Goal: Task Accomplishment & Management: Use online tool/utility

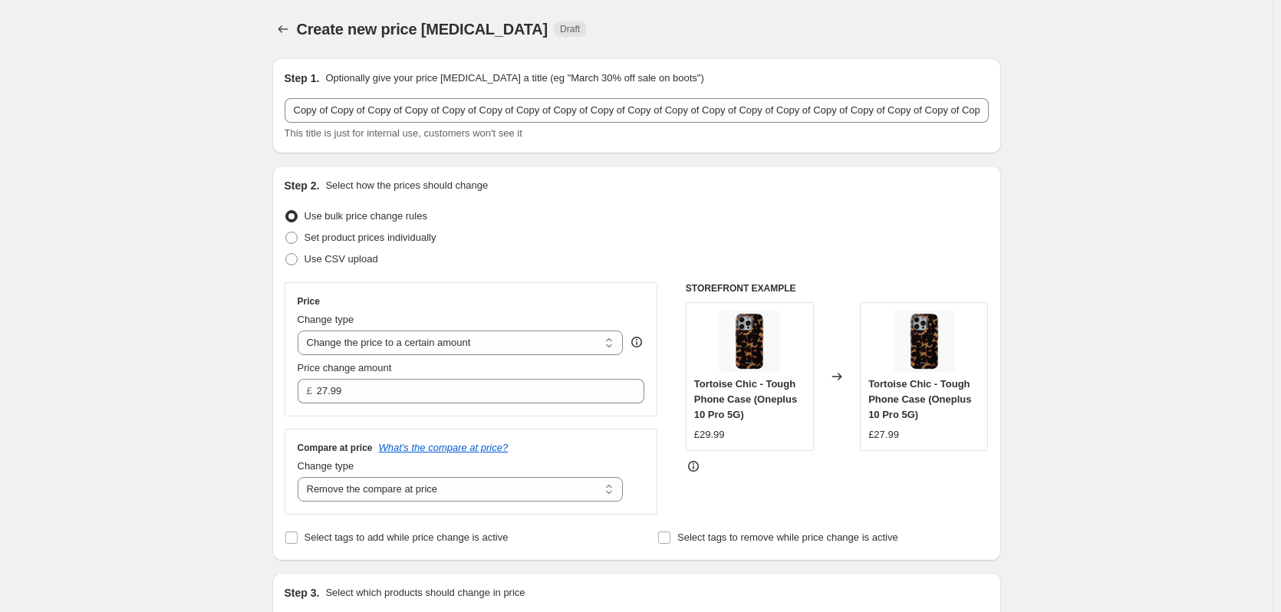
select select "remove"
select select "product_type"
select select "title"
select select "contains"
select select "product_status"
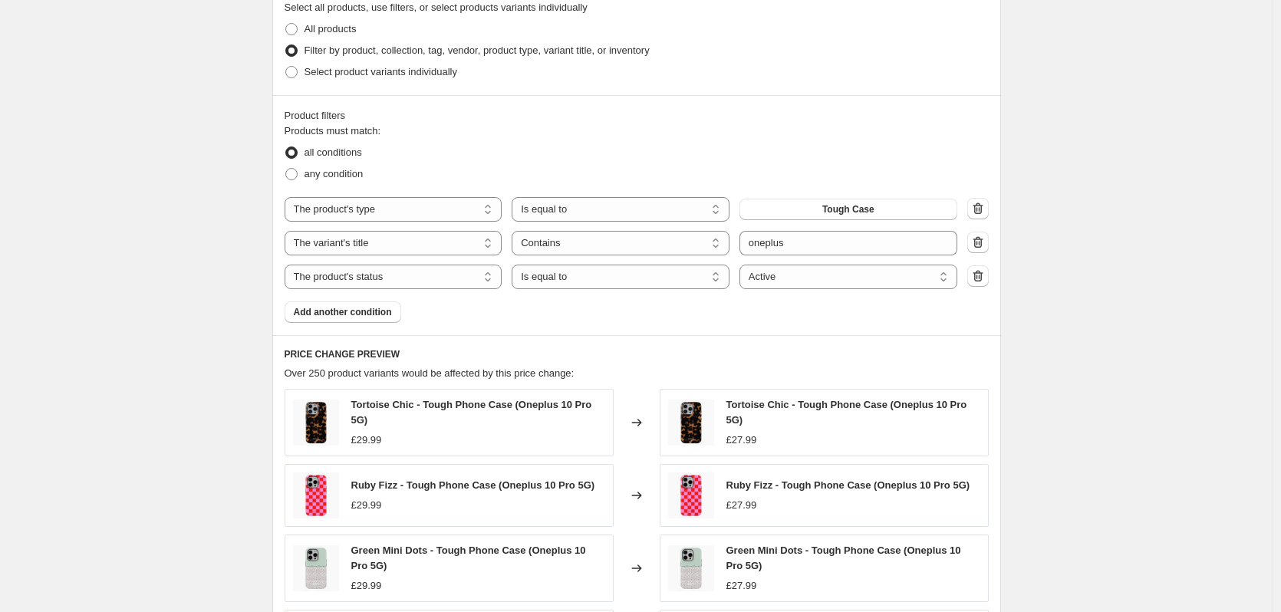
scroll to position [614, 0]
click at [803, 246] on input "oneplus" at bounding box center [849, 242] width 218 height 25
type input "Google"
click at [1102, 212] on div "Create new price [MEDICAL_DATA]. This page is ready Create new price [MEDICAL_D…" at bounding box center [636, 211] width 1273 height 1650
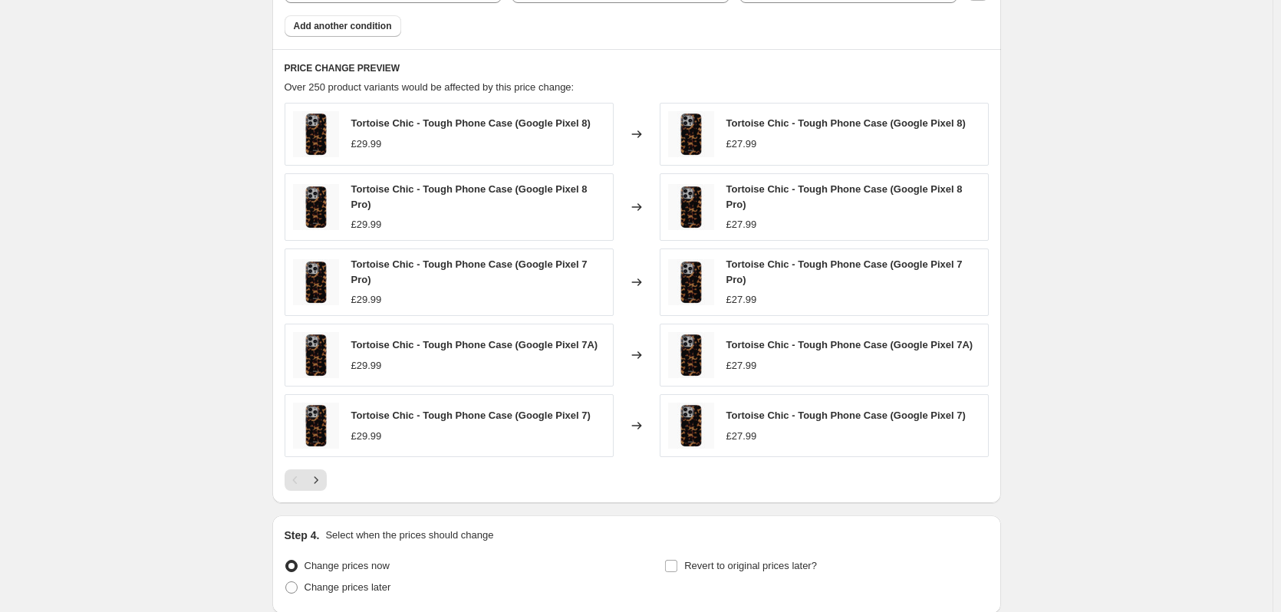
scroll to position [1020, 0]
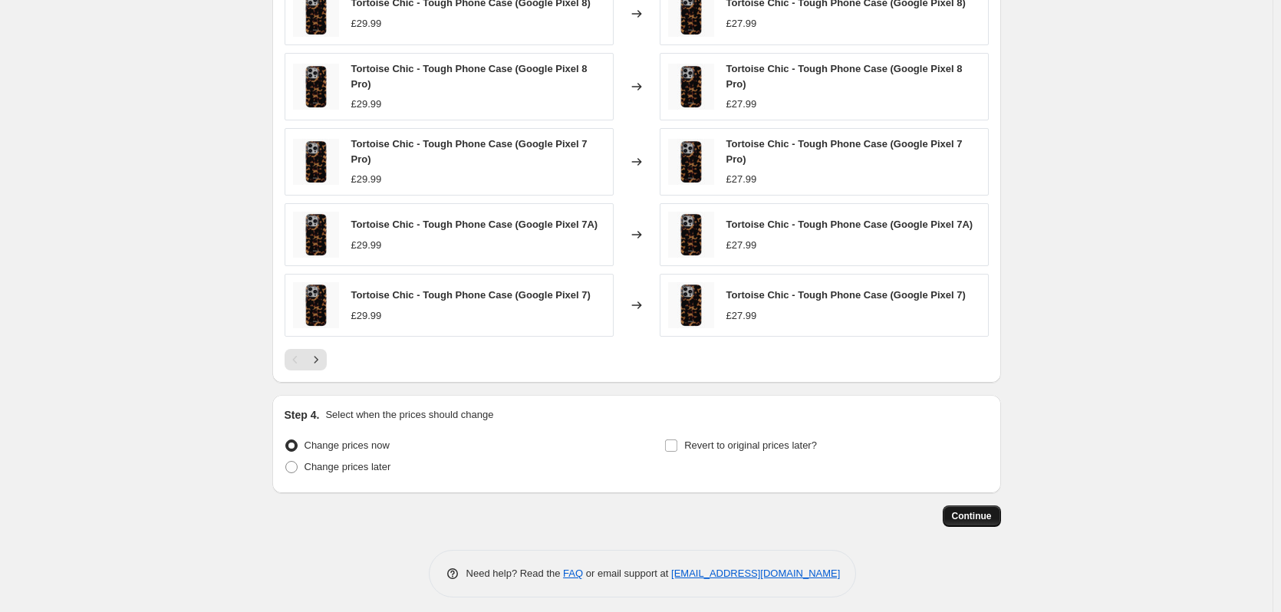
click at [975, 510] on span "Continue" at bounding box center [972, 516] width 40 height 12
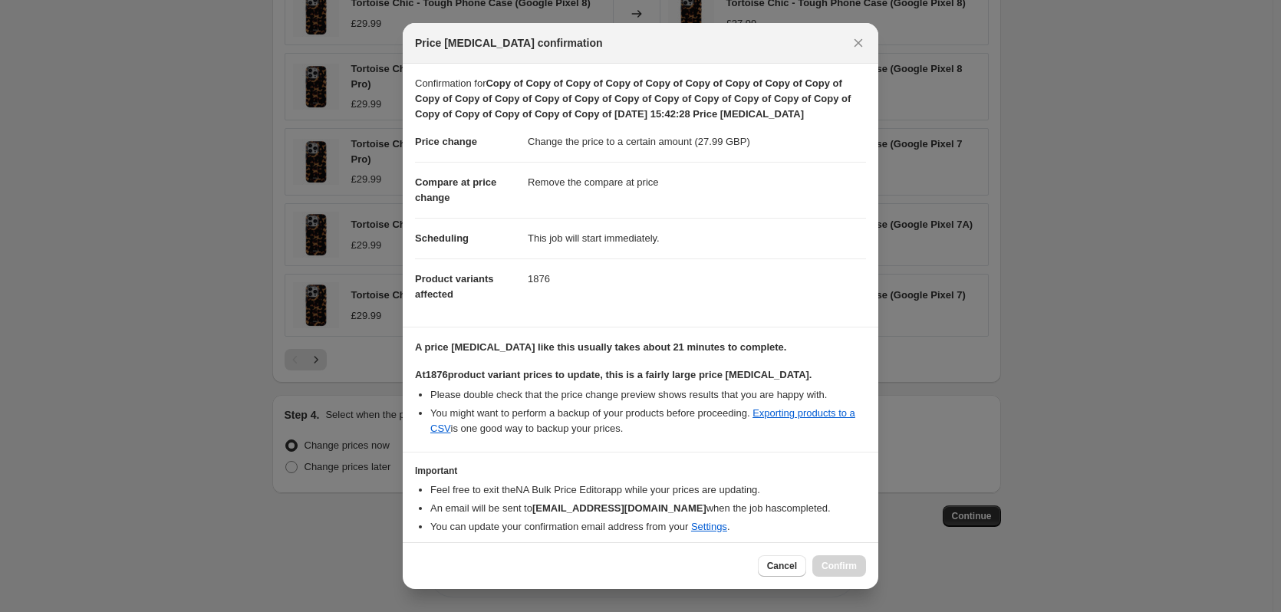
scroll to position [54, 0]
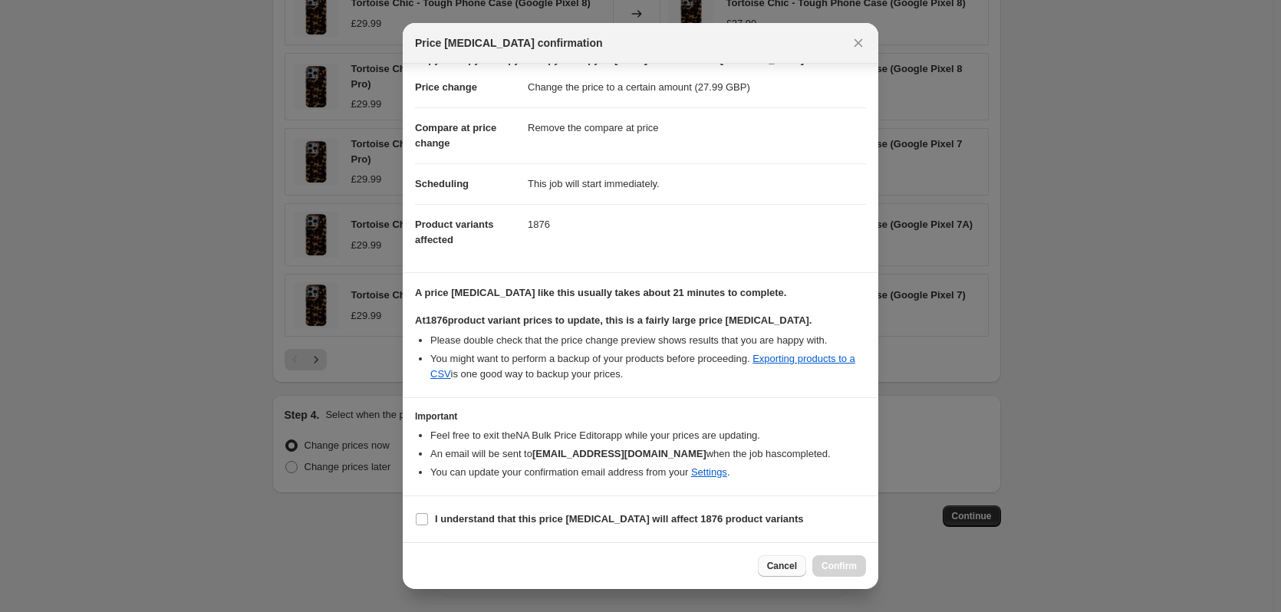
drag, startPoint x: 606, startPoint y: 511, endPoint x: 787, endPoint y: 567, distance: 189.5
click at [608, 512] on span "I understand that this price [MEDICAL_DATA] will affect 1876 product variants" at bounding box center [619, 519] width 369 height 15
click at [689, 526] on span "I understand that this price [MEDICAL_DATA] will affect 1876 product variants" at bounding box center [619, 519] width 369 height 15
click at [760, 529] on label "I understand that this price [MEDICAL_DATA] will affect 1876 product variants" at bounding box center [609, 519] width 389 height 21
click at [428, 526] on input "I understand that this price [MEDICAL_DATA] will affect 1876 product variants" at bounding box center [422, 519] width 12 height 12
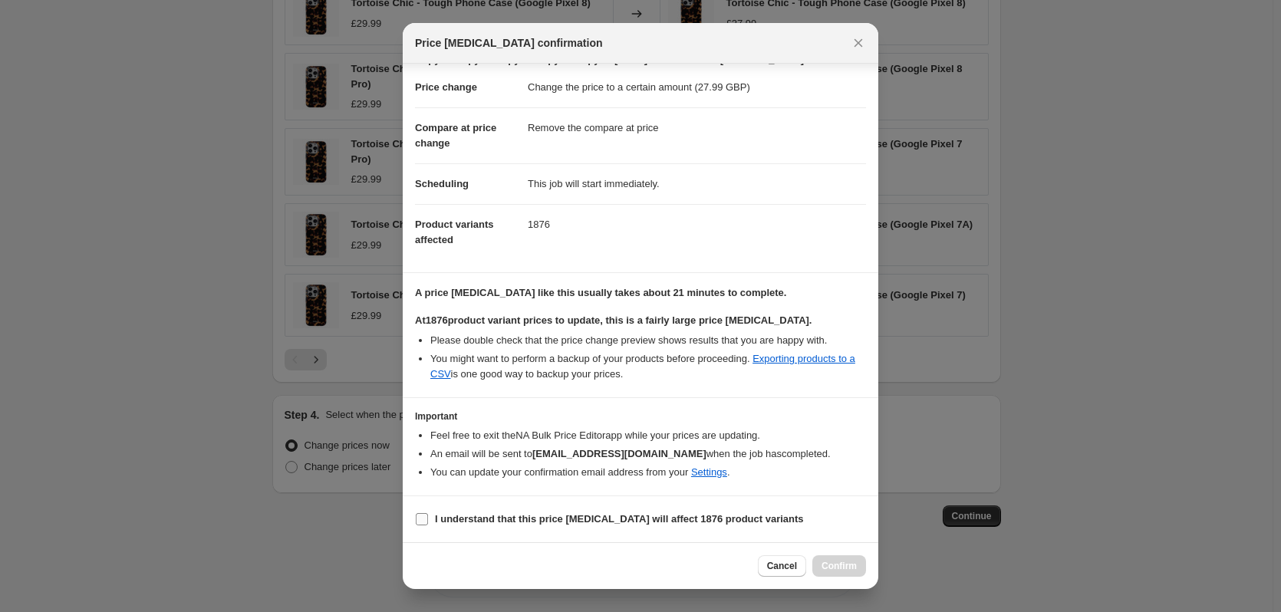
checkbox input "true"
click at [823, 564] on span "Confirm" at bounding box center [839, 566] width 35 height 12
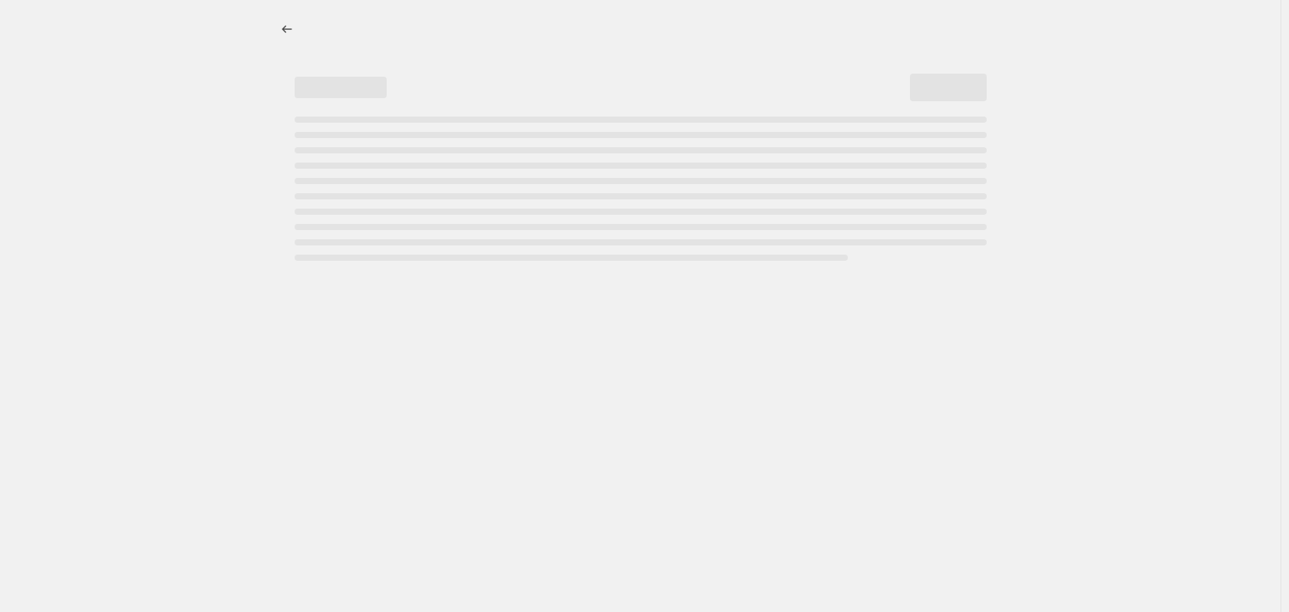
select select "remove"
select select "product_type"
select select "title"
select select "contains"
select select "product_status"
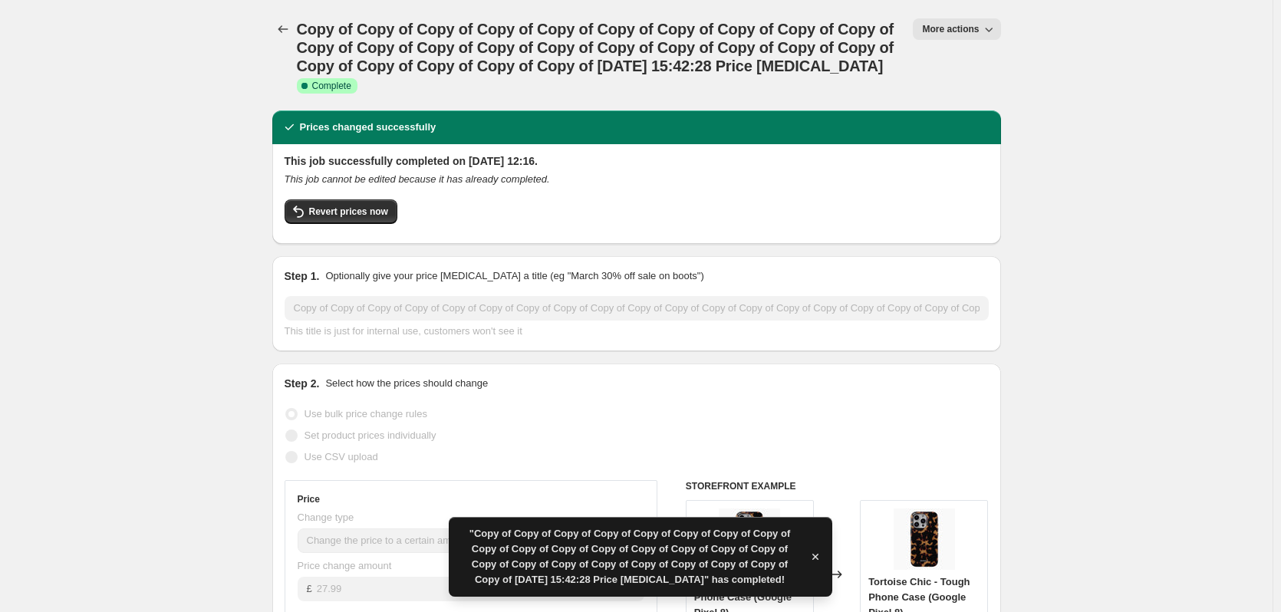
click at [951, 25] on span "More actions" at bounding box center [950, 29] width 57 height 12
click at [973, 81] on span "Copy to new job" at bounding box center [964, 87] width 71 height 12
select select "remove"
select select "product_type"
select select "title"
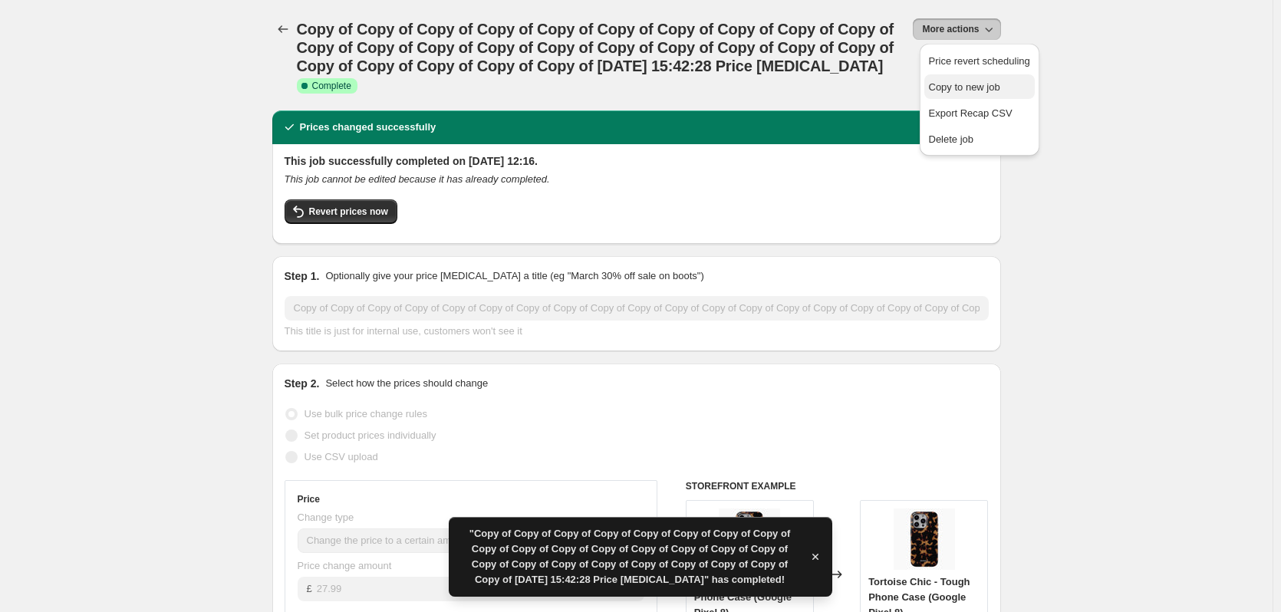
select select "contains"
select select "product_status"
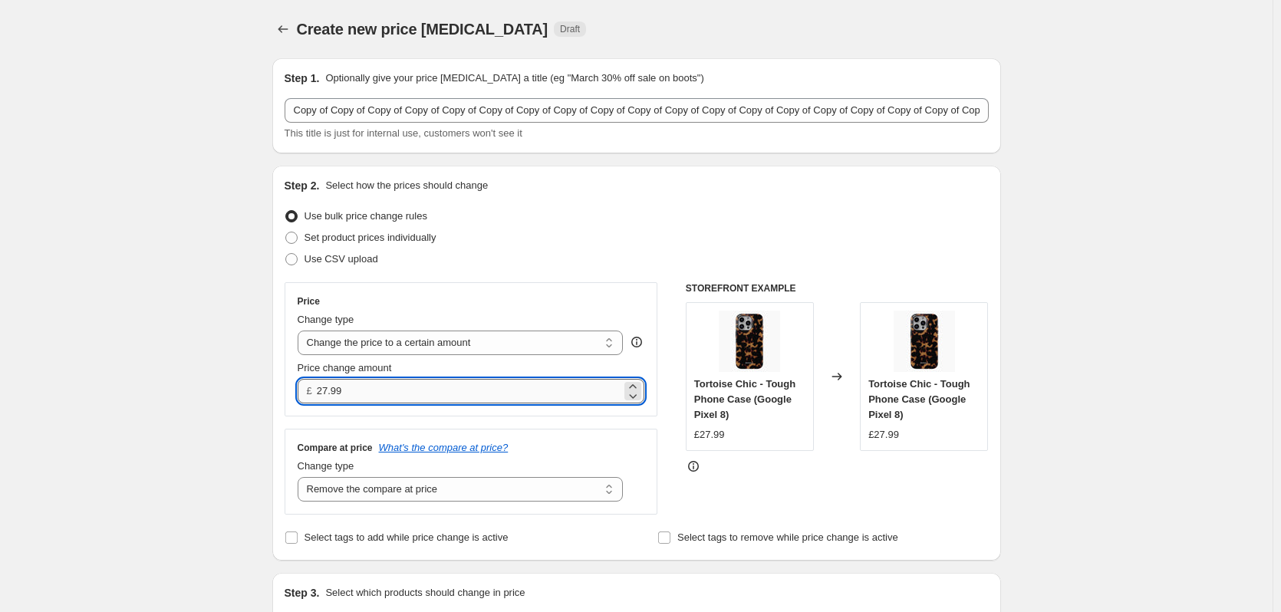
click at [441, 396] on input "27.99" at bounding box center [469, 391] width 305 height 25
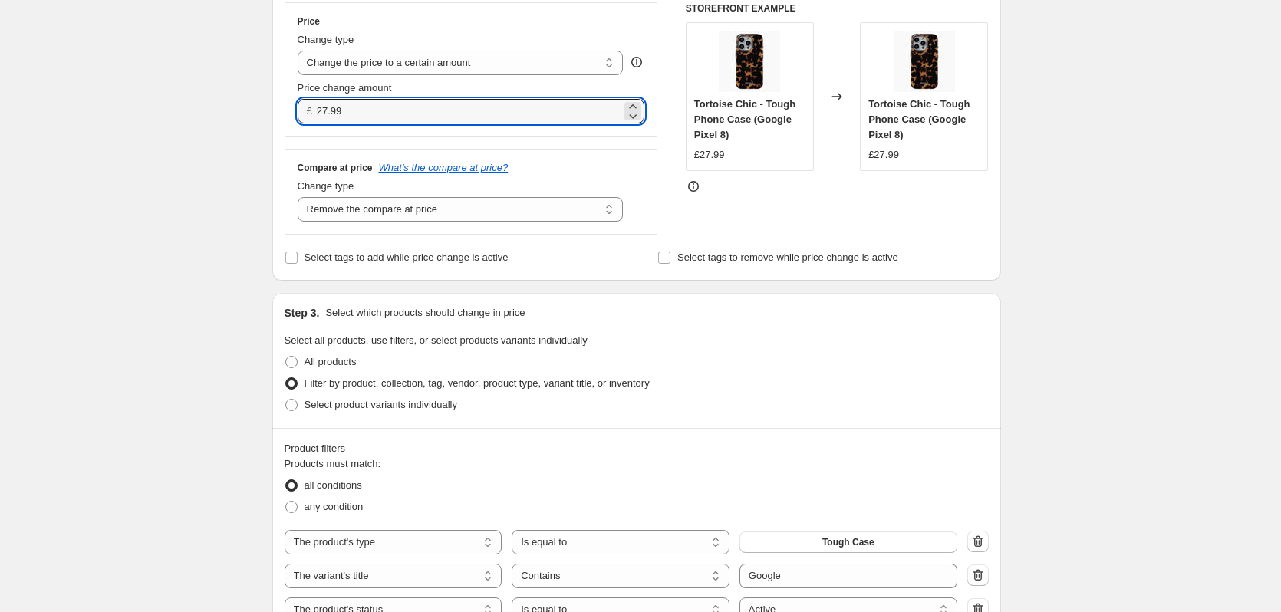
scroll to position [233, 0]
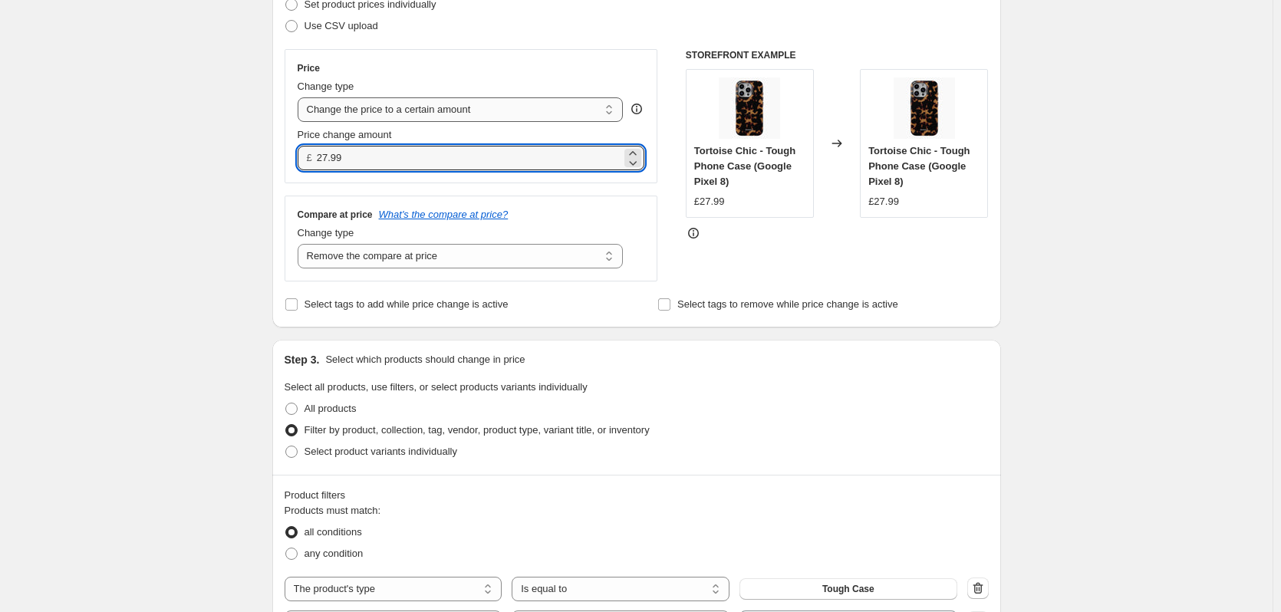
drag, startPoint x: 328, startPoint y: 12, endPoint x: 331, endPoint y: 120, distance: 108.2
click at [331, 120] on div "Price Change type Change the price to a certain amount Change the price by a ce…" at bounding box center [472, 116] width 348 height 108
type input "28.99"
click at [1126, 232] on div "Create new price [MEDICAL_DATA]. This page is ready Create new price [MEDICAL_D…" at bounding box center [636, 587] width 1273 height 1640
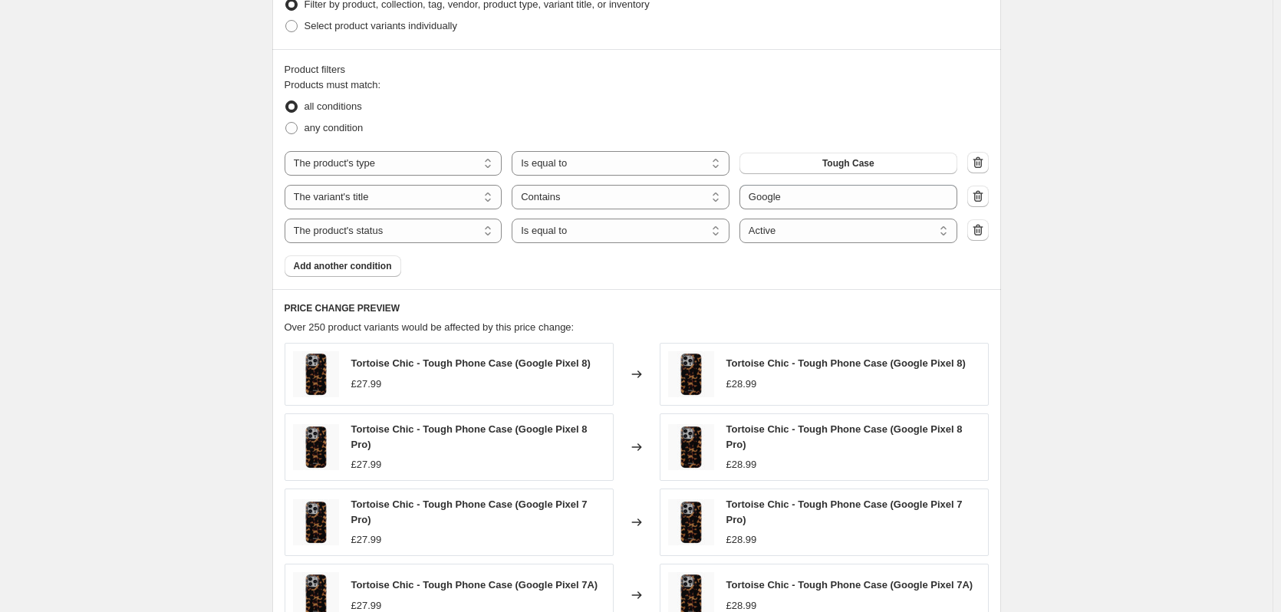
scroll to position [770, 0]
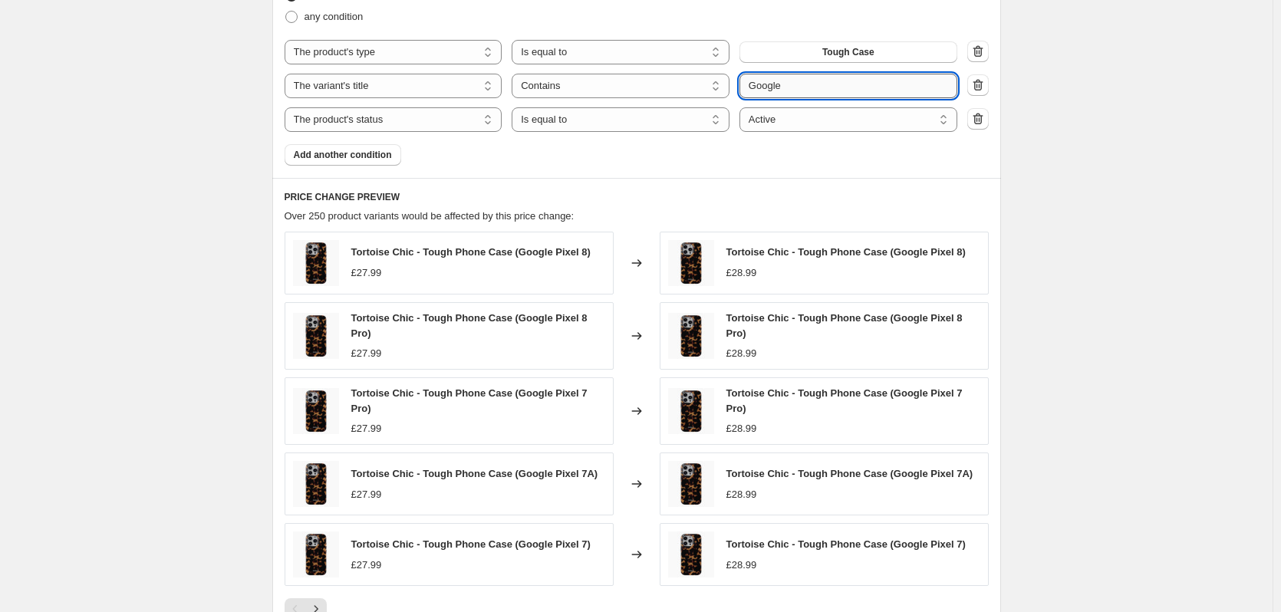
click at [831, 87] on input "Google" at bounding box center [849, 86] width 218 height 25
type input "pixel 7"
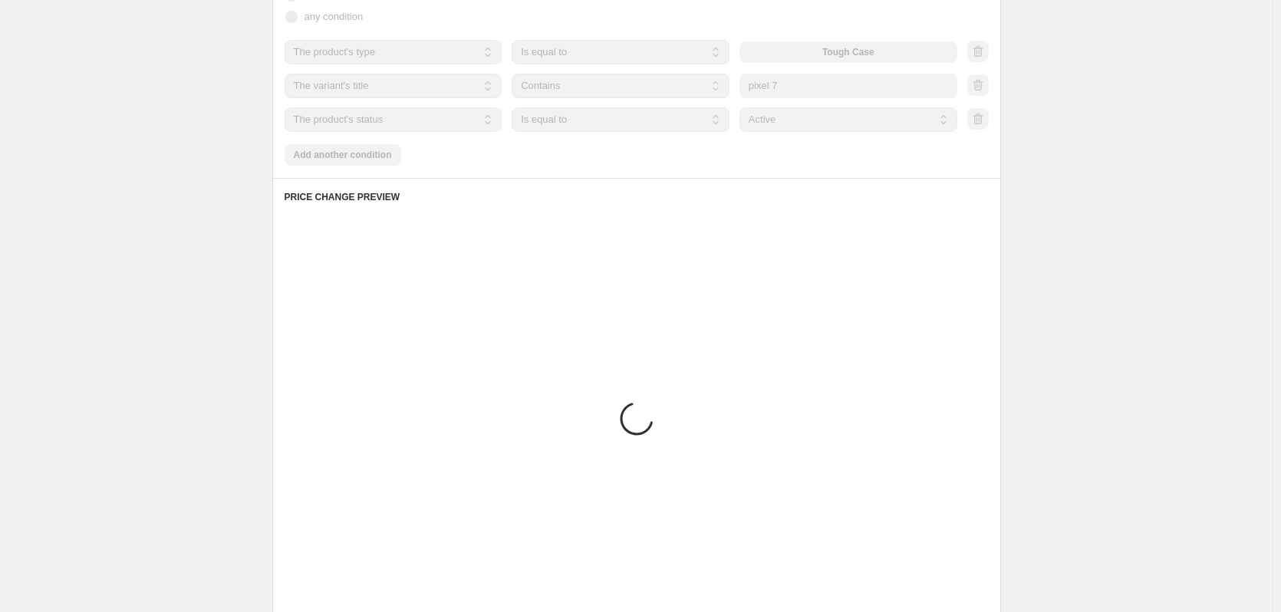
click at [1199, 107] on div "Create new price [MEDICAL_DATA]. This page is ready Create new price [MEDICAL_D…" at bounding box center [636, 45] width 1273 height 1631
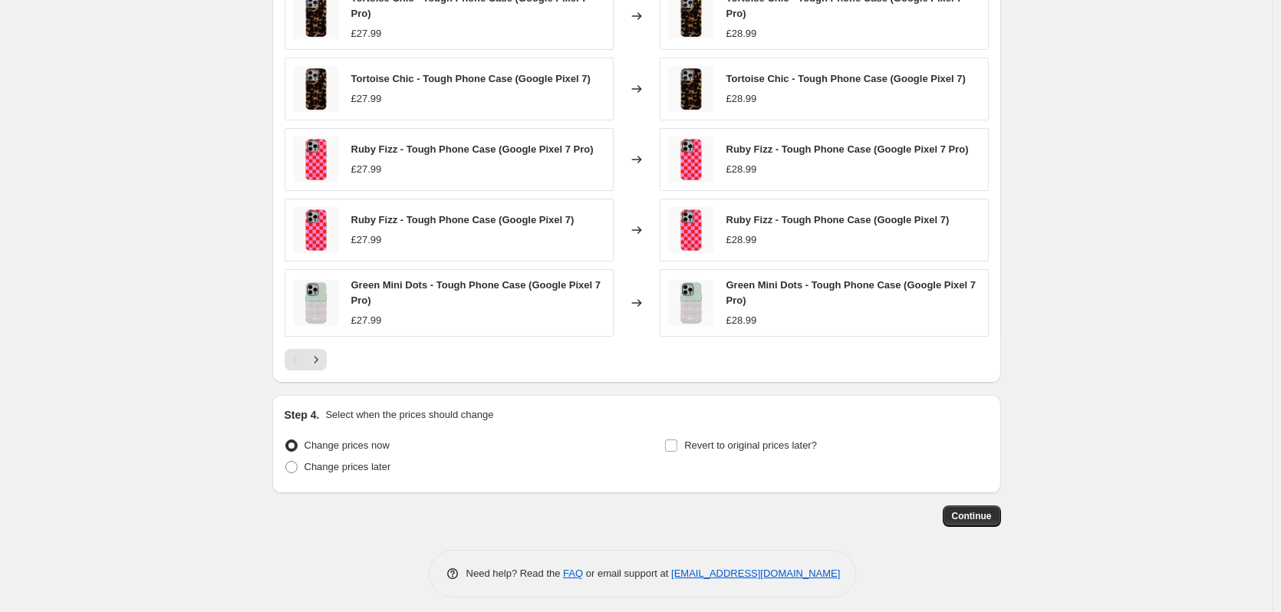
scroll to position [1024, 0]
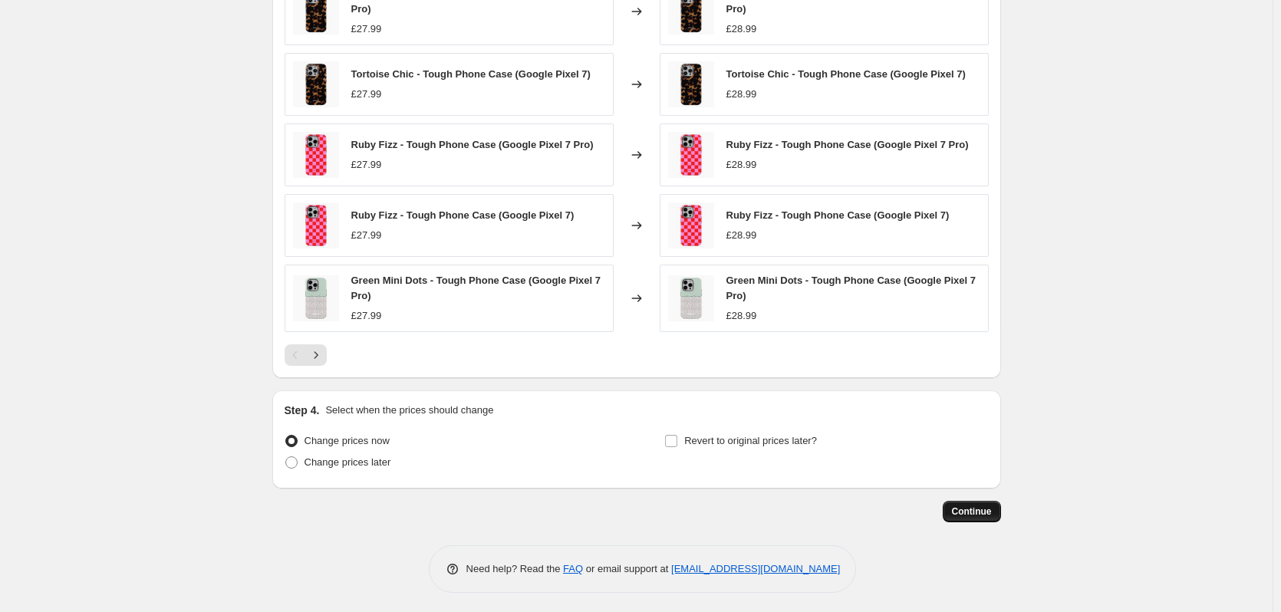
click at [980, 511] on span "Continue" at bounding box center [972, 512] width 40 height 12
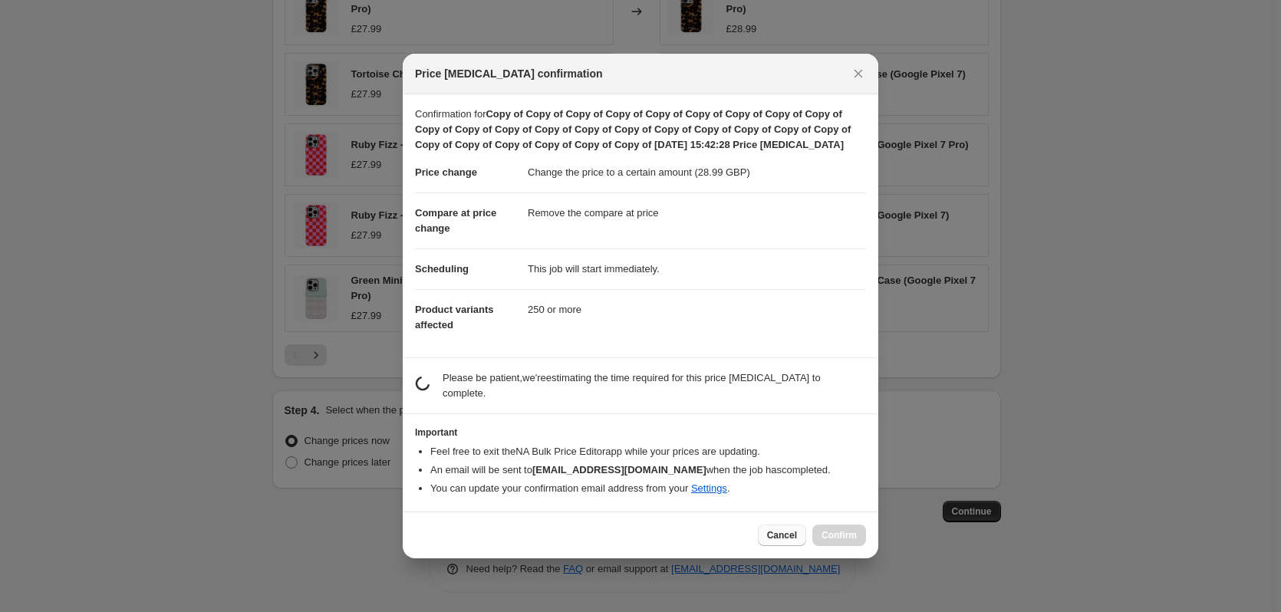
click at [779, 532] on span "Cancel" at bounding box center [782, 535] width 30 height 12
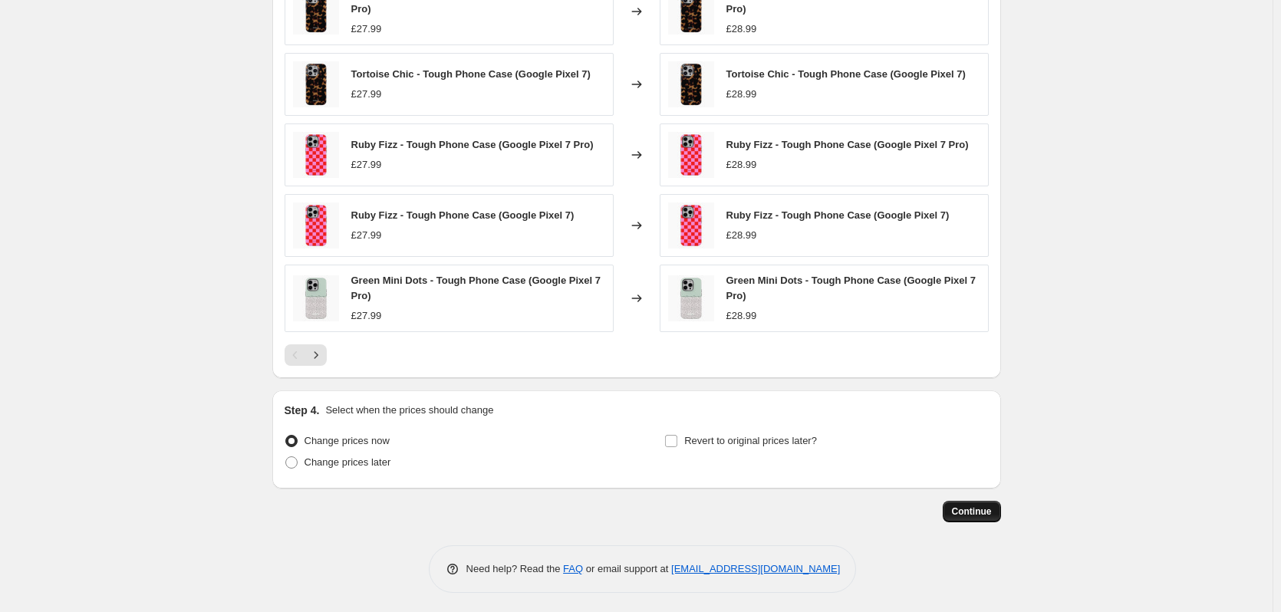
click at [976, 513] on span "Continue" at bounding box center [972, 512] width 40 height 12
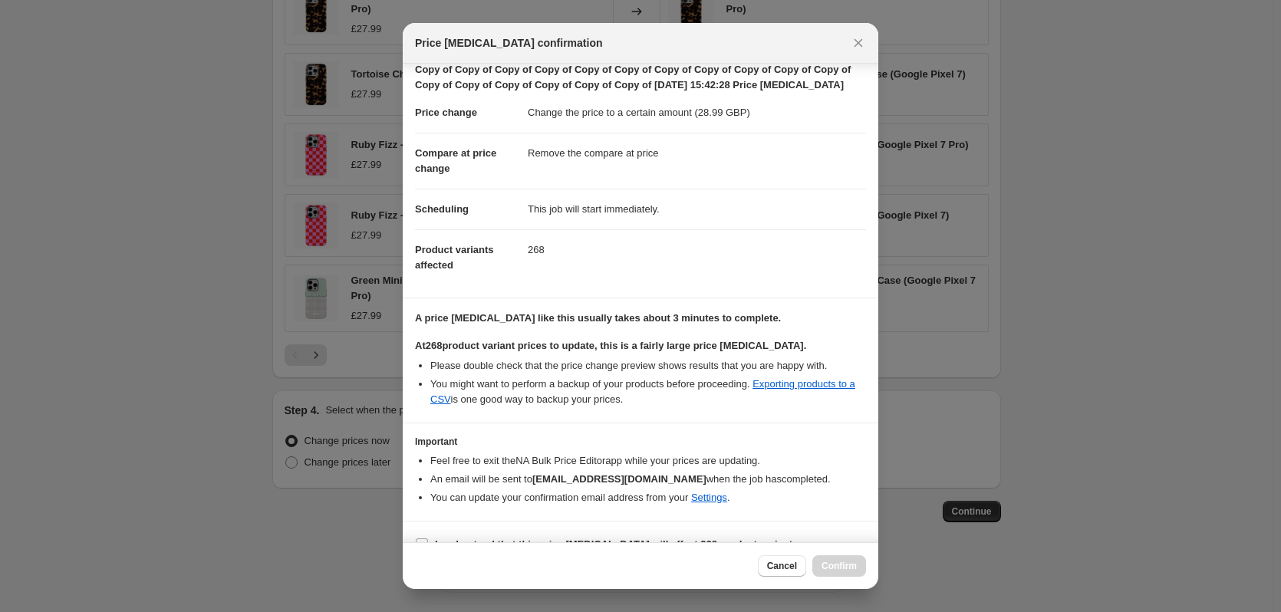
scroll to position [54, 0]
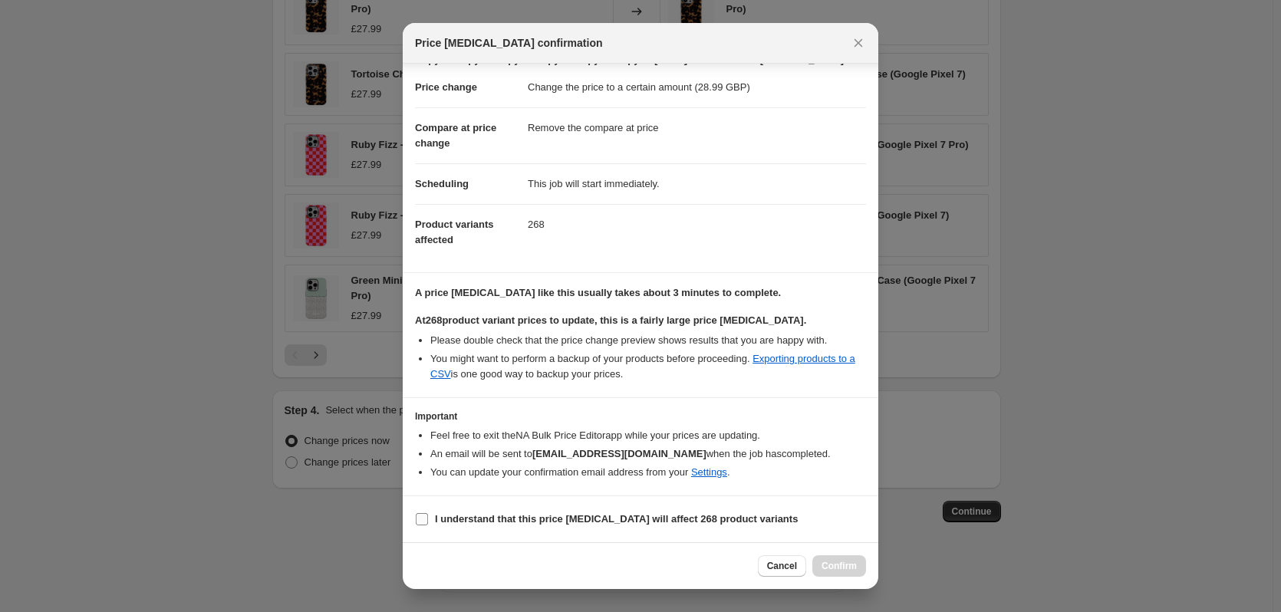
click at [671, 517] on b "I understand that this price [MEDICAL_DATA] will affect 268 product variants" at bounding box center [616, 519] width 363 height 12
click at [428, 517] on input "I understand that this price [MEDICAL_DATA] will affect 268 product variants" at bounding box center [422, 519] width 12 height 12
checkbox input "true"
click at [849, 566] on span "Confirm" at bounding box center [839, 566] width 35 height 12
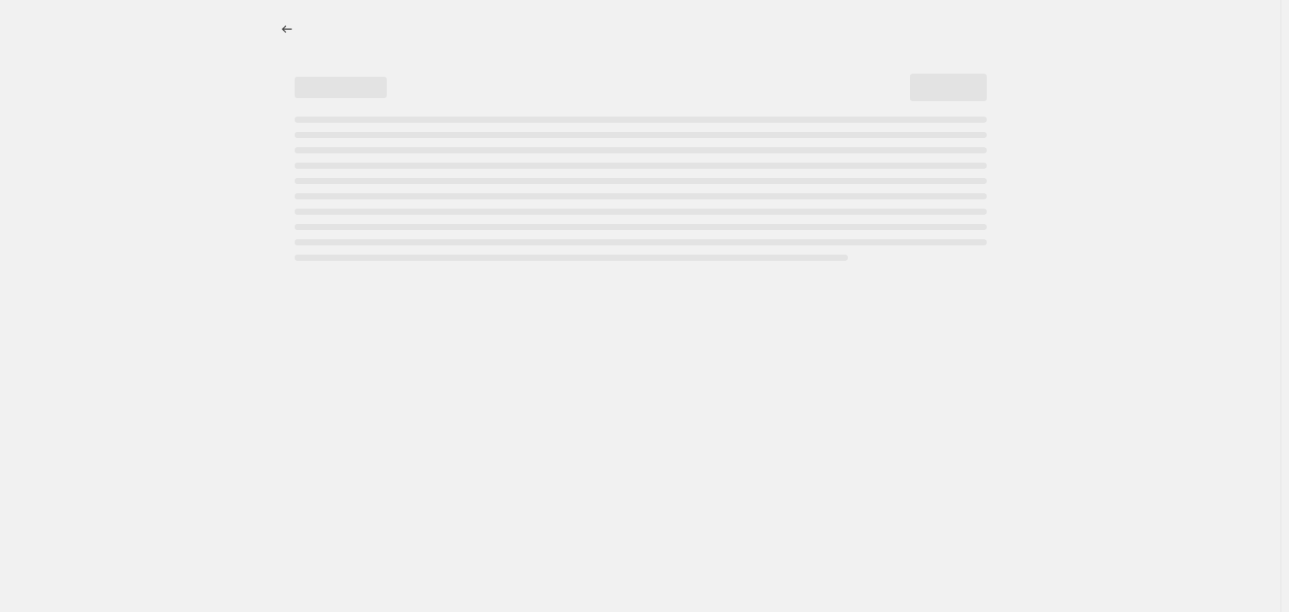
select select "remove"
select select "product_type"
select select "title"
select select "contains"
select select "product_status"
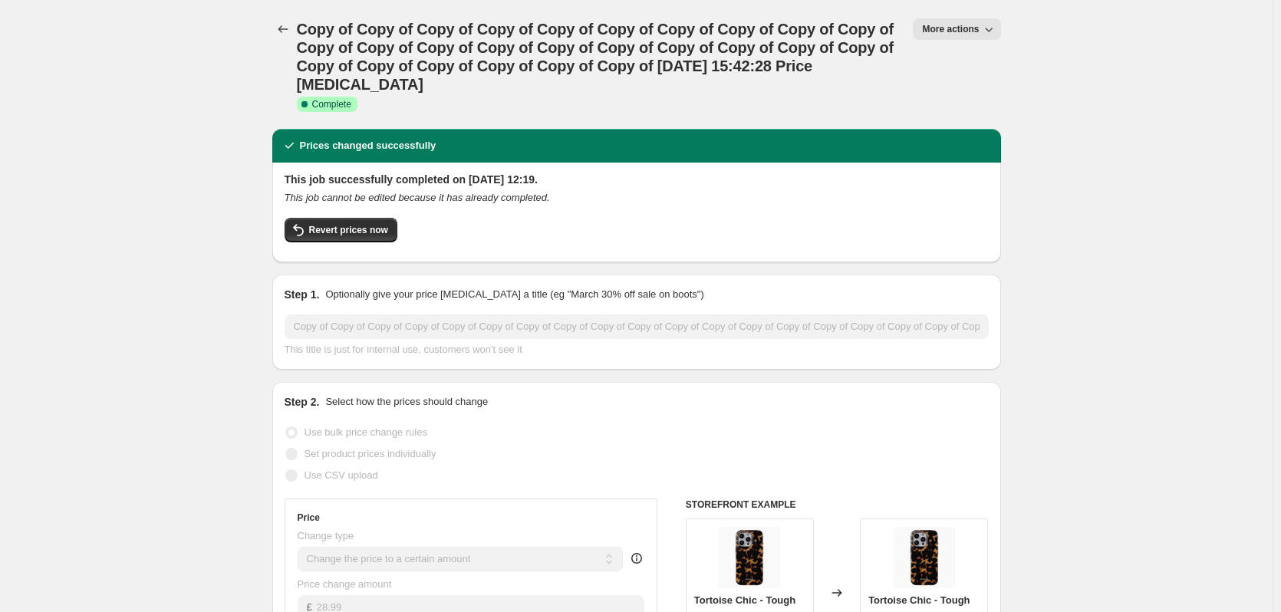
click at [968, 19] on button "More actions" at bounding box center [956, 28] width 87 height 21
click at [979, 90] on span "Copy to new job" at bounding box center [964, 87] width 71 height 12
select select "remove"
select select "product_type"
select select "title"
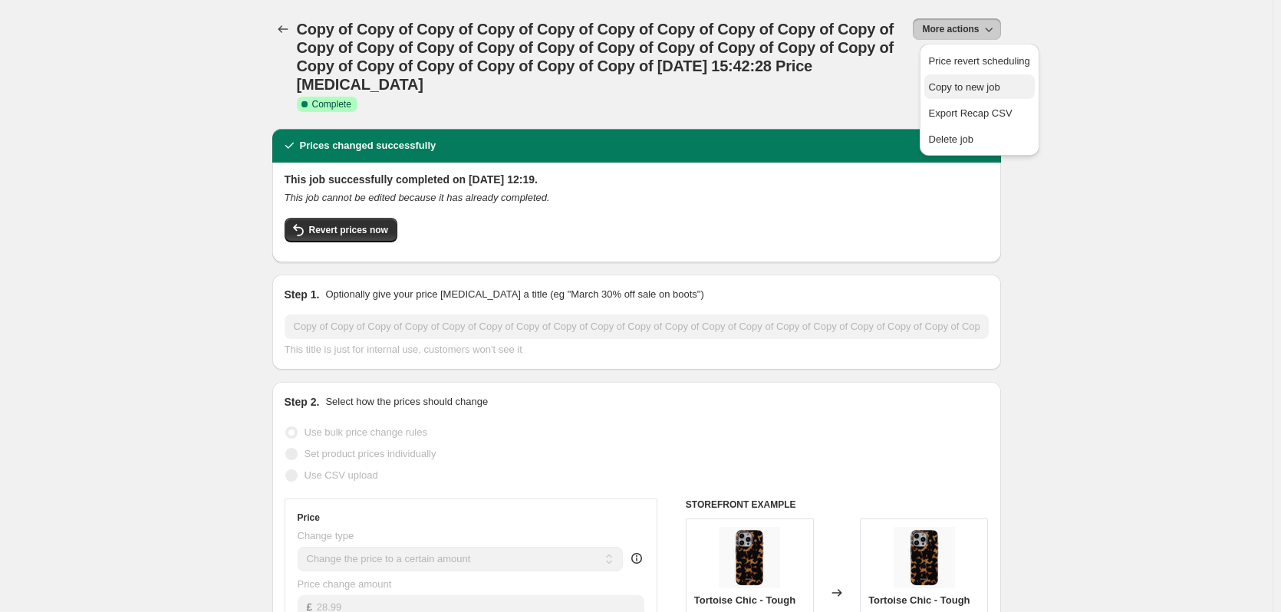
select select "contains"
select select "product_status"
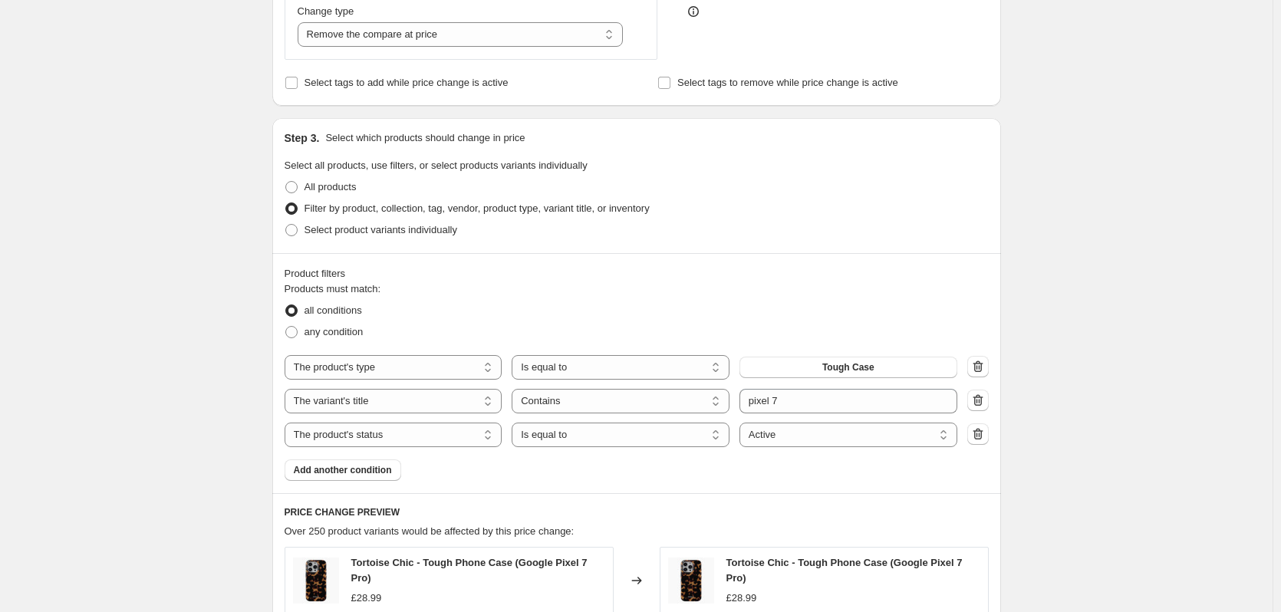
scroll to position [460, 0]
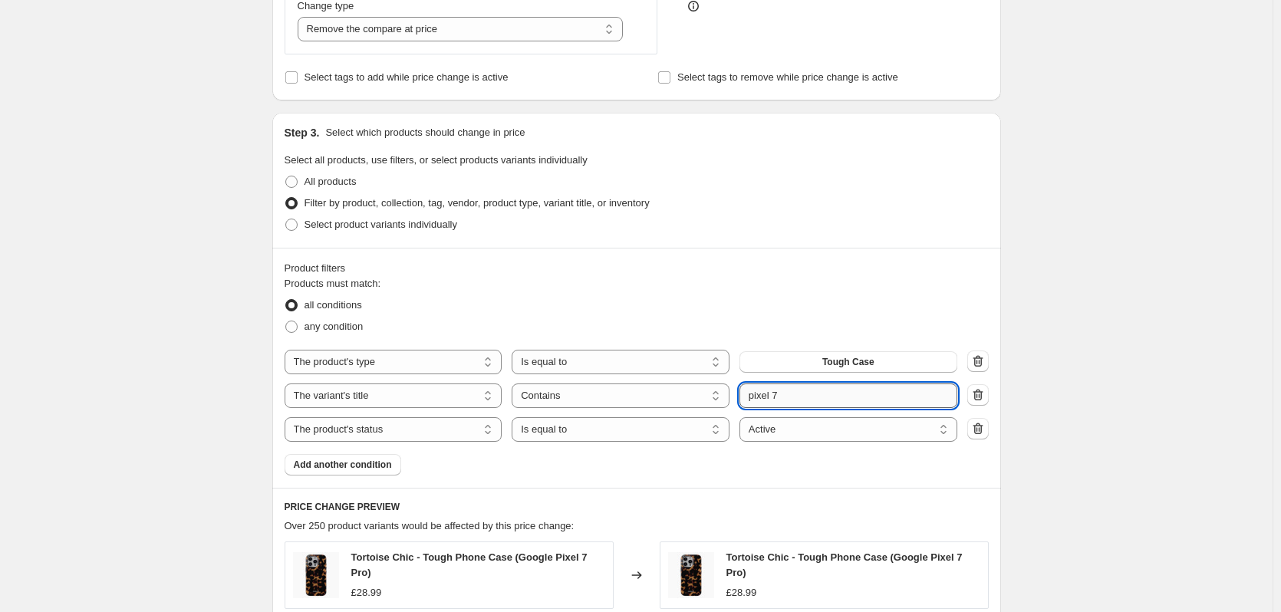
click at [890, 399] on input "pixel 7" at bounding box center [849, 396] width 218 height 25
type input "pixel 7a"
click at [1049, 390] on div "Create new price [MEDICAL_DATA]. This page is ready Create new price [MEDICAL_D…" at bounding box center [636, 360] width 1273 height 1640
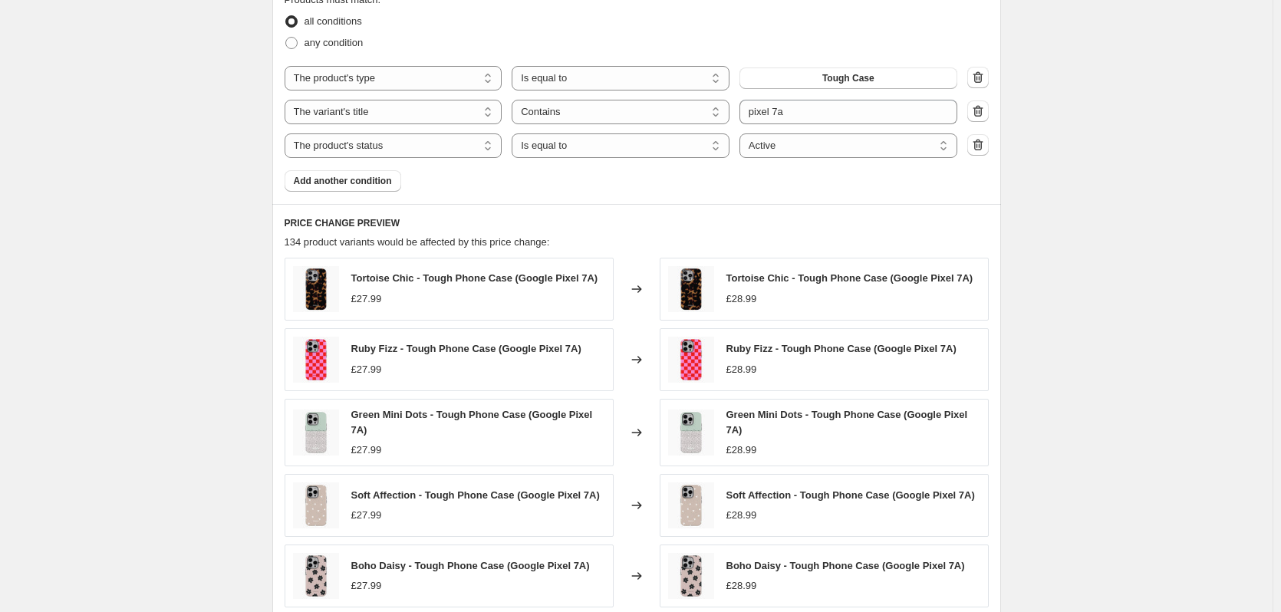
scroll to position [1024, 0]
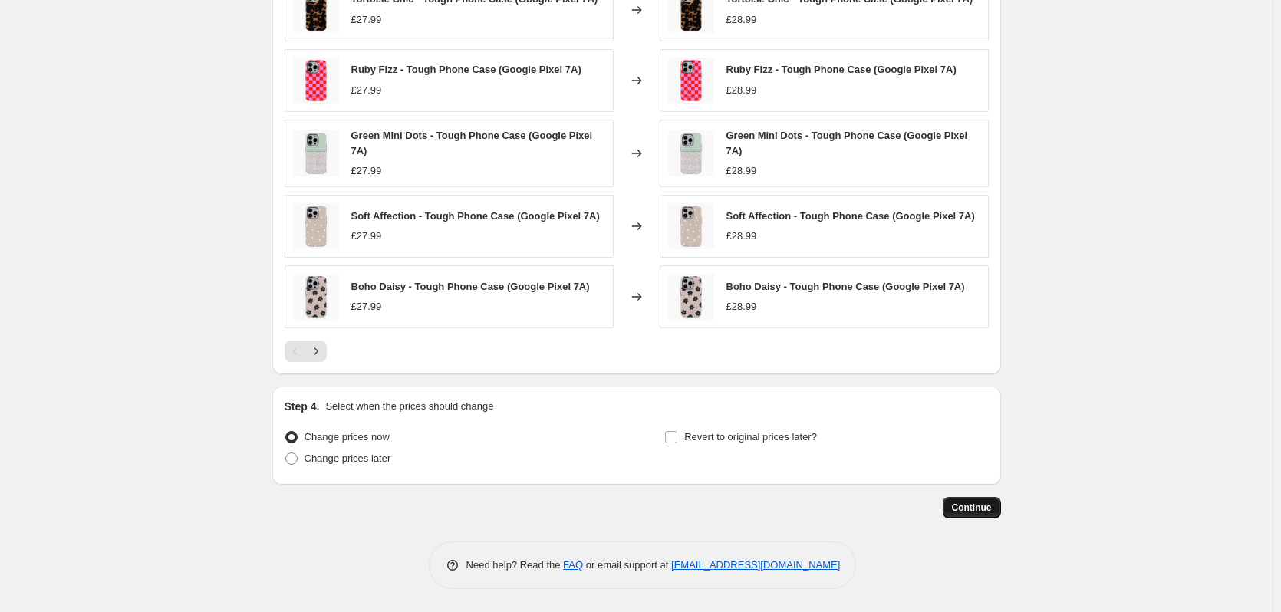
click at [977, 499] on button "Continue" at bounding box center [972, 507] width 58 height 21
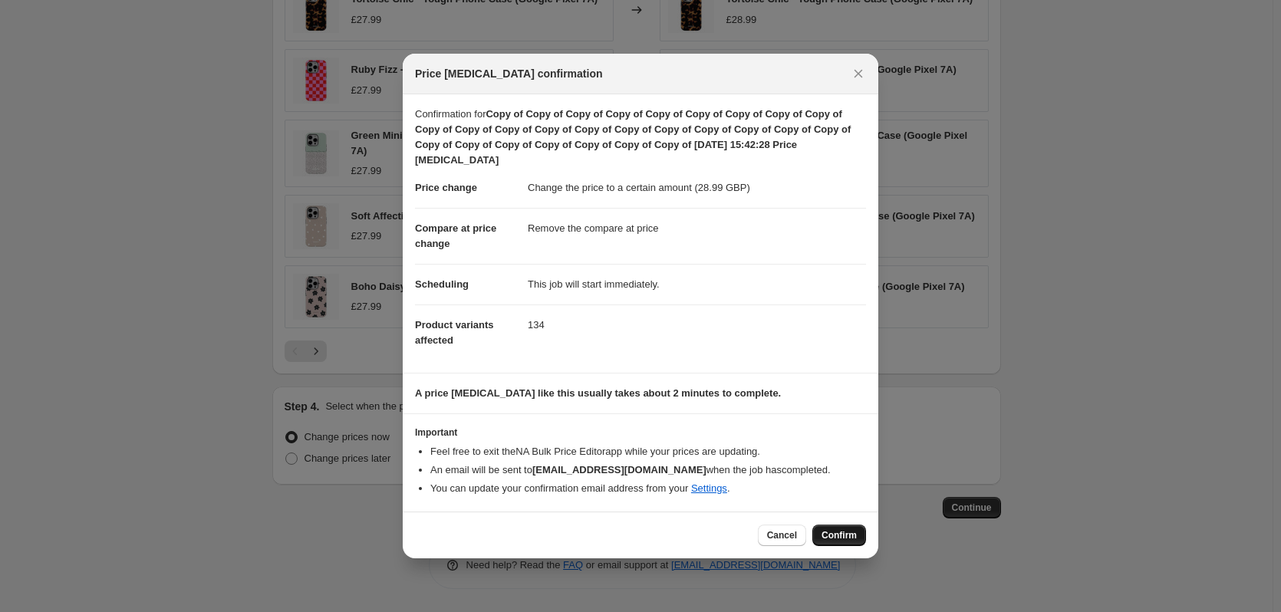
click at [838, 538] on span "Confirm" at bounding box center [839, 535] width 35 height 12
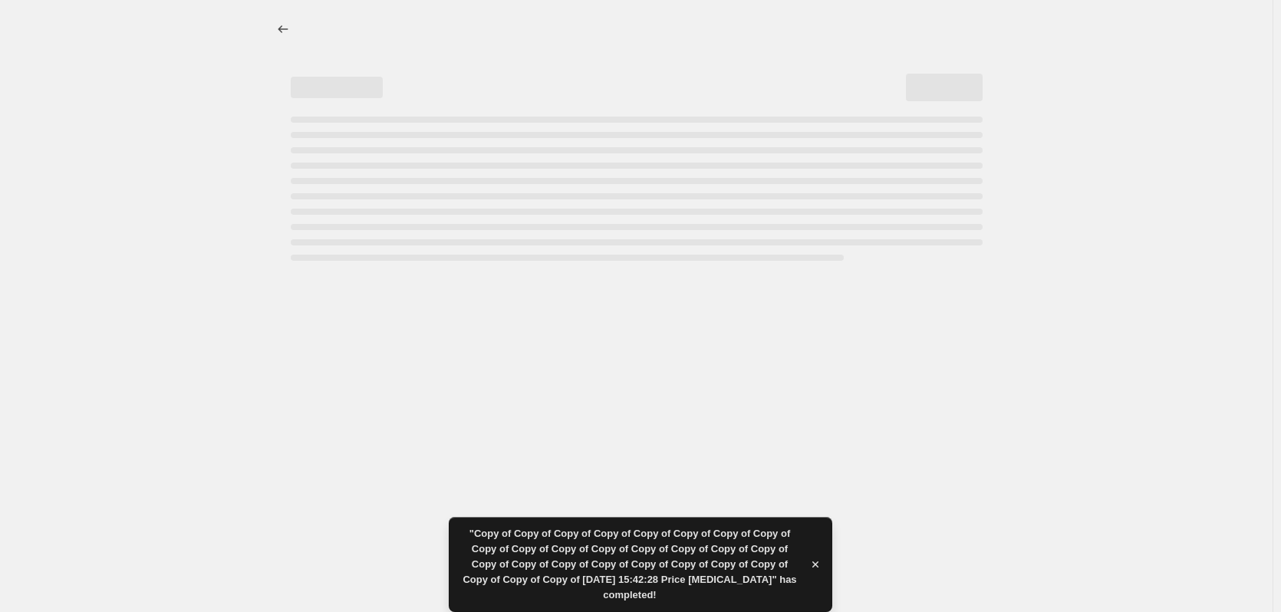
select select "remove"
select select "product_type"
select select "title"
select select "contains"
select select "product_status"
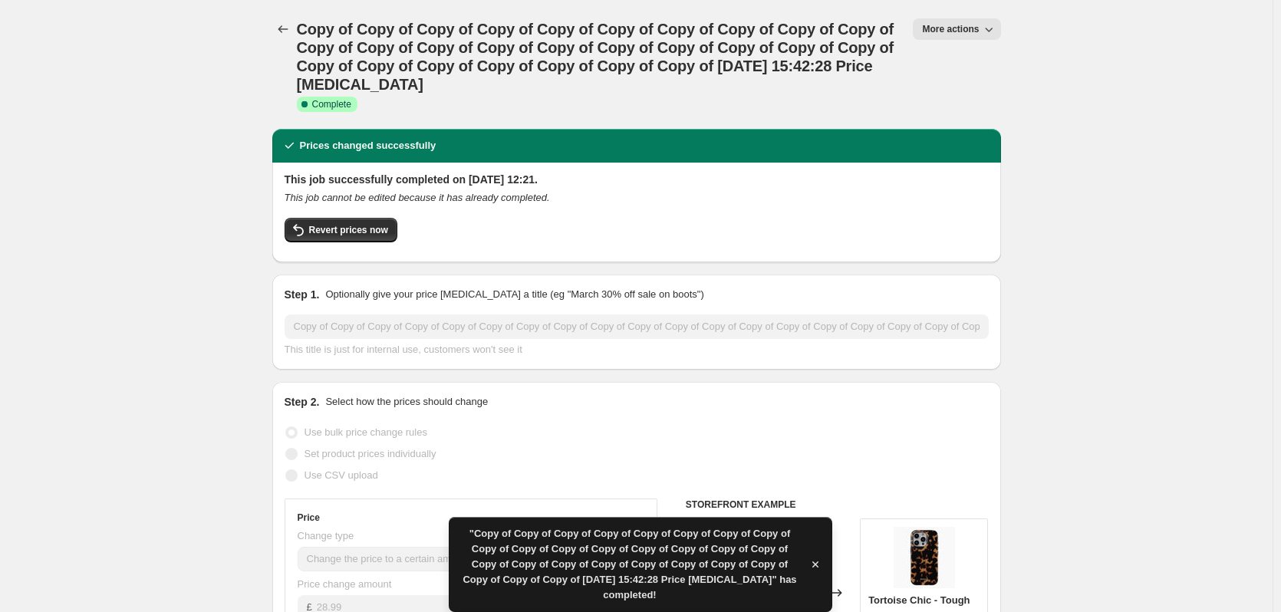
click at [934, 27] on span "More actions" at bounding box center [950, 29] width 57 height 12
click at [957, 90] on span "Copy to new job" at bounding box center [964, 87] width 71 height 12
select select "remove"
select select "product_type"
select select "title"
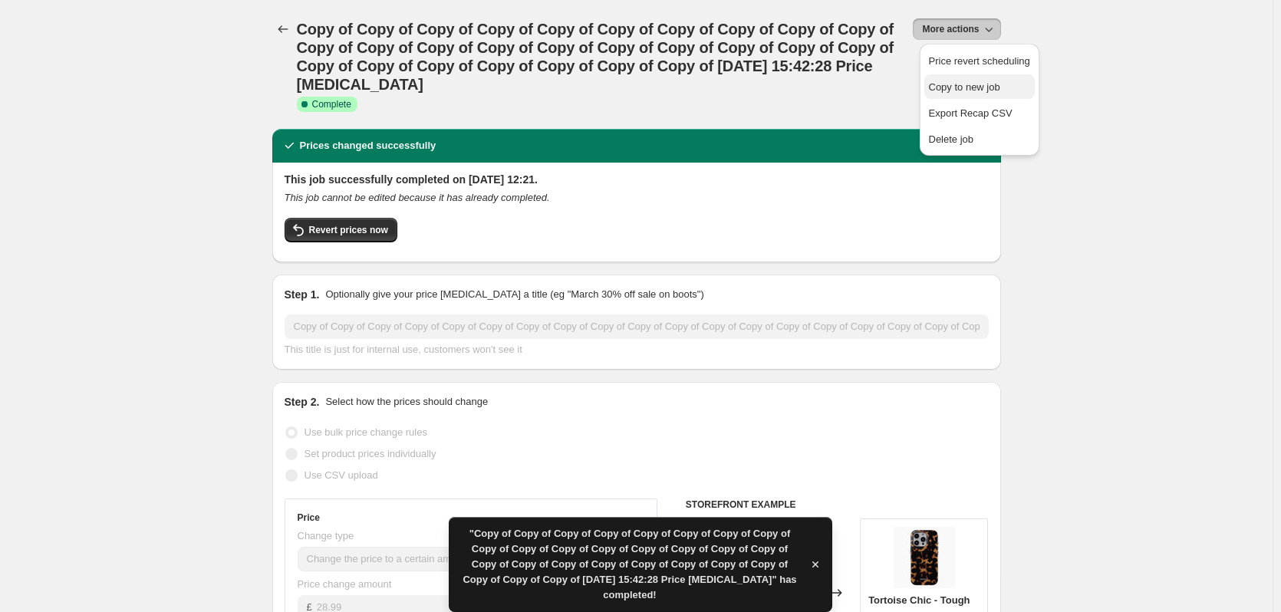
select select "contains"
select select "product_status"
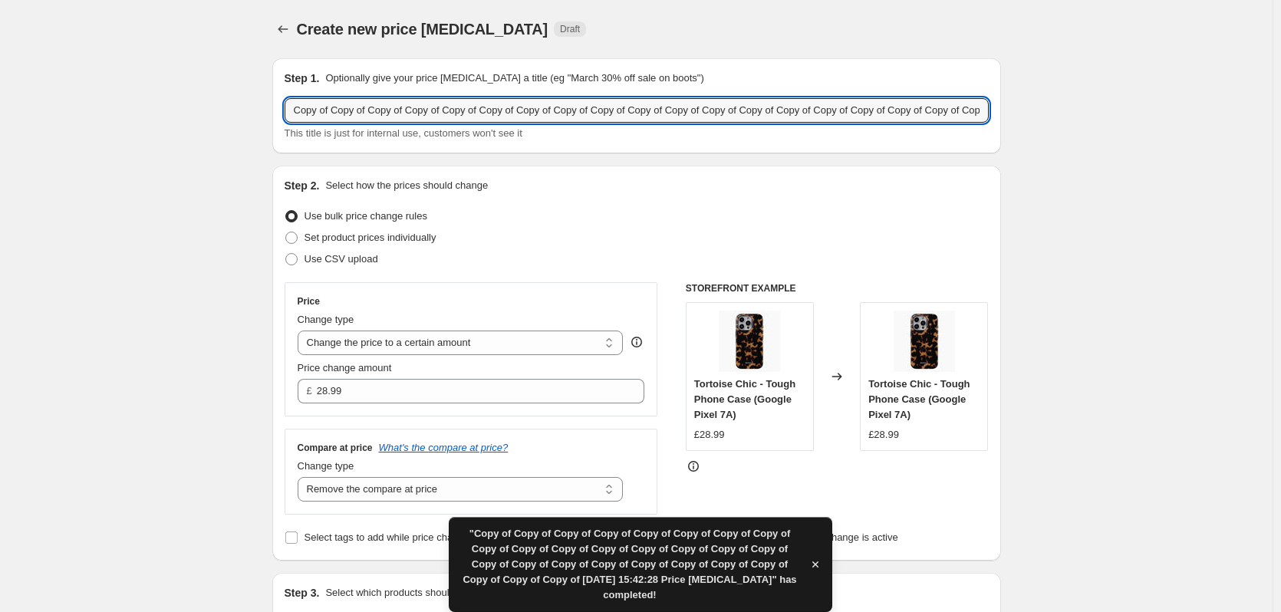
drag, startPoint x: 928, startPoint y: 112, endPoint x: 110, endPoint y: 59, distance: 819.6
drag, startPoint x: 709, startPoint y: 109, endPoint x: 222, endPoint y: 51, distance: 489.9
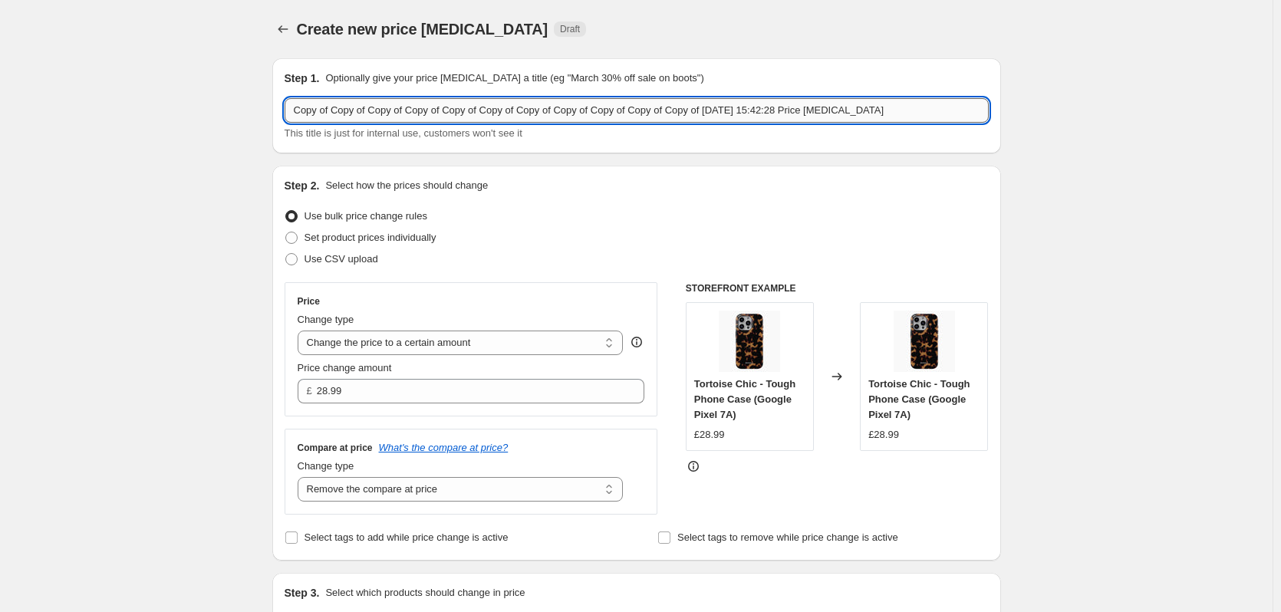
click at [657, 105] on input "Copy of Copy of Copy of Copy of Copy of Copy of Copy of Copy of Copy of Copy of…" at bounding box center [637, 110] width 704 height 25
drag, startPoint x: 667, startPoint y: 105, endPoint x: 172, endPoint y: 58, distance: 497.8
type input "Copy of [DATE] 15:42:28 Price [MEDICAL_DATA]"
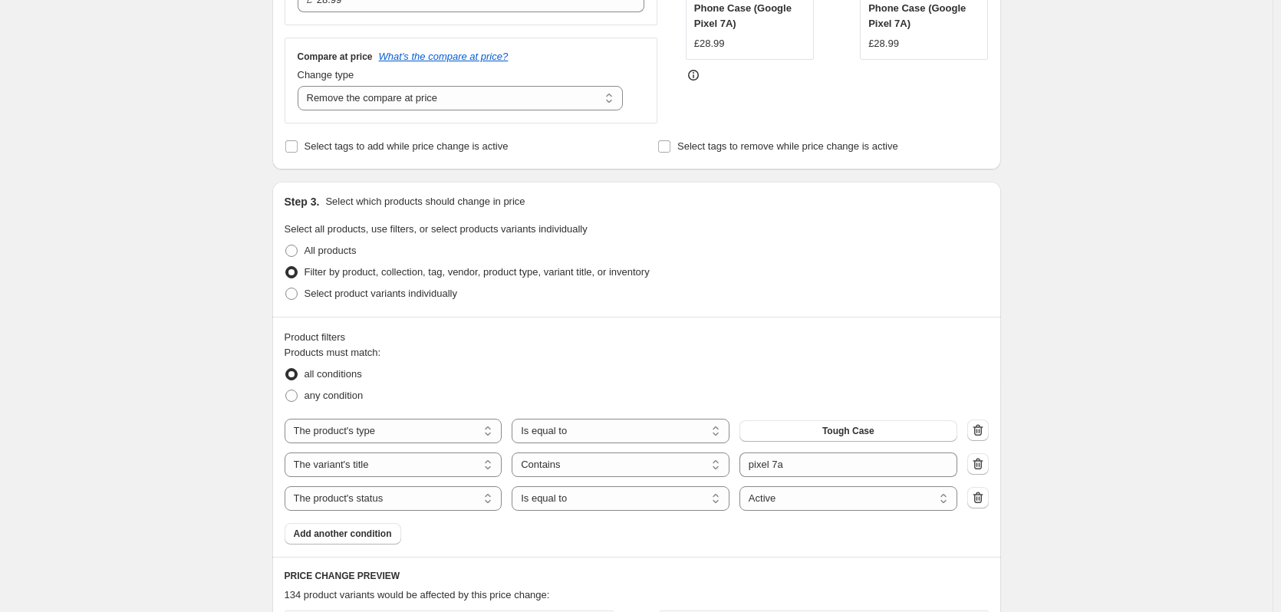
scroll to position [460, 0]
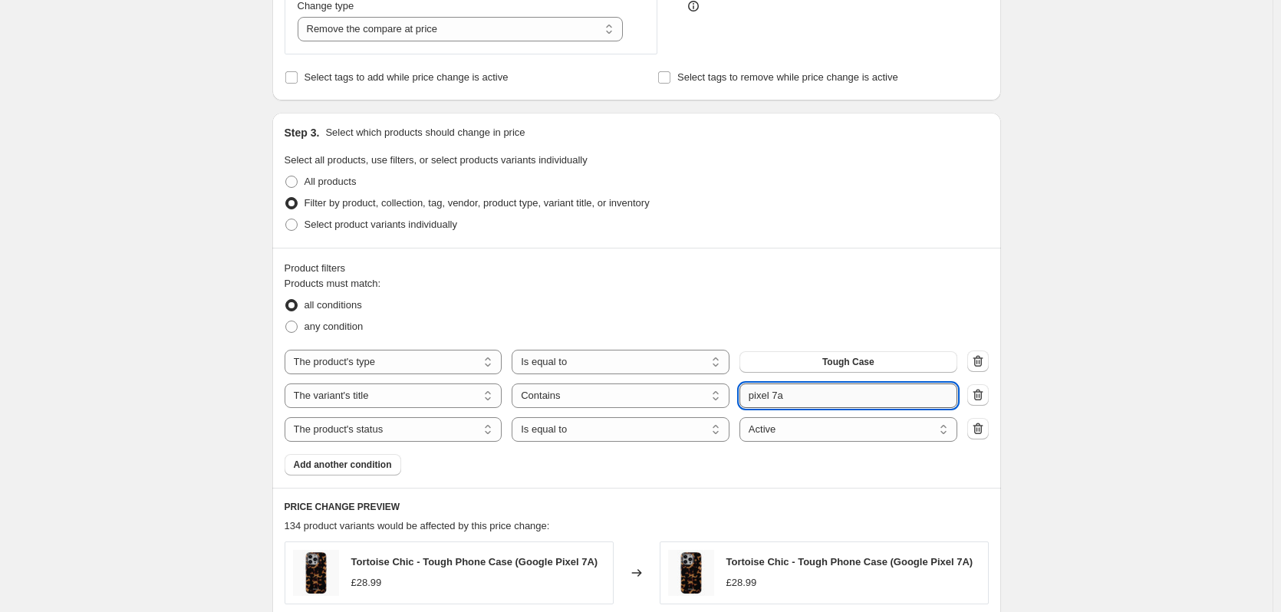
click at [793, 392] on input "pixel 7a" at bounding box center [849, 396] width 218 height 25
click at [795, 393] on input "pixel 7a" at bounding box center [849, 396] width 218 height 25
type input "pixel 8"
click at [1079, 345] on div "Create new price [MEDICAL_DATA]. This page is ready Create new price [MEDICAL_D…" at bounding box center [636, 358] width 1273 height 1636
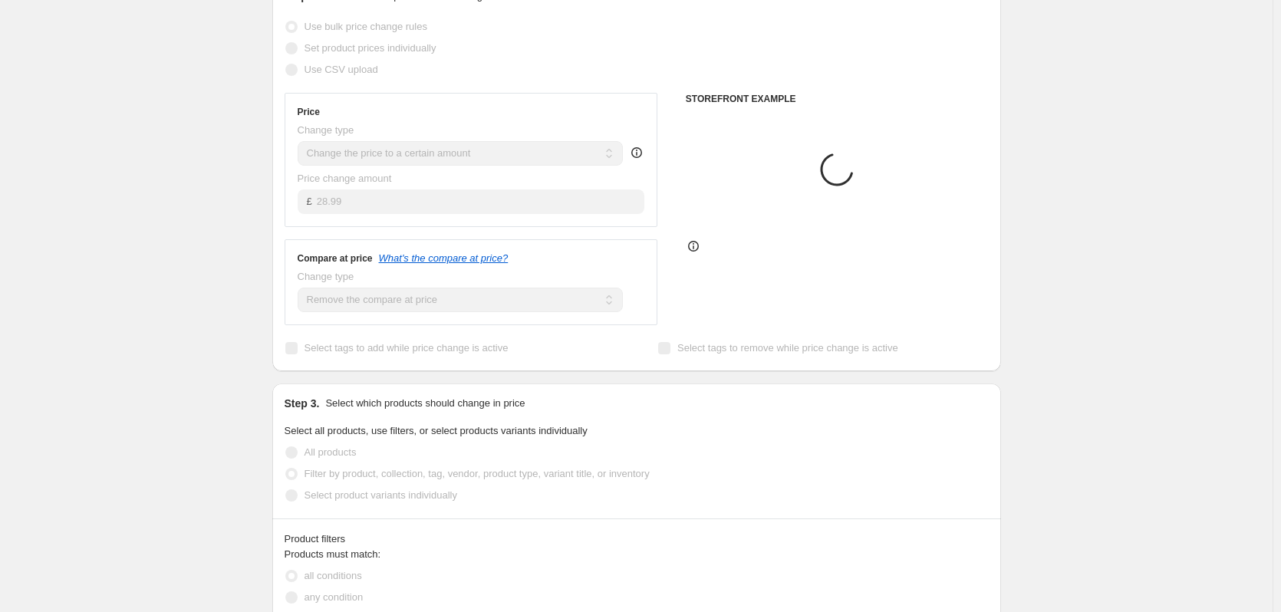
scroll to position [77, 0]
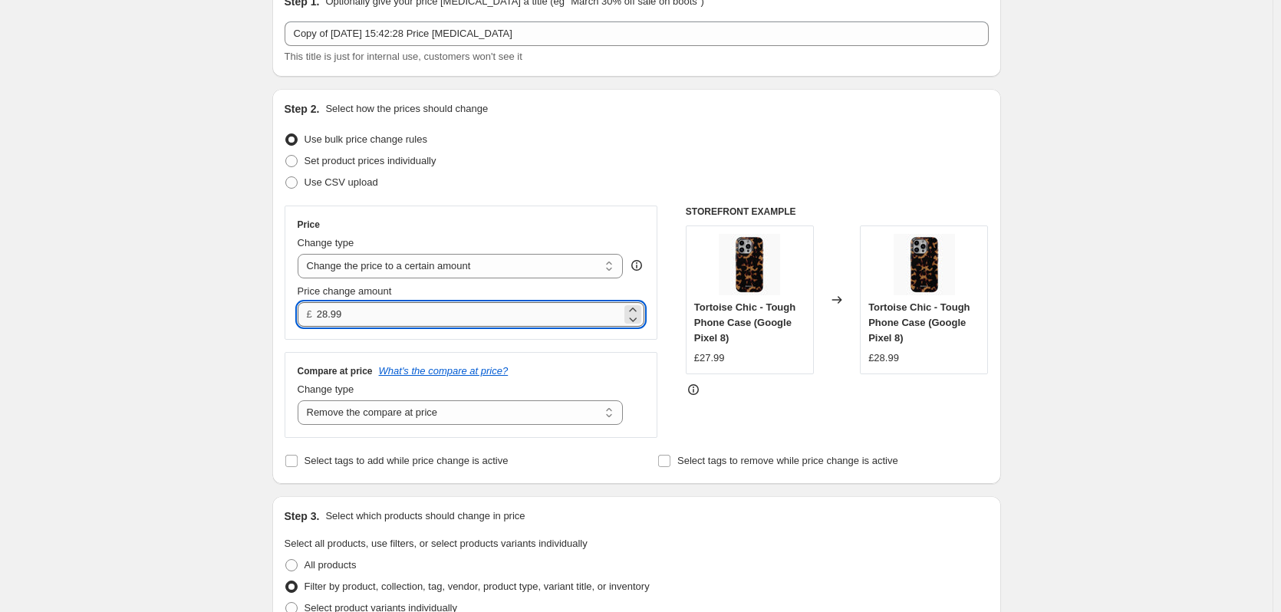
click at [329, 311] on input "28.99" at bounding box center [469, 314] width 305 height 25
type input "29.99"
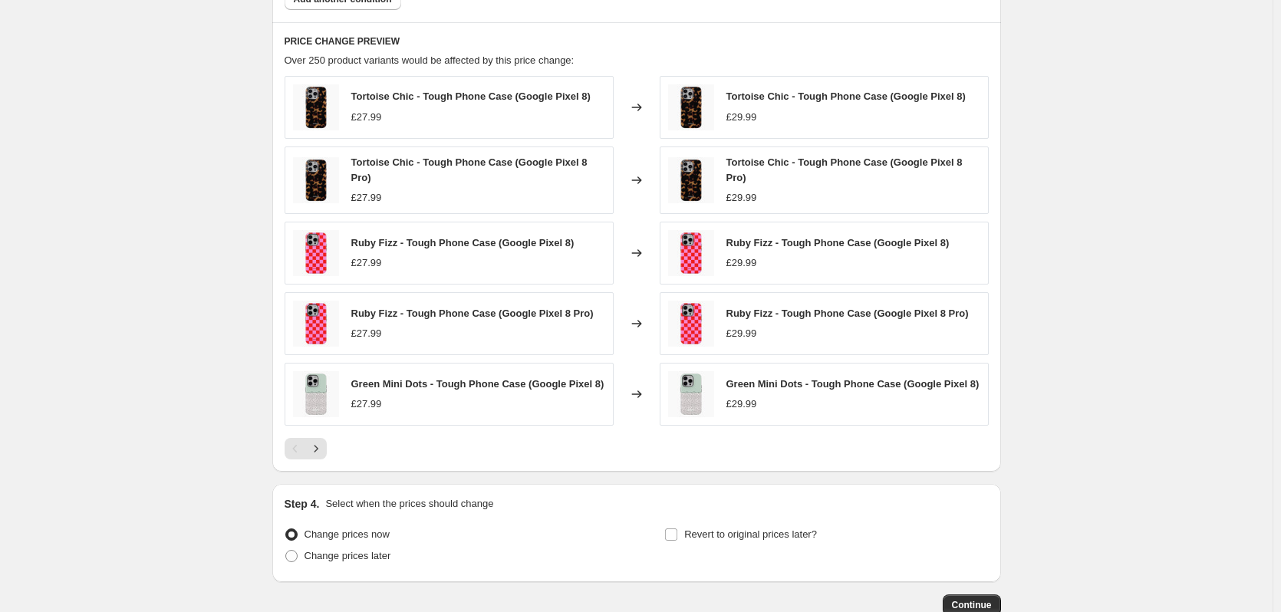
scroll to position [1020, 0]
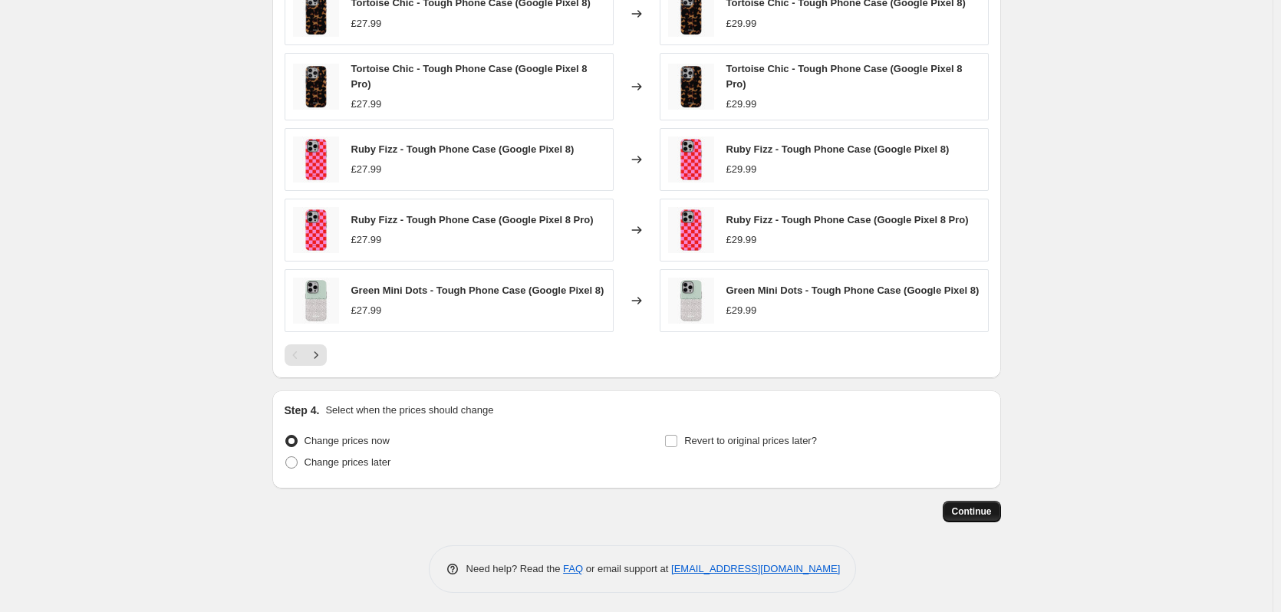
click at [967, 511] on span "Continue" at bounding box center [972, 512] width 40 height 12
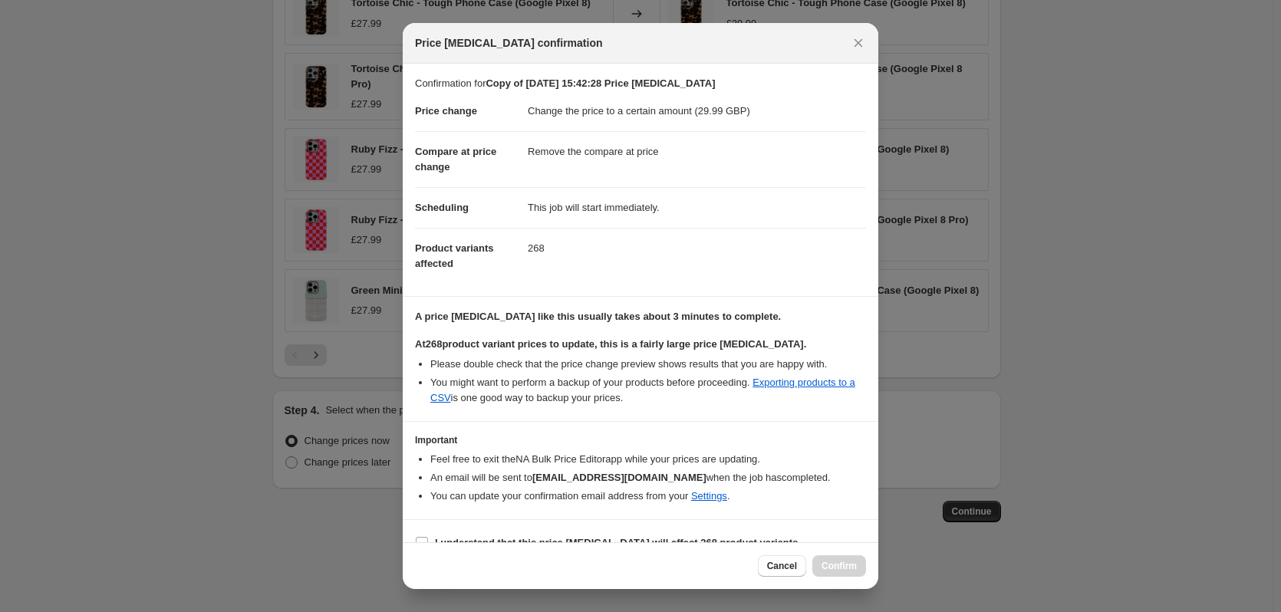
scroll to position [24, 0]
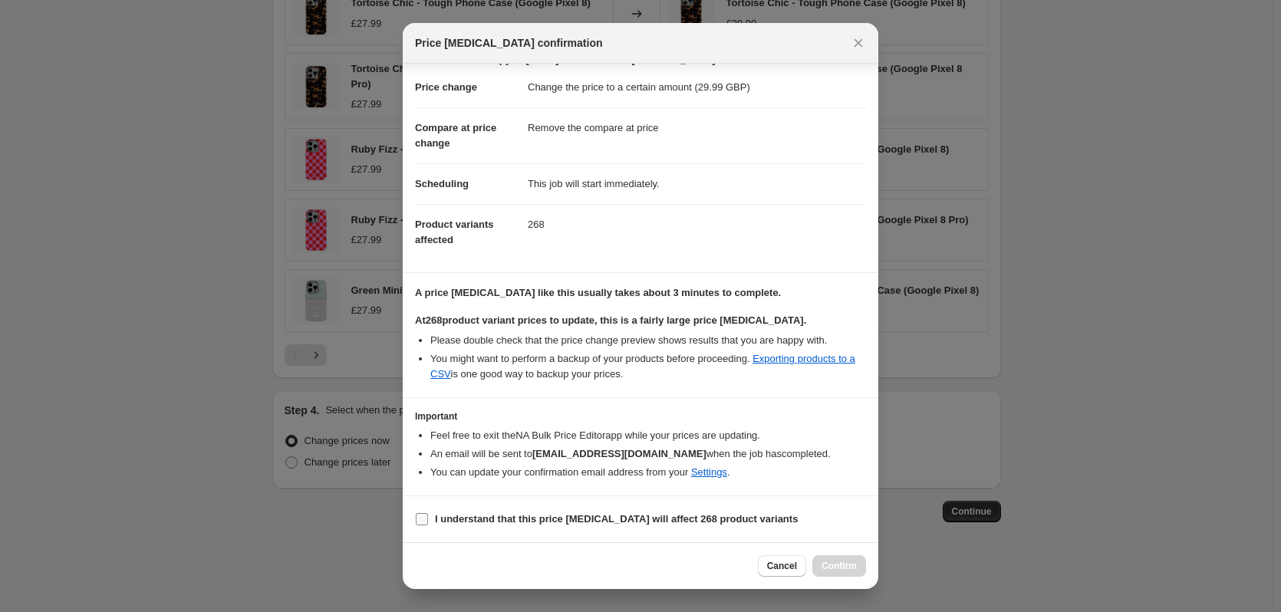
click at [585, 515] on b "I understand that this price [MEDICAL_DATA] will affect 268 product variants" at bounding box center [616, 519] width 363 height 12
click at [428, 515] on input "I understand that this price [MEDICAL_DATA] will affect 268 product variants" at bounding box center [422, 519] width 12 height 12
checkbox input "true"
click at [854, 566] on span "Confirm" at bounding box center [839, 566] width 35 height 12
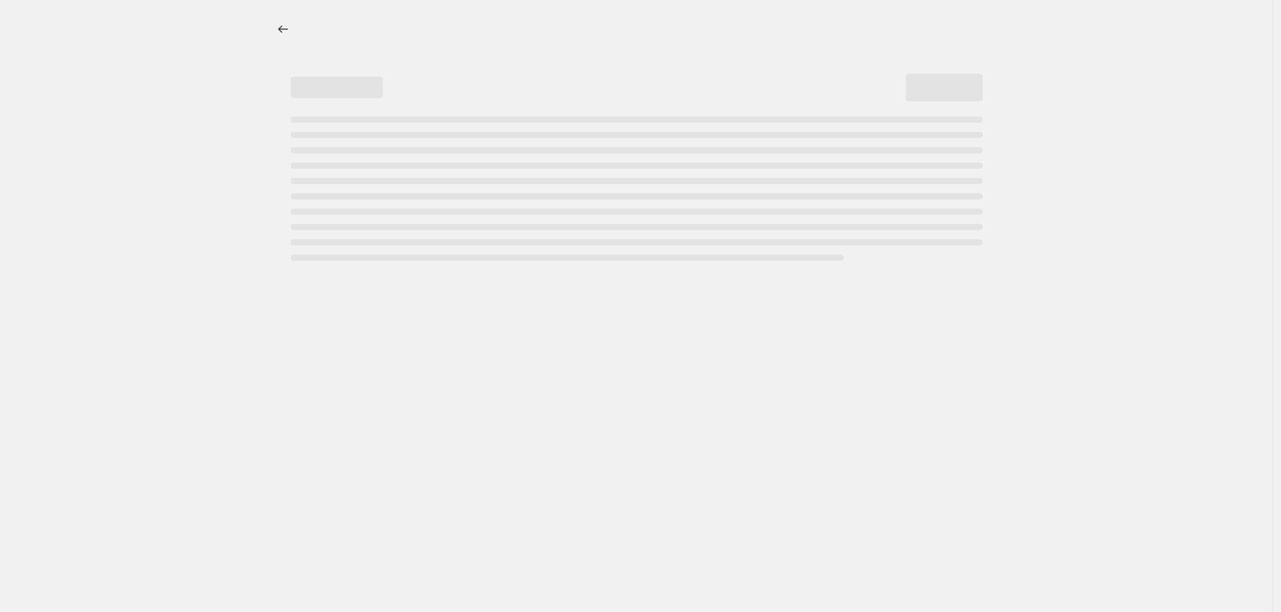
select select "remove"
select select "product_type"
select select "title"
select select "contains"
select select "product_status"
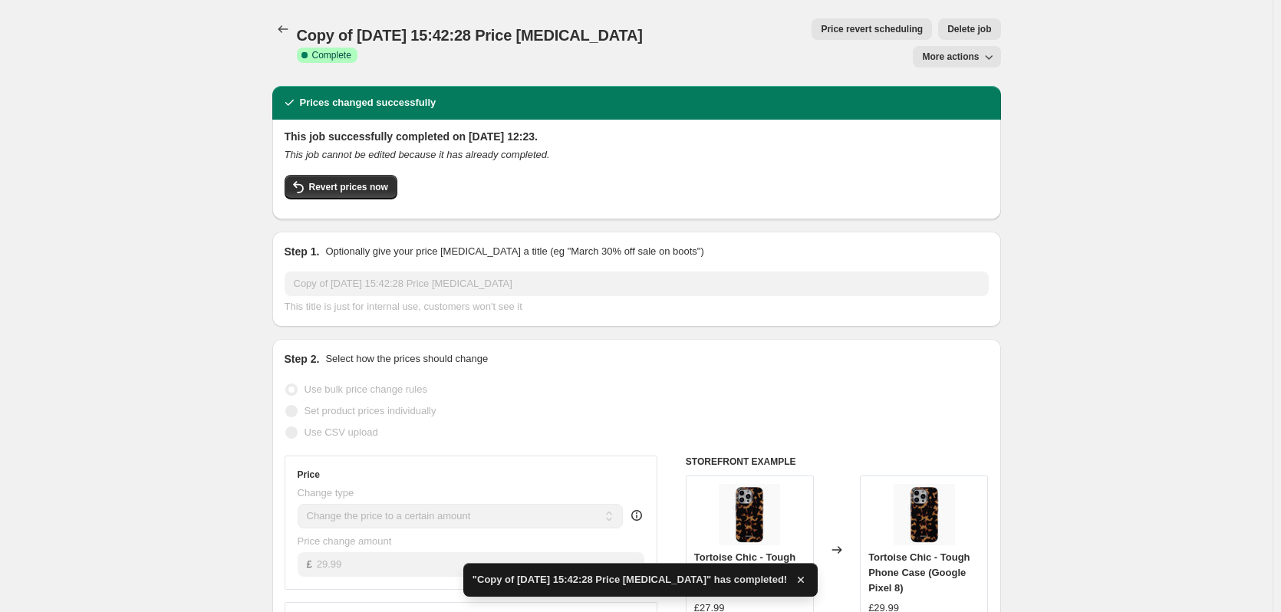
click at [944, 51] on span "More actions" at bounding box center [950, 57] width 57 height 12
click at [957, 64] on span "Copy to new job" at bounding box center [964, 61] width 71 height 12
select select "remove"
select select "product_type"
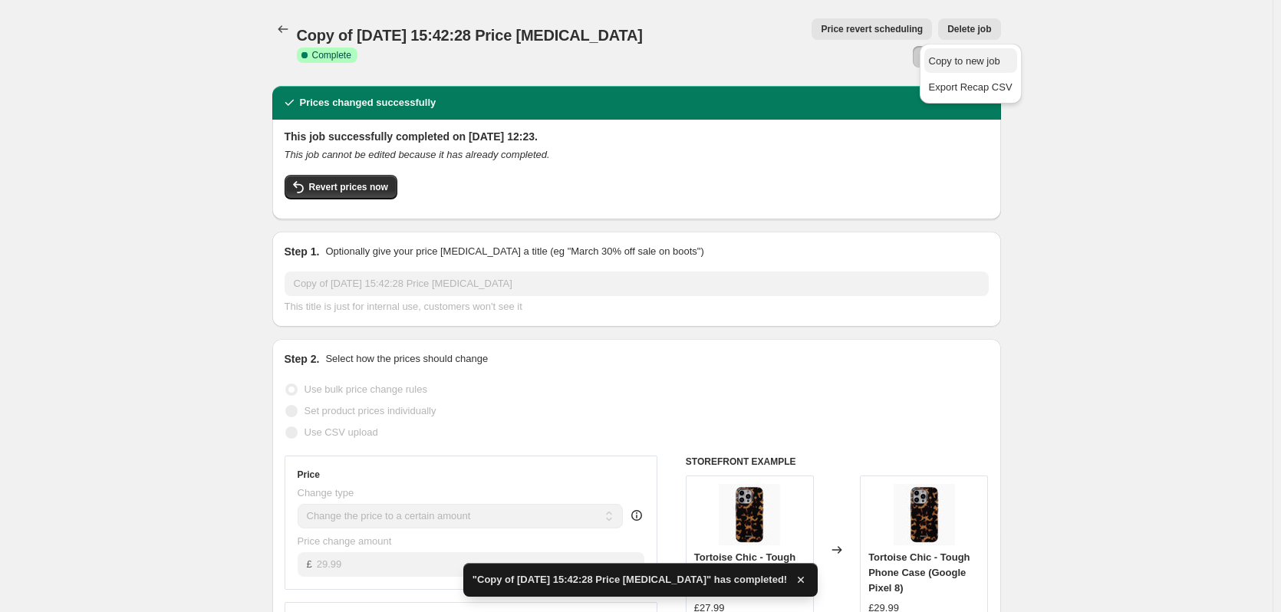
select select "title"
select select "contains"
select select "product_status"
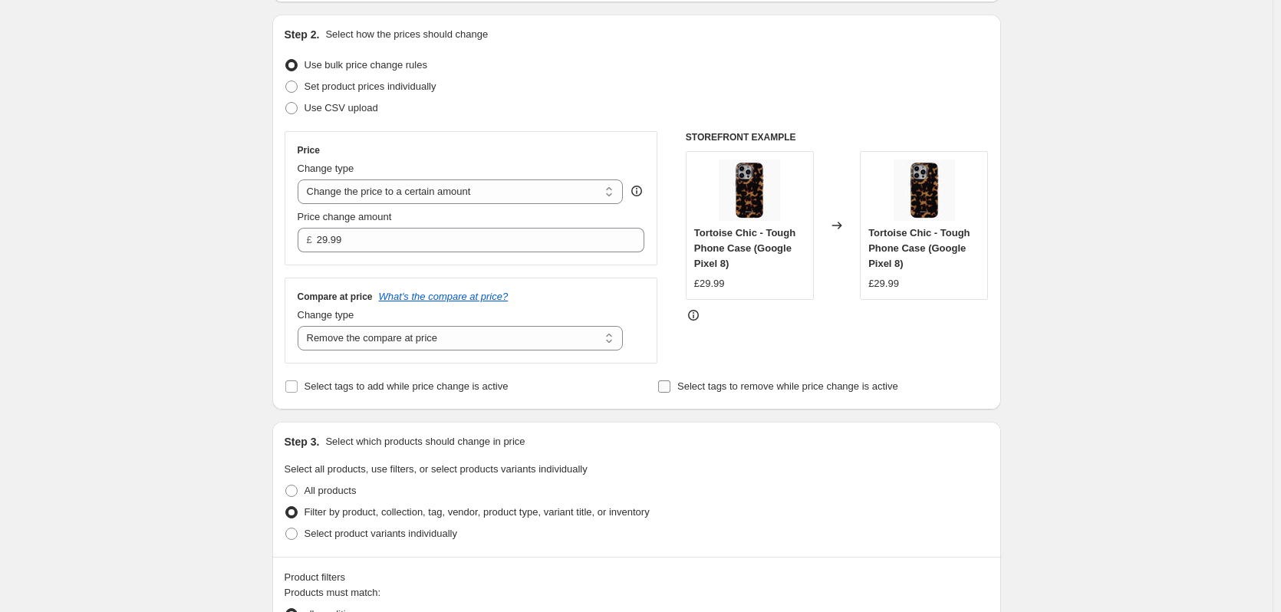
scroll to position [537, 0]
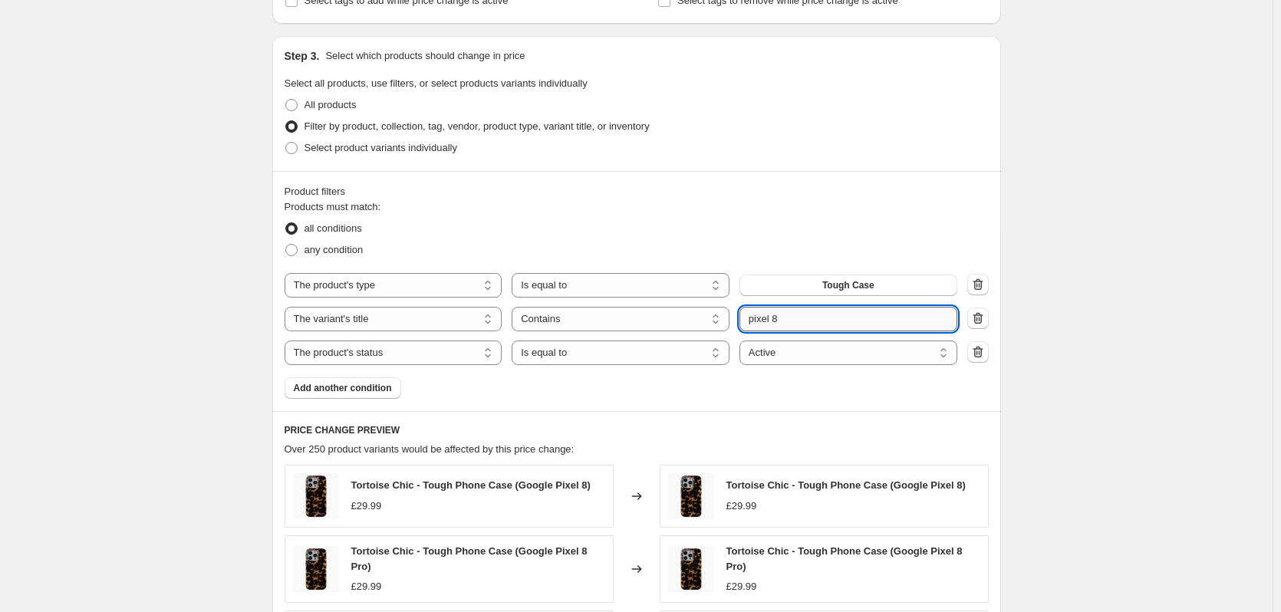
click at [831, 321] on input "pixel 8" at bounding box center [849, 319] width 218 height 25
type input "pixel 8a"
click at [1163, 298] on div "Create new price [MEDICAL_DATA]. This page is ready Create new price [MEDICAL_D…" at bounding box center [636, 281] width 1273 height 1636
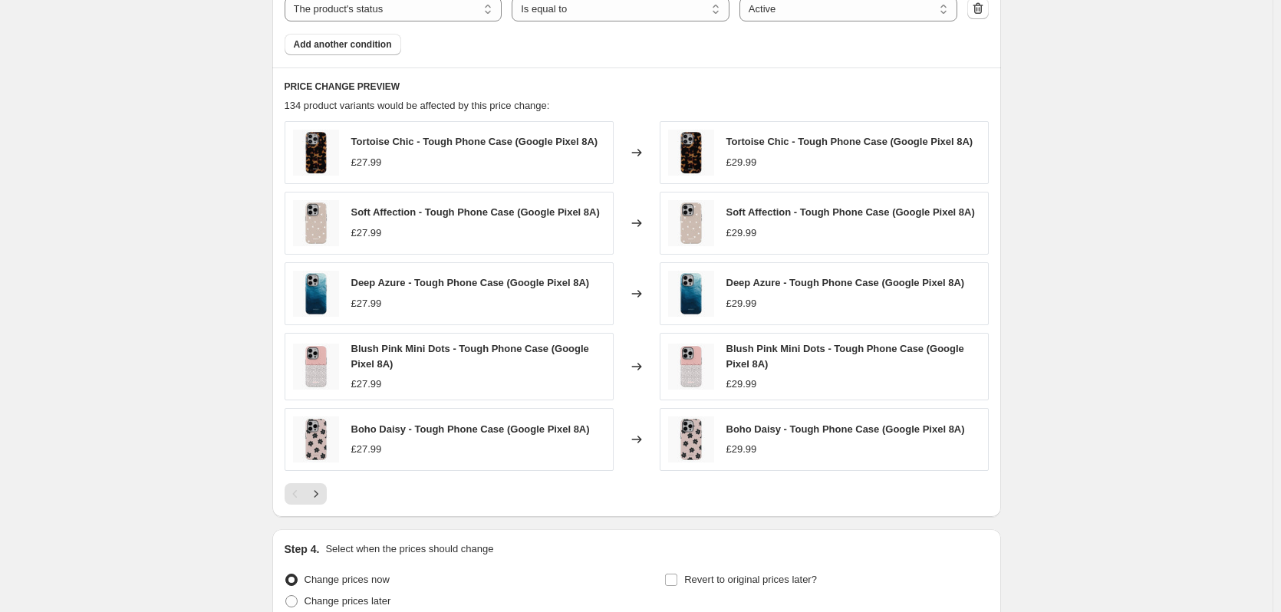
scroll to position [997, 0]
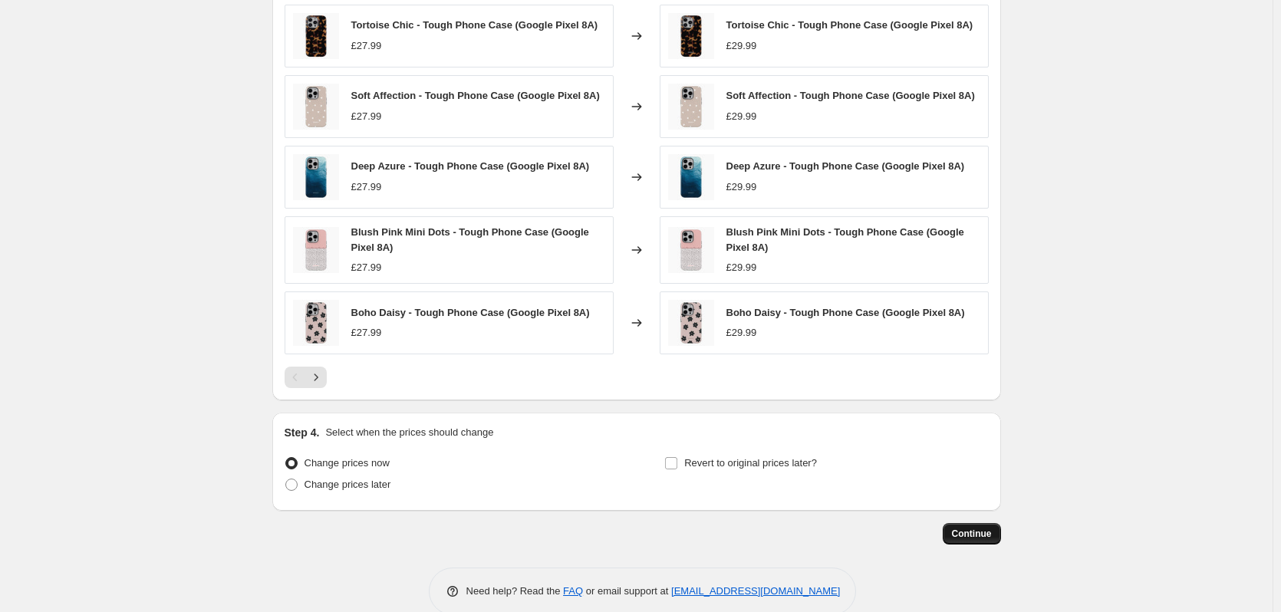
click at [996, 534] on button "Continue" at bounding box center [972, 533] width 58 height 21
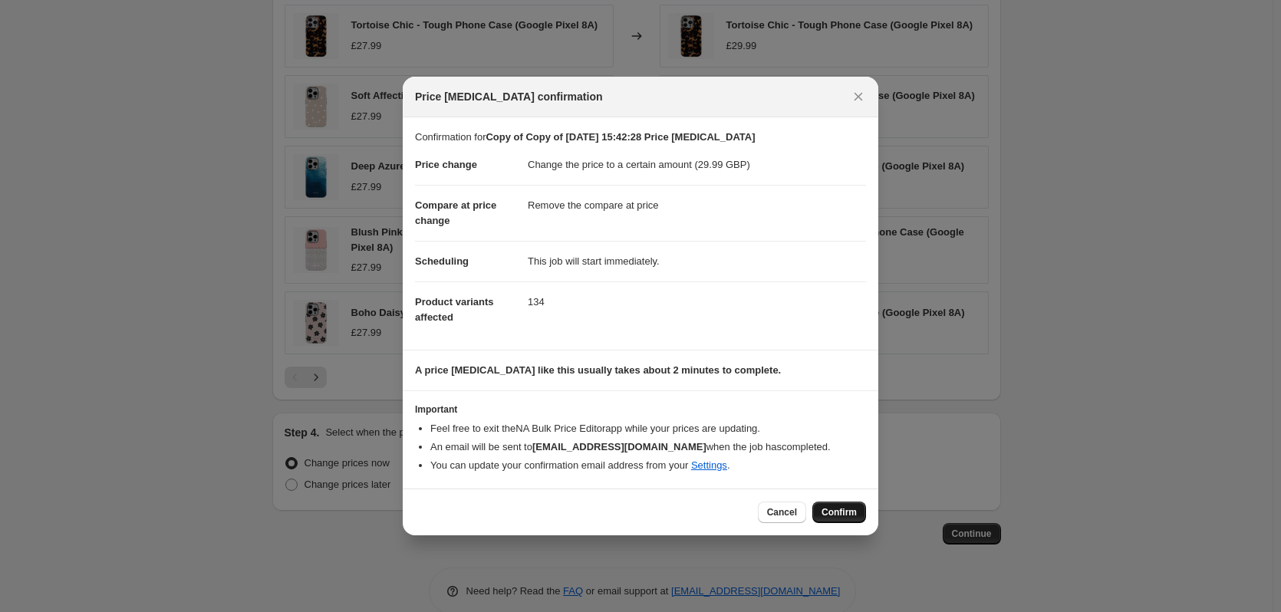
click at [849, 516] on span "Confirm" at bounding box center [839, 512] width 35 height 12
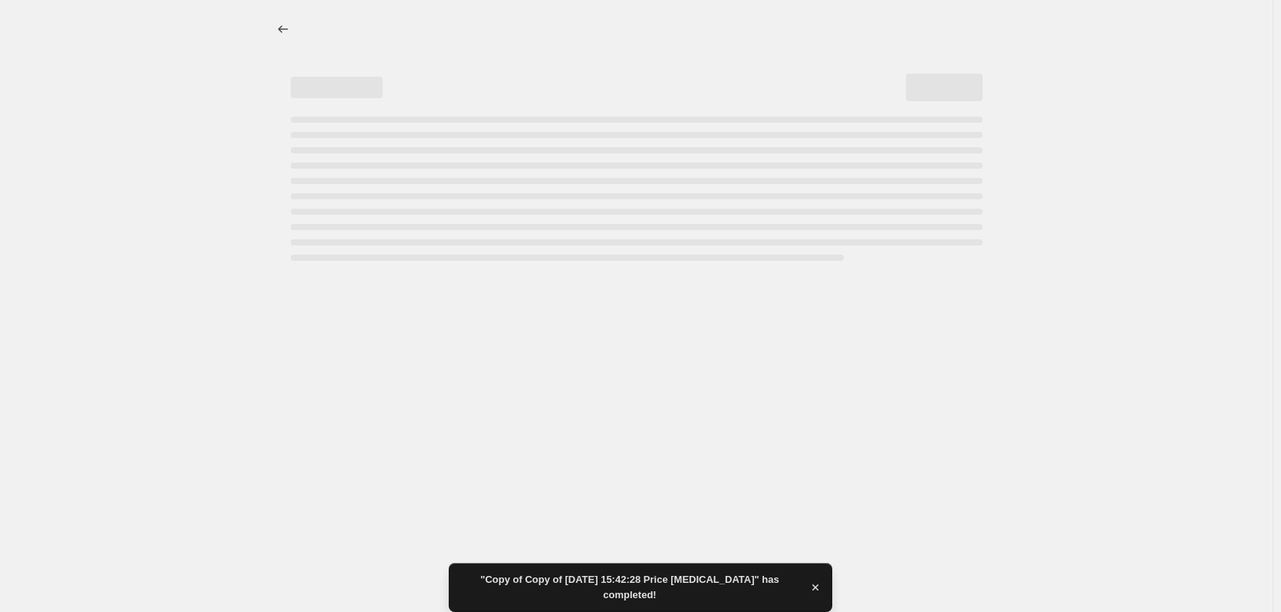
select select "remove"
select select "product_type"
select select "title"
select select "contains"
select select "product_status"
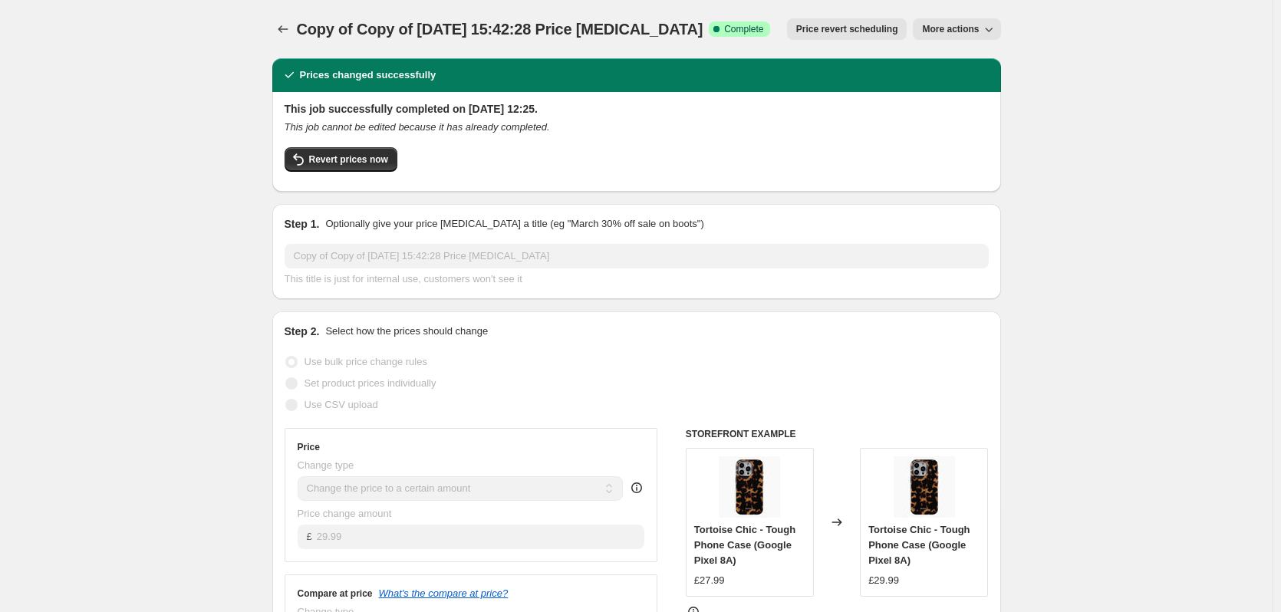
click at [951, 41] on div "Copy of Copy of [DATE] 15:42:28 Price [MEDICAL_DATA]. This page is ready Copy o…" at bounding box center [636, 29] width 729 height 58
click at [954, 32] on span "More actions" at bounding box center [950, 29] width 57 height 12
click at [954, 61] on span "Copy to new job" at bounding box center [964, 61] width 71 height 12
select select "remove"
select select "product_type"
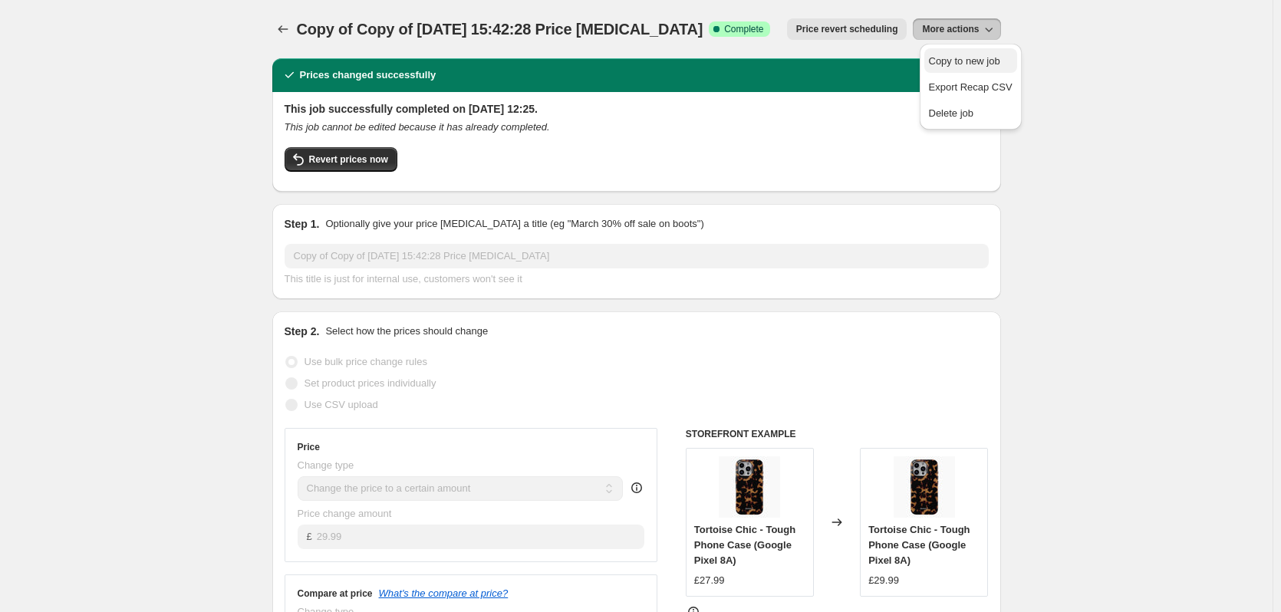
select select "title"
select select "contains"
select select "product_status"
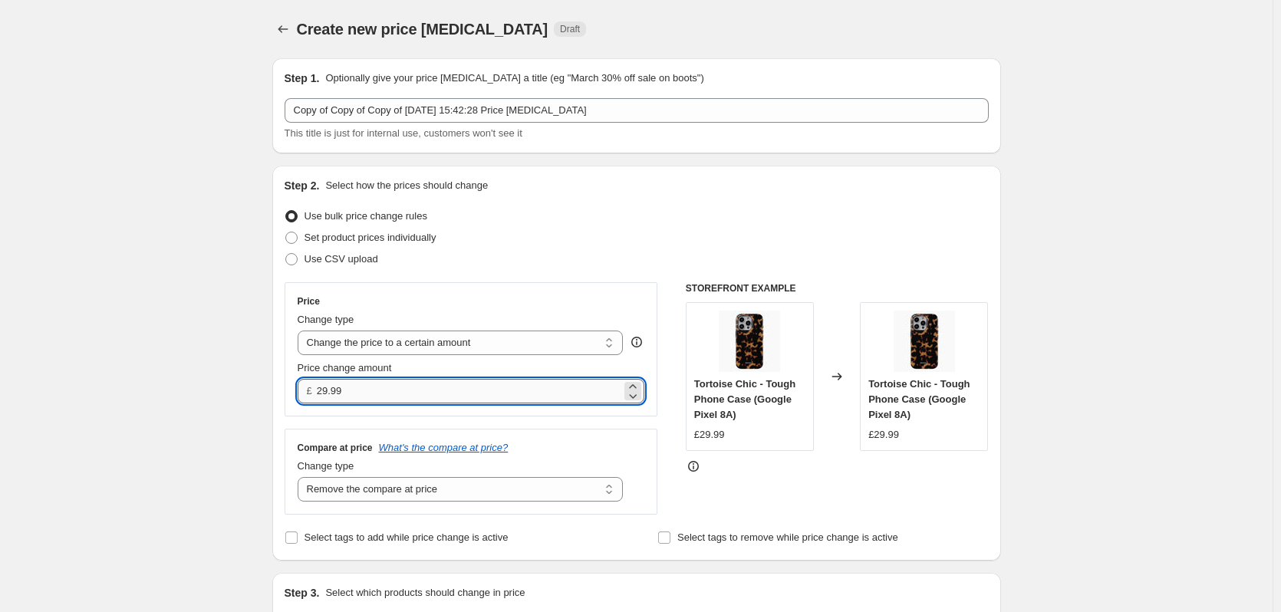
drag, startPoint x: 326, startPoint y: 393, endPoint x: 355, endPoint y: 393, distance: 29.2
click at [355, 393] on input "29.99" at bounding box center [469, 391] width 305 height 25
type input "2"
type input "31.99"
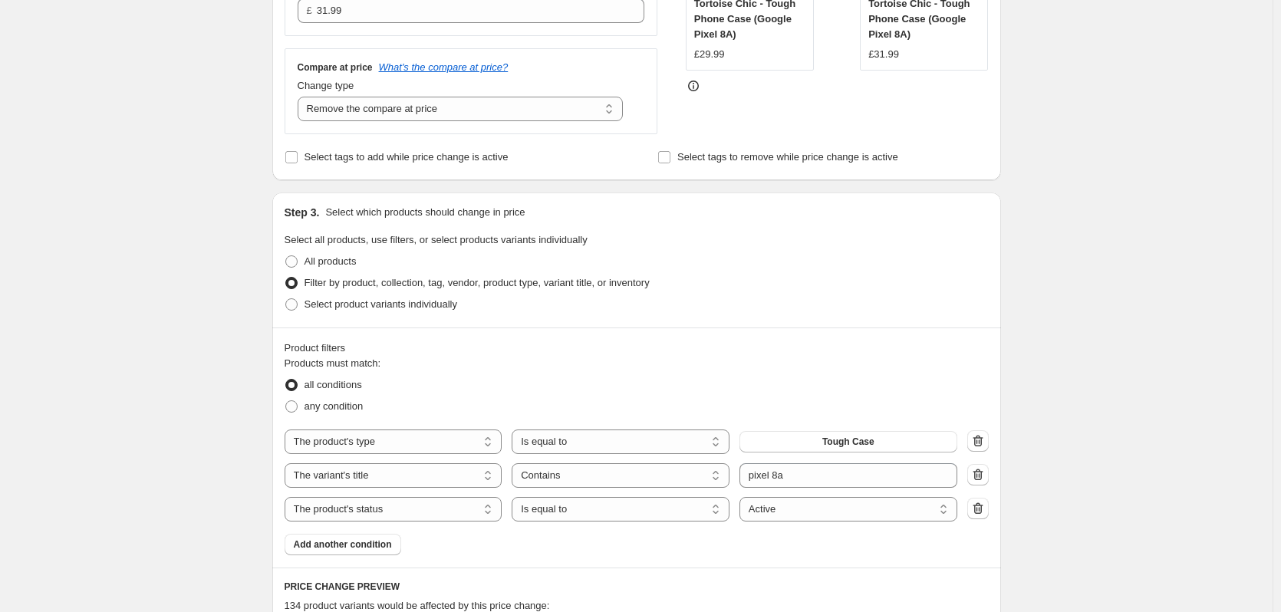
scroll to position [384, 0]
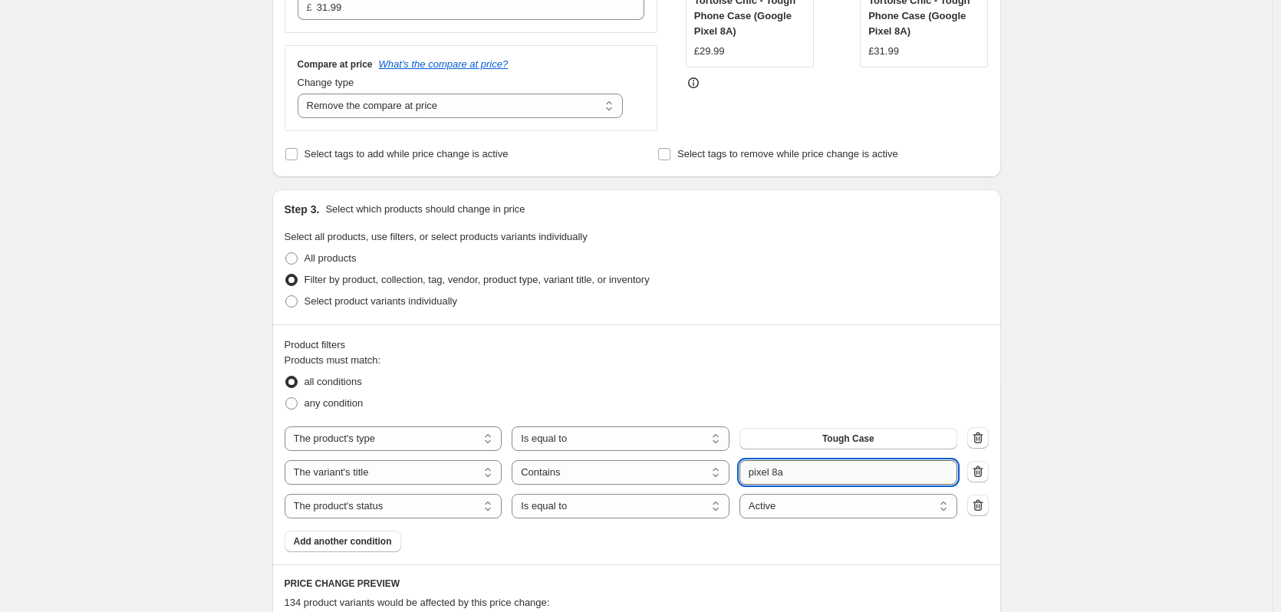
click at [820, 470] on input "pixel 8a" at bounding box center [849, 472] width 218 height 25
type input "pixel 9"
click at [1184, 345] on div "Create new price [MEDICAL_DATA]. This page is ready Create new price [MEDICAL_D…" at bounding box center [636, 434] width 1273 height 1636
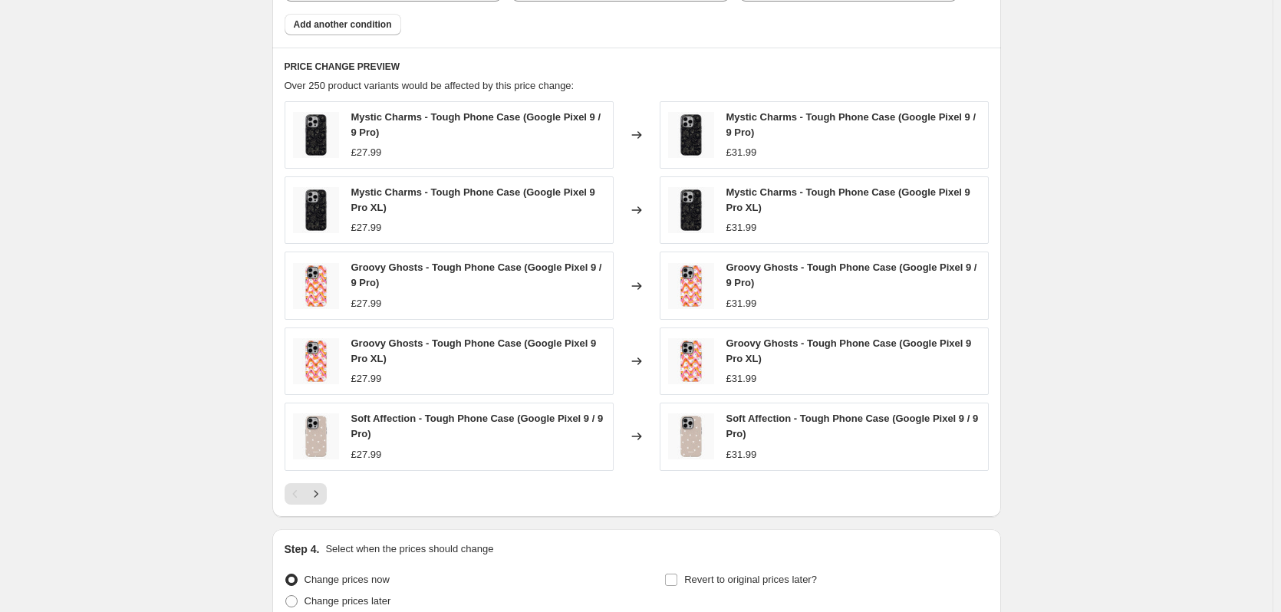
scroll to position [1044, 0]
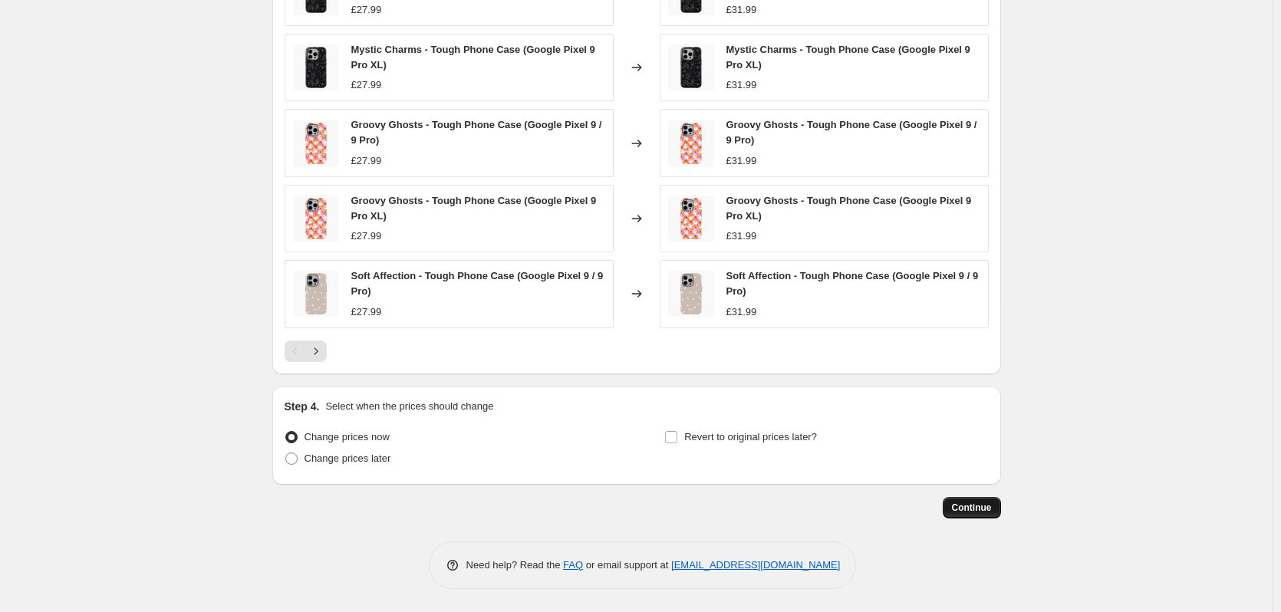
click at [976, 516] on button "Continue" at bounding box center [972, 507] width 58 height 21
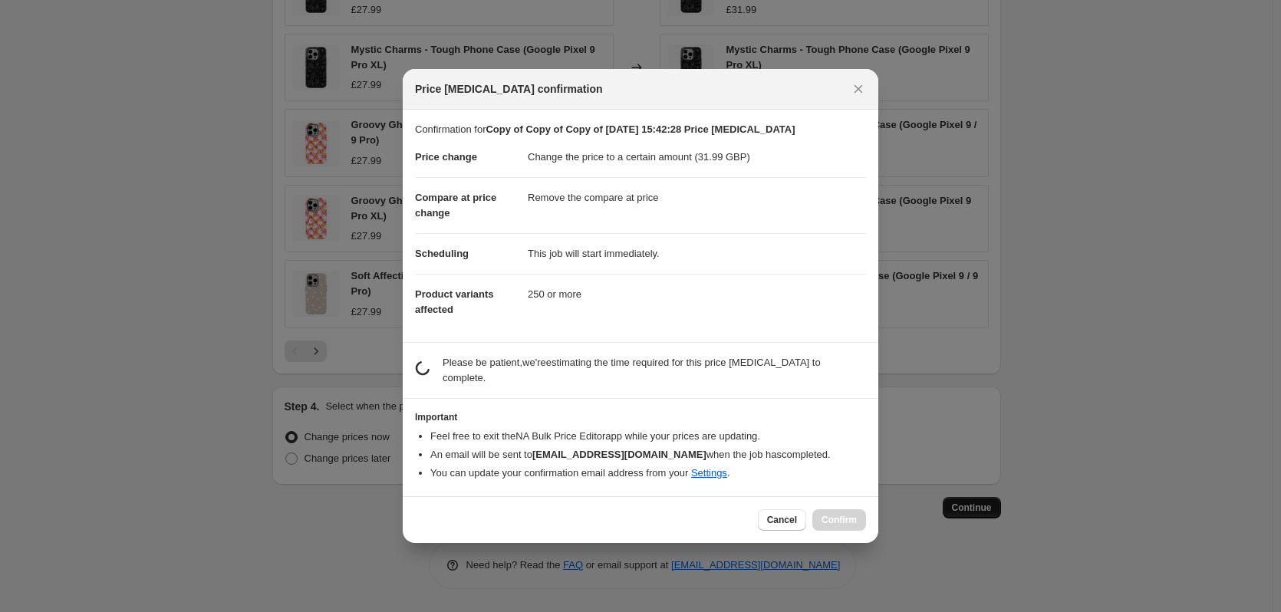
scroll to position [0, 0]
click at [783, 509] on button "Cancel" at bounding box center [782, 519] width 48 height 21
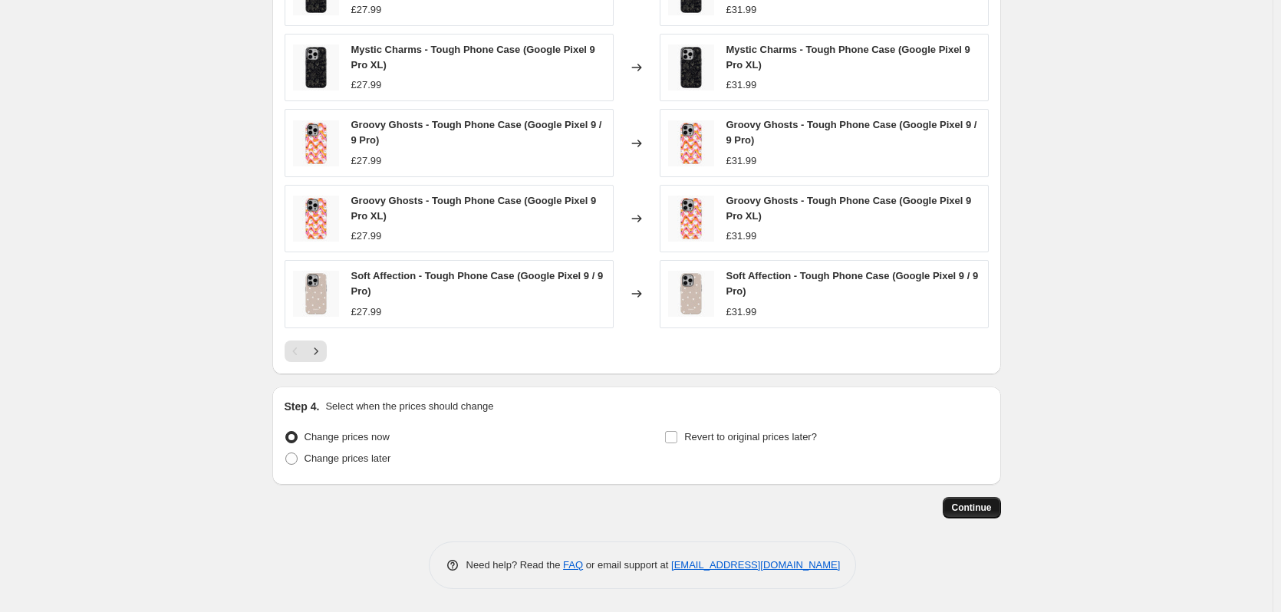
click at [985, 514] on button "Continue" at bounding box center [972, 507] width 58 height 21
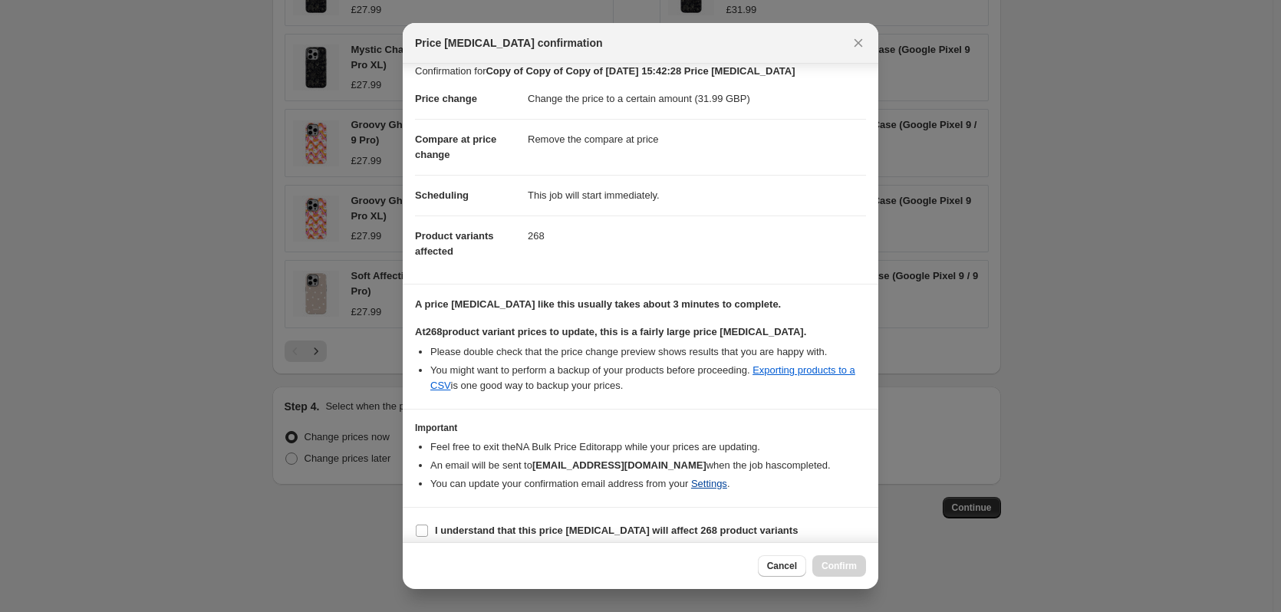
scroll to position [24, 0]
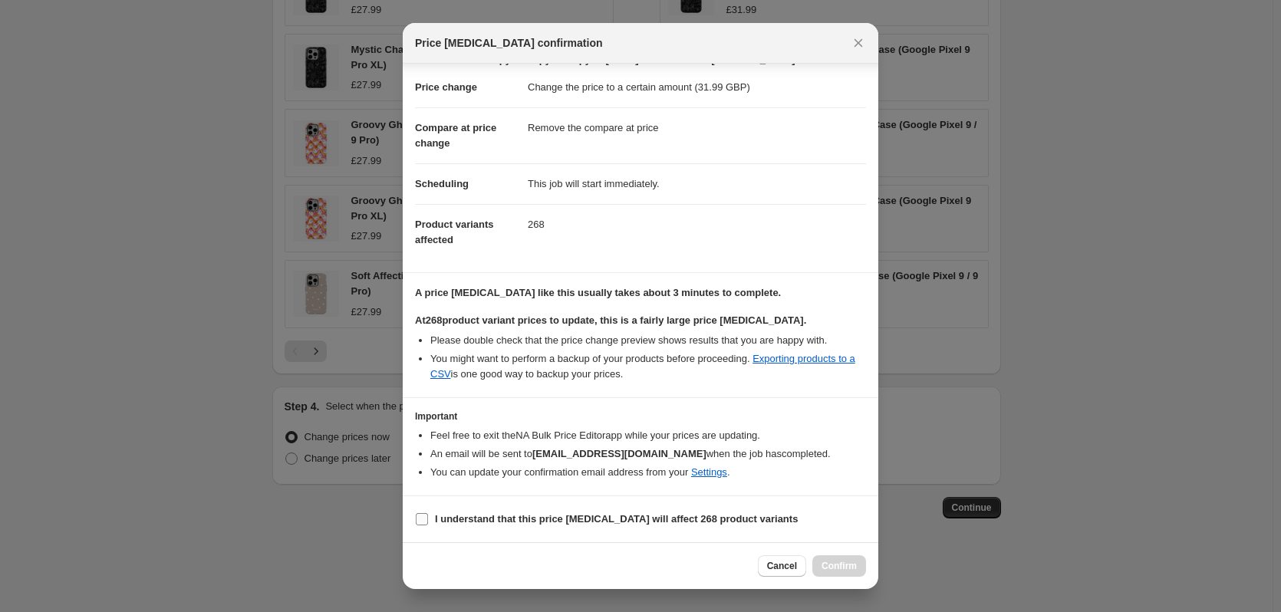
click at [708, 514] on b "I understand that this price [MEDICAL_DATA] will affect 268 product variants" at bounding box center [616, 519] width 363 height 12
click at [428, 514] on input "I understand that this price [MEDICAL_DATA] will affect 268 product variants" at bounding box center [422, 519] width 12 height 12
checkbox input "true"
click at [845, 565] on span "Confirm" at bounding box center [839, 566] width 35 height 12
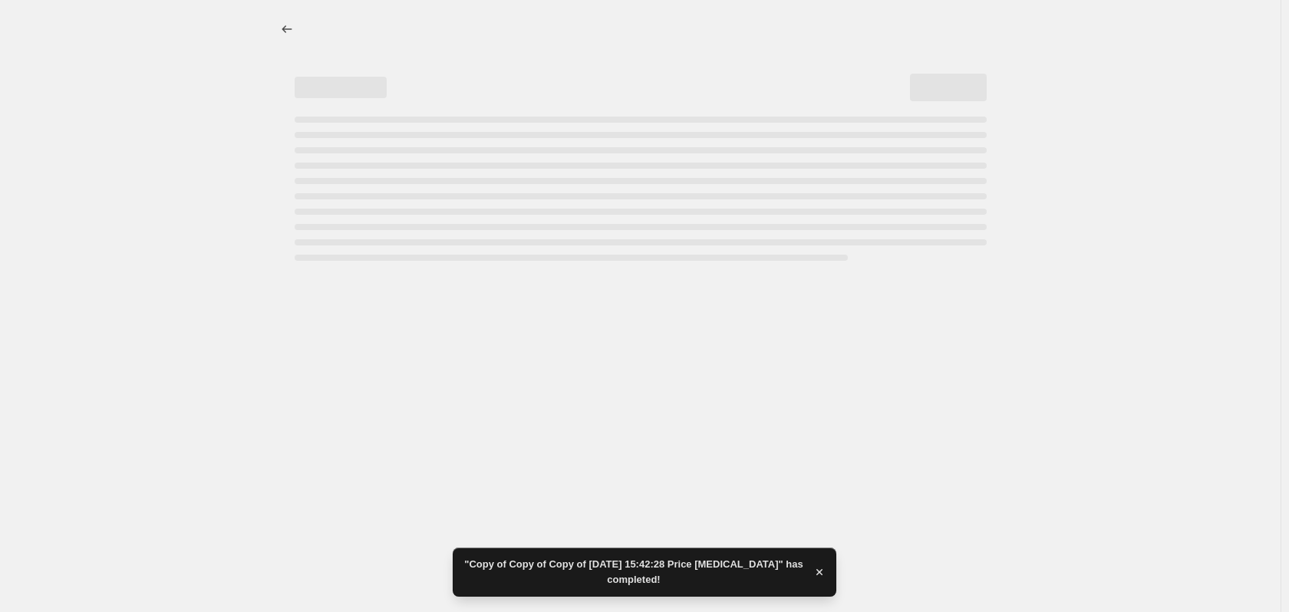
select select "remove"
select select "product_type"
select select "title"
select select "contains"
select select "product_status"
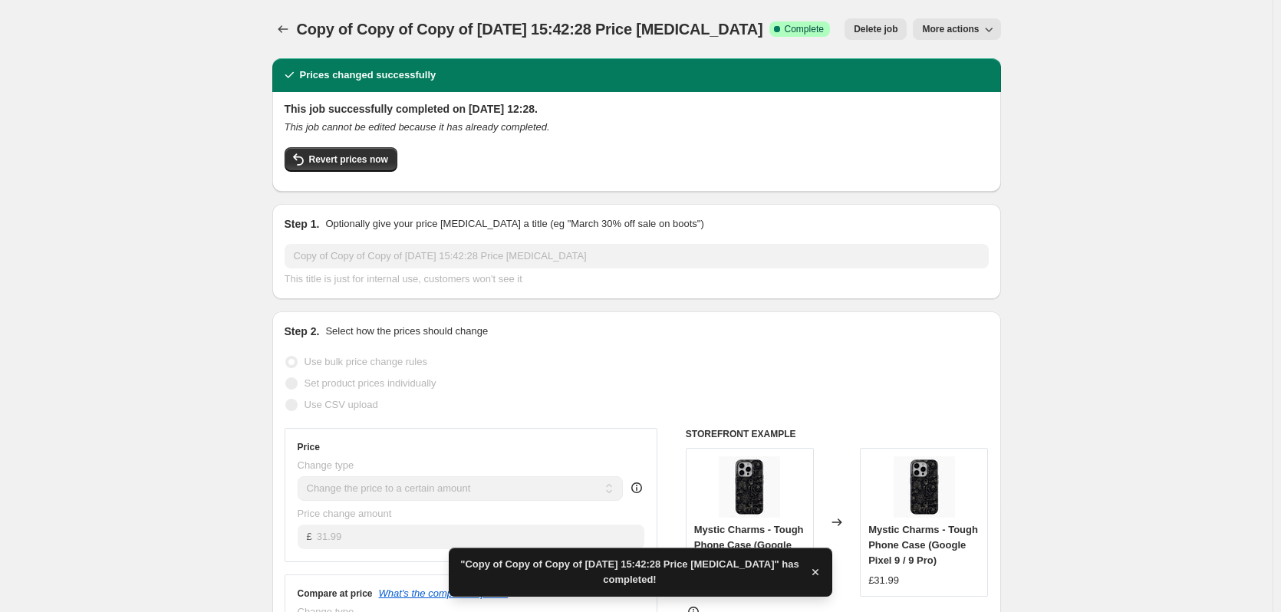
click at [961, 30] on span "More actions" at bounding box center [950, 29] width 57 height 12
click at [967, 81] on span "Copy to new job" at bounding box center [964, 87] width 71 height 12
select select "remove"
select select "product_type"
select select "title"
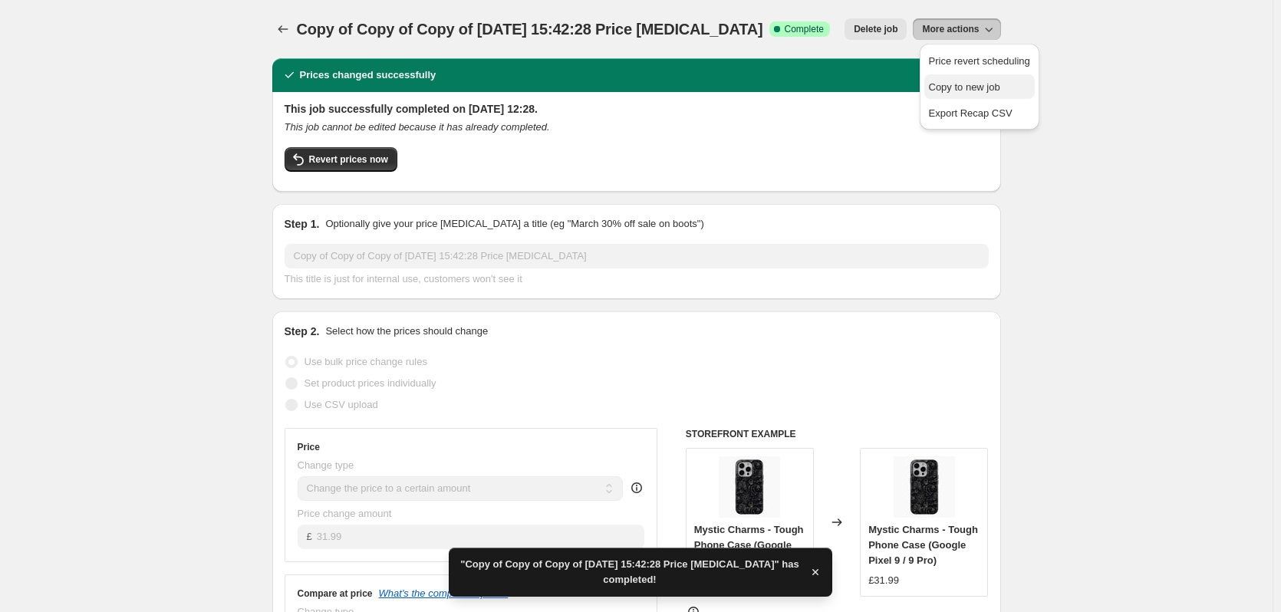
select select "contains"
select select "product_status"
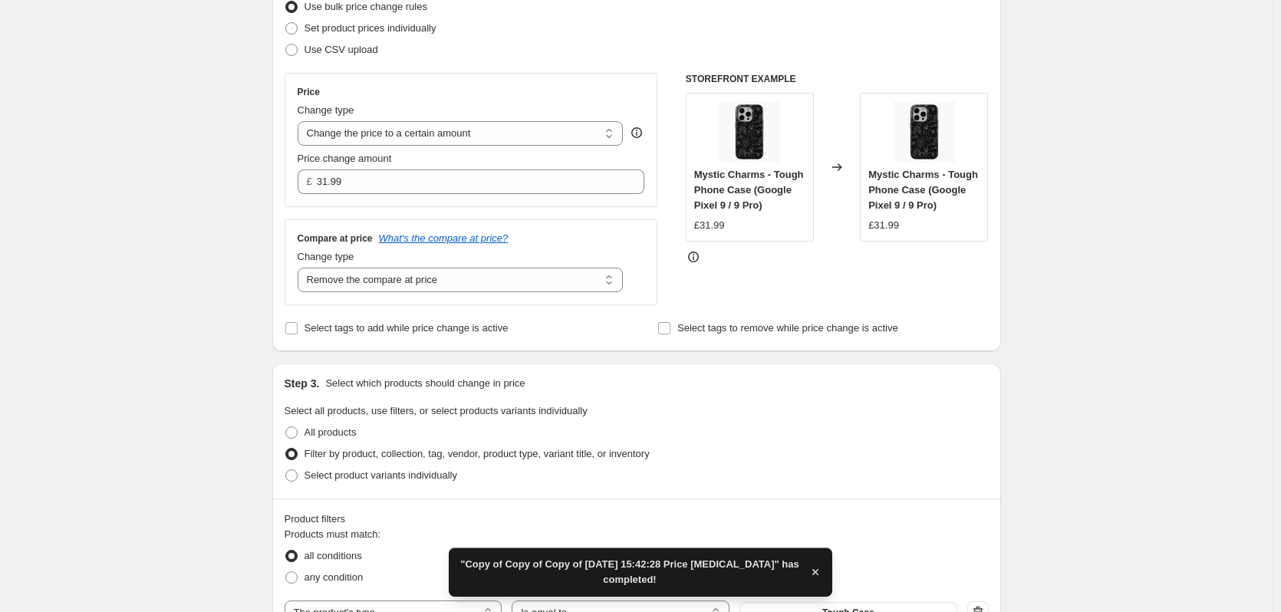
scroll to position [537, 0]
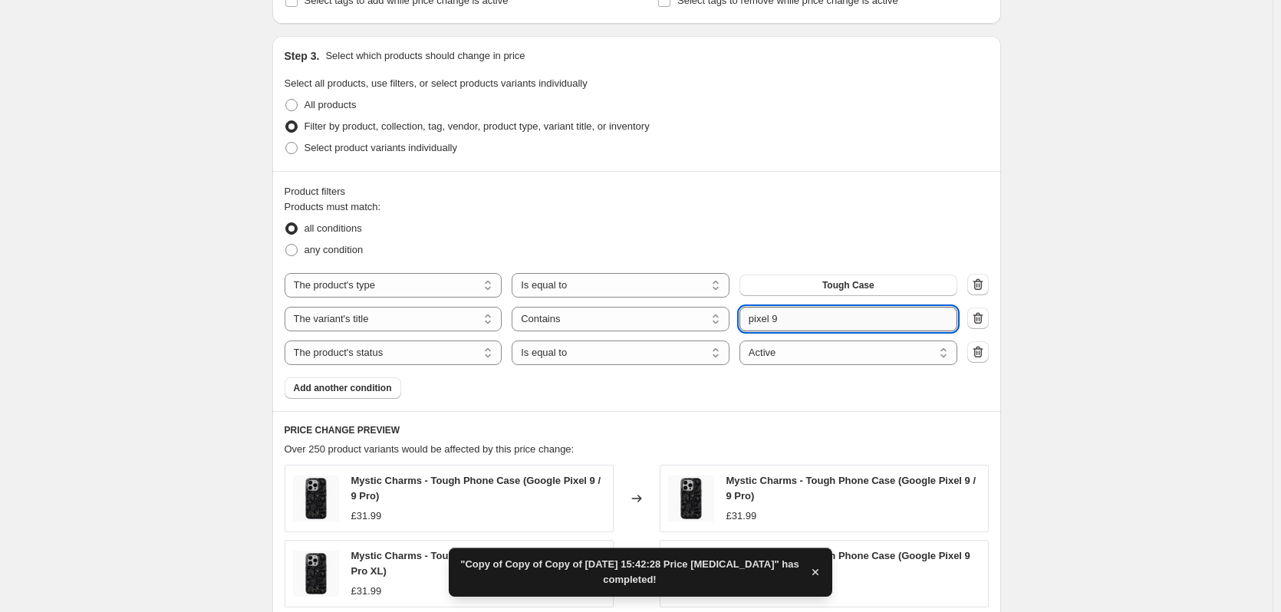
click at [885, 323] on input "pixel 9" at bounding box center [849, 319] width 218 height 25
type input "pixel 9a"
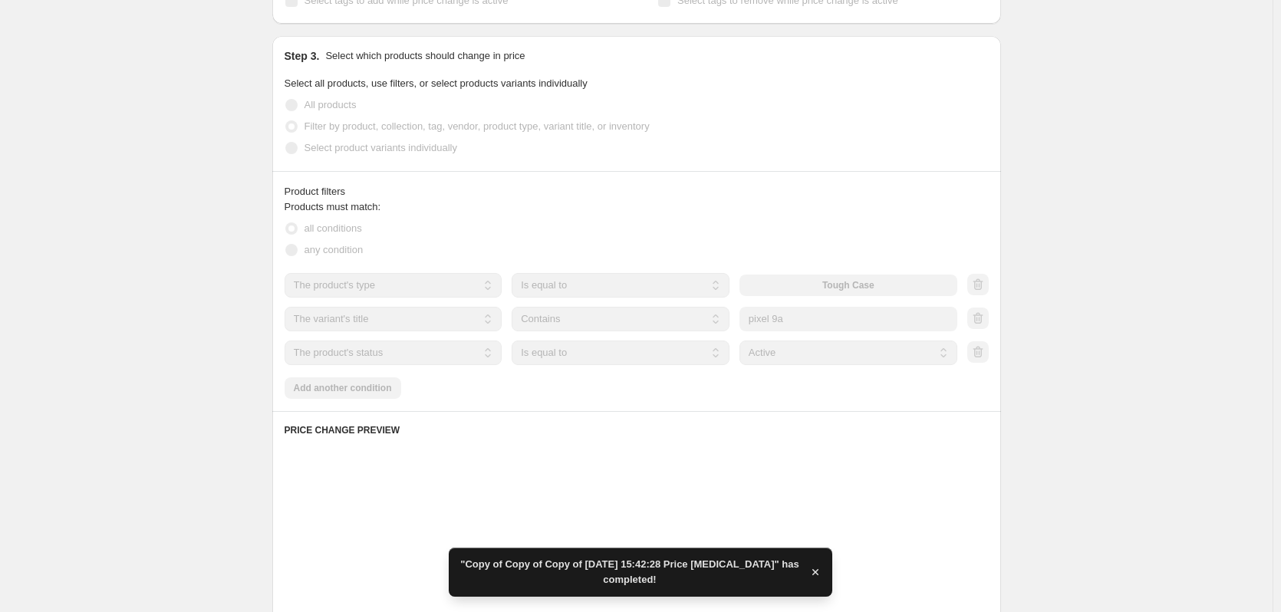
click at [1095, 305] on div "Create new price [MEDICAL_DATA]. This page is ready Create new price [MEDICAL_D…" at bounding box center [636, 278] width 1273 height 1631
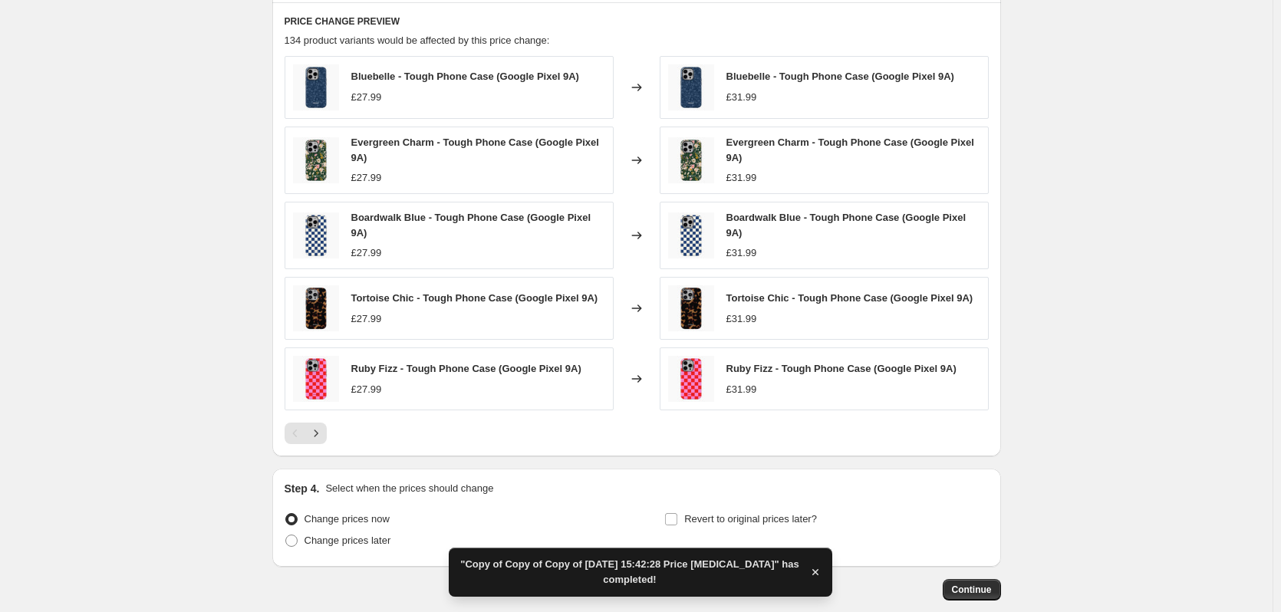
scroll to position [1024, 0]
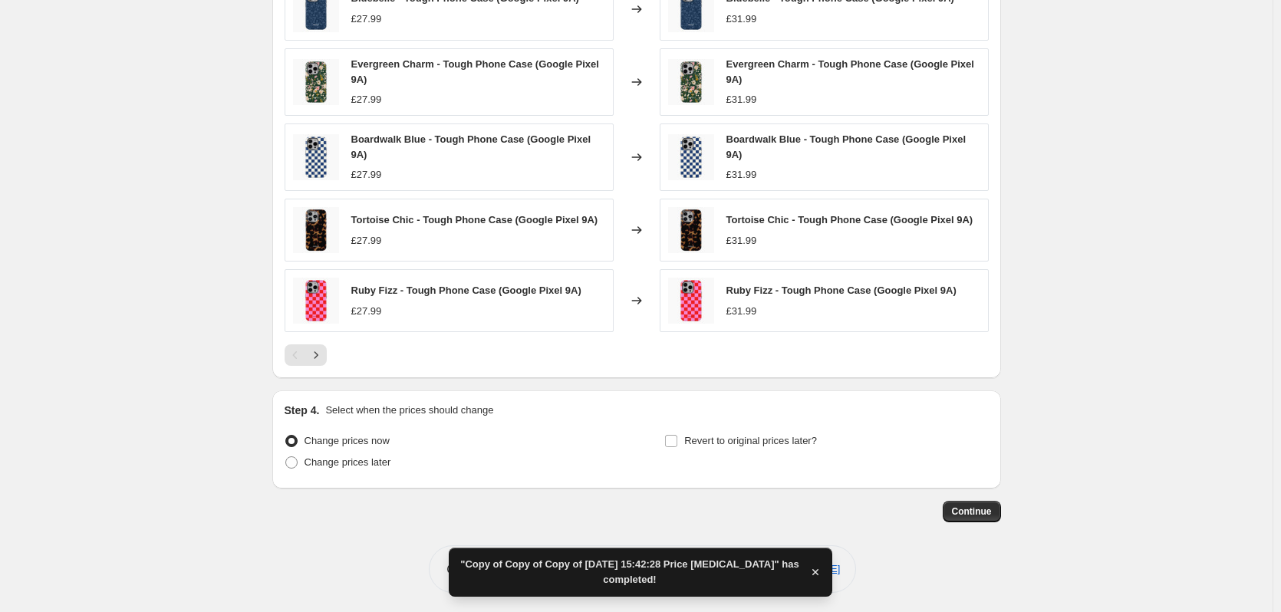
click at [981, 506] on span "Continue" at bounding box center [972, 512] width 40 height 12
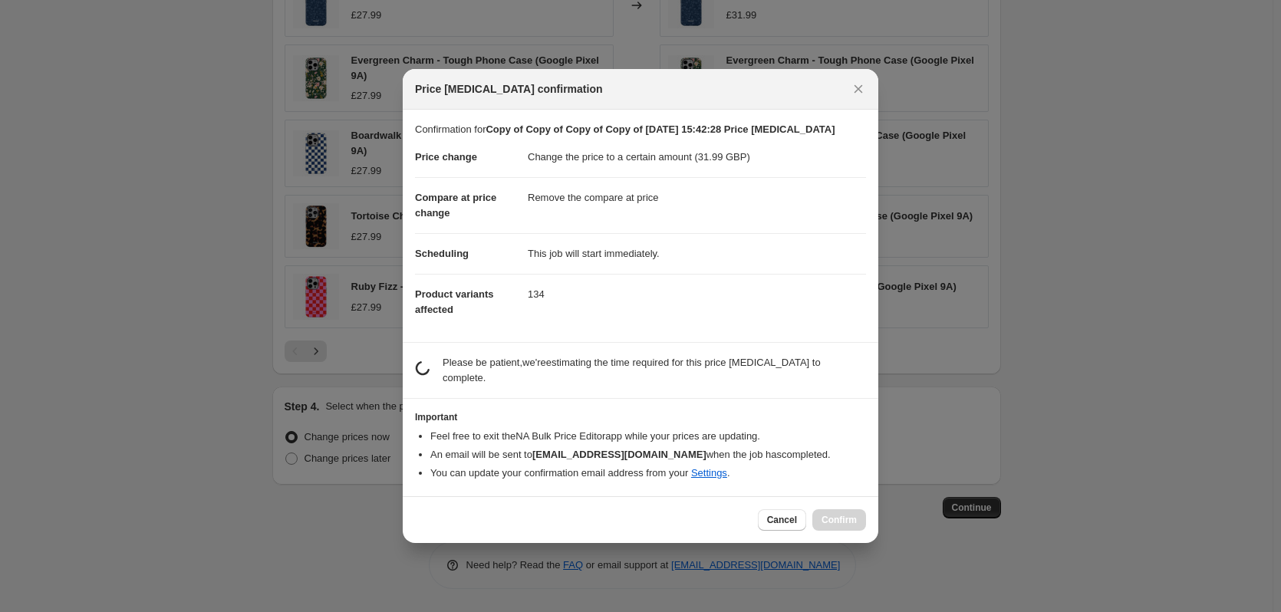
scroll to position [0, 0]
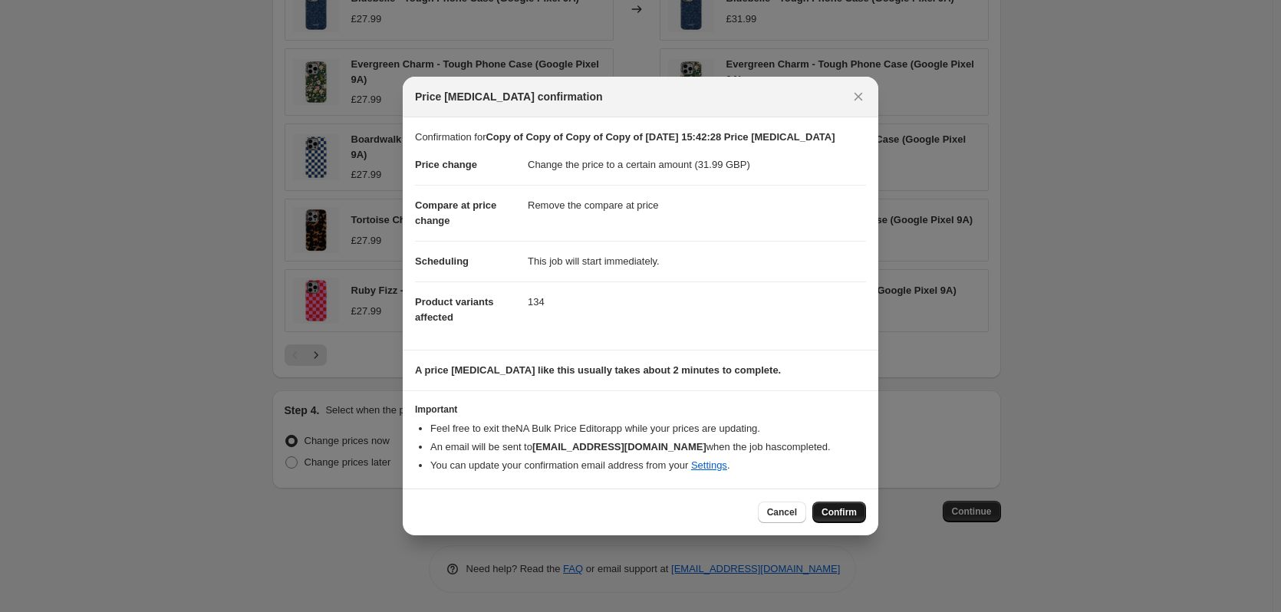
click at [847, 511] on span "Confirm" at bounding box center [839, 512] width 35 height 12
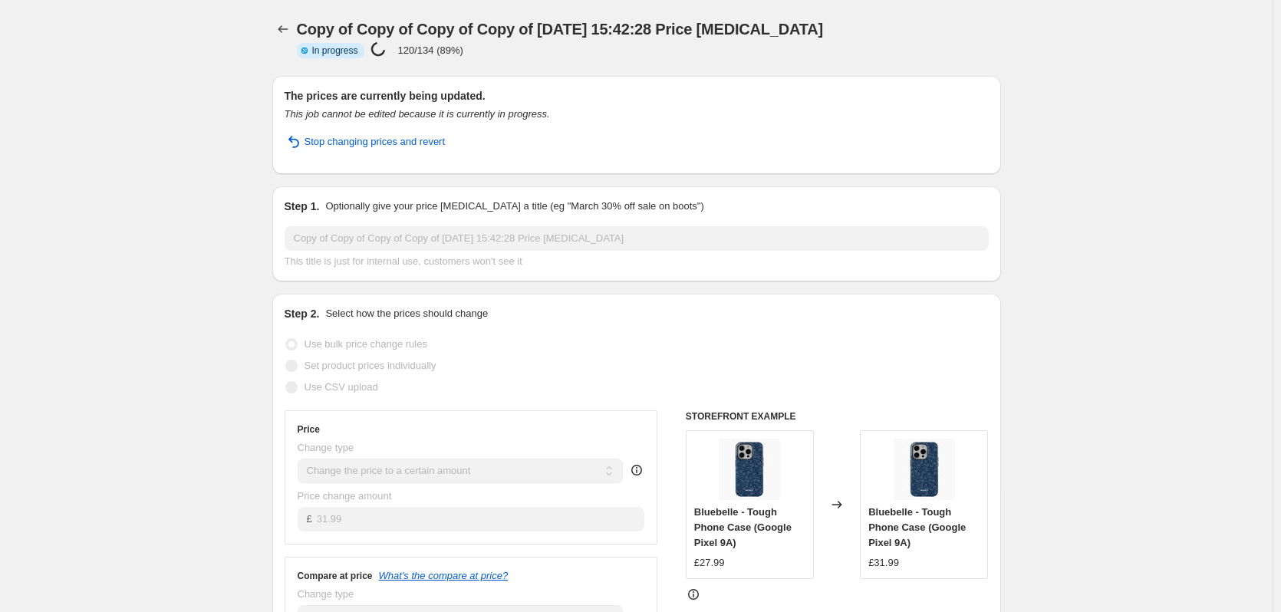
select select "remove"
select select "product_type"
select select "title"
select select "contains"
select select "product_status"
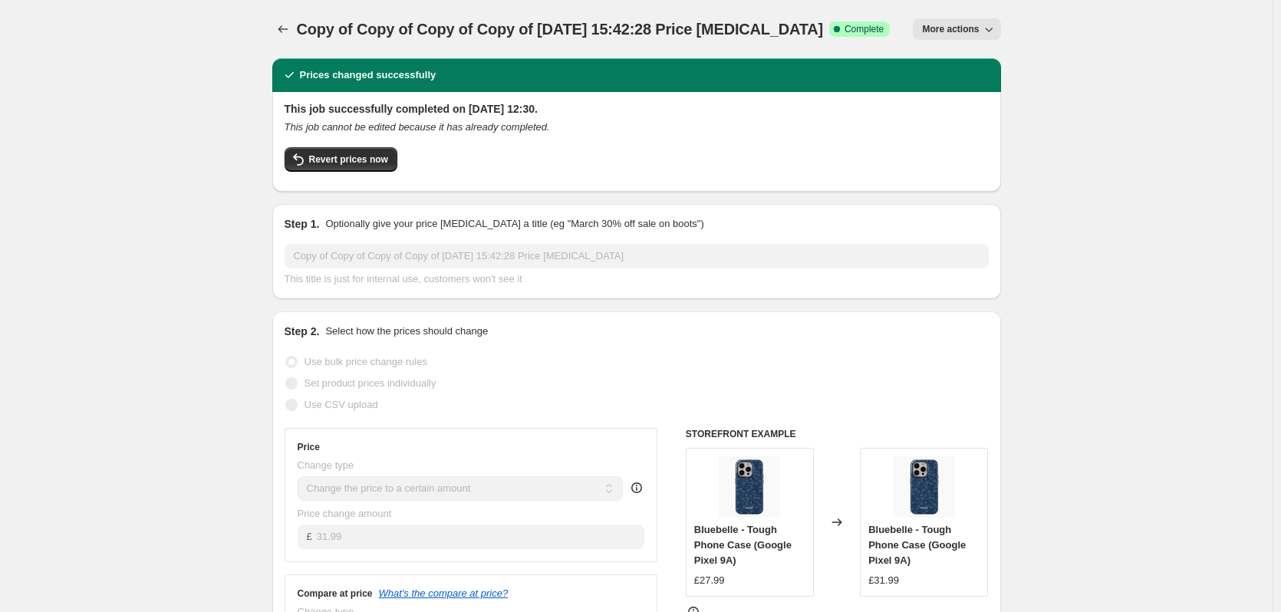
drag, startPoint x: 985, startPoint y: 15, endPoint x: 984, endPoint y: 23, distance: 7.8
click at [984, 15] on div "Copy of Copy of Copy of Copy of [DATE] 15:42:28 Price [MEDICAL_DATA]. This page…" at bounding box center [636, 29] width 729 height 58
click at [983, 25] on button "More actions" at bounding box center [956, 28] width 87 height 21
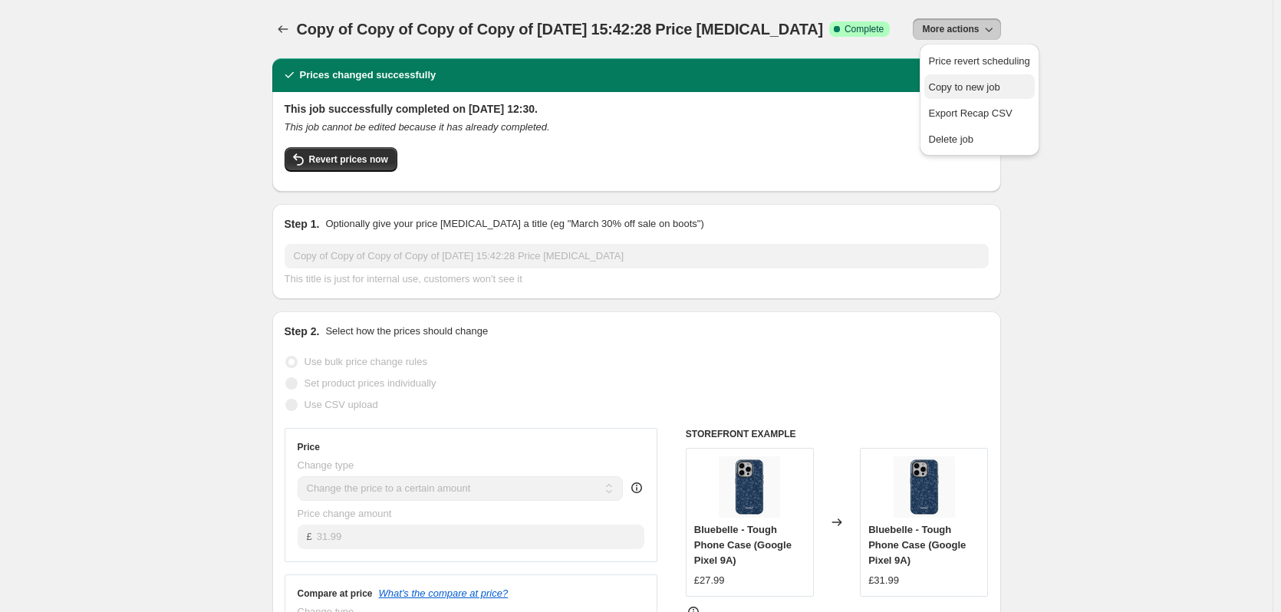
click at [979, 87] on span "Copy to new job" at bounding box center [964, 87] width 71 height 12
select select "remove"
select select "product_type"
select select "title"
select select "contains"
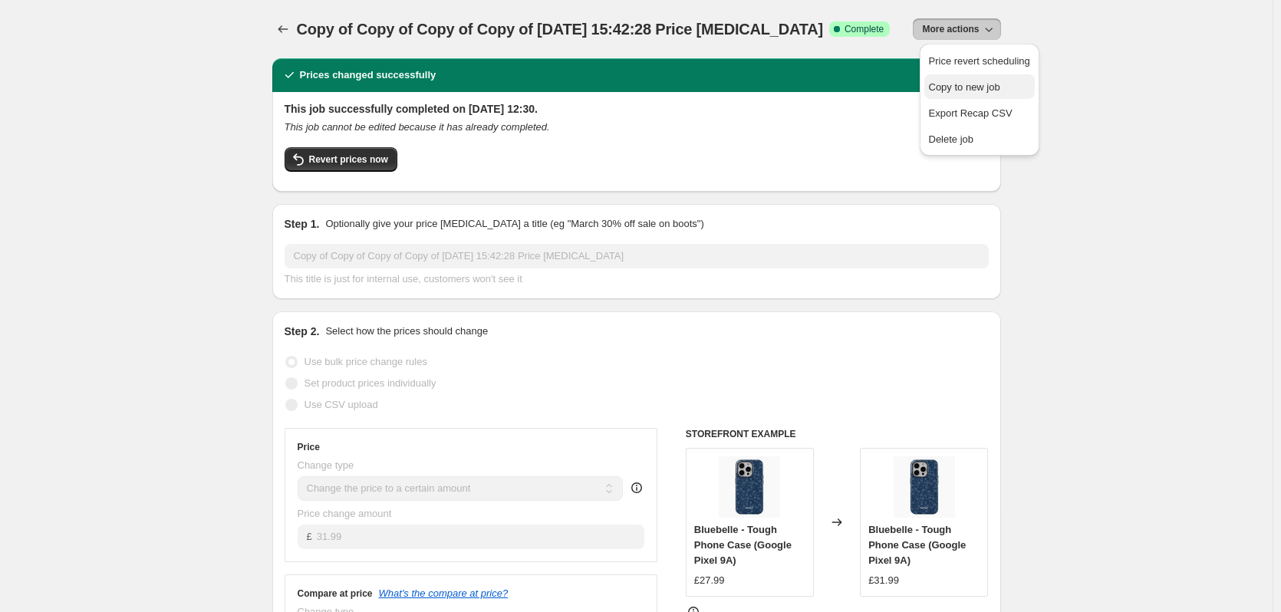
select select "product_status"
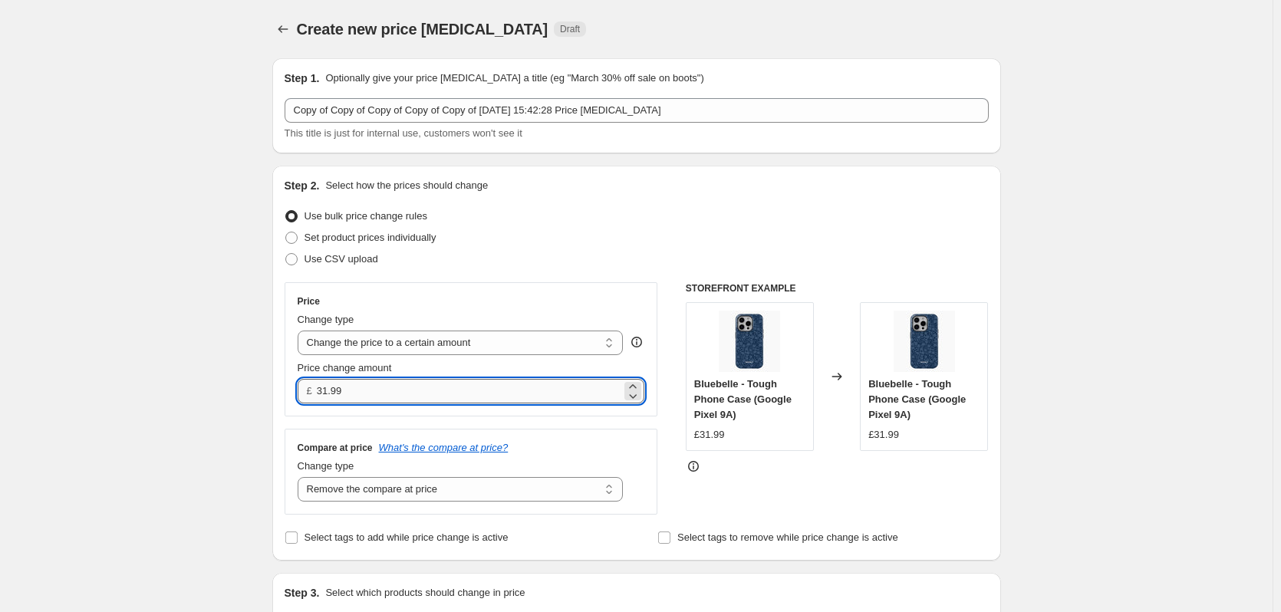
drag, startPoint x: 327, startPoint y: 393, endPoint x: 389, endPoint y: 389, distance: 62.3
click at [389, 389] on input "31.99" at bounding box center [469, 391] width 305 height 25
type input "32.99"
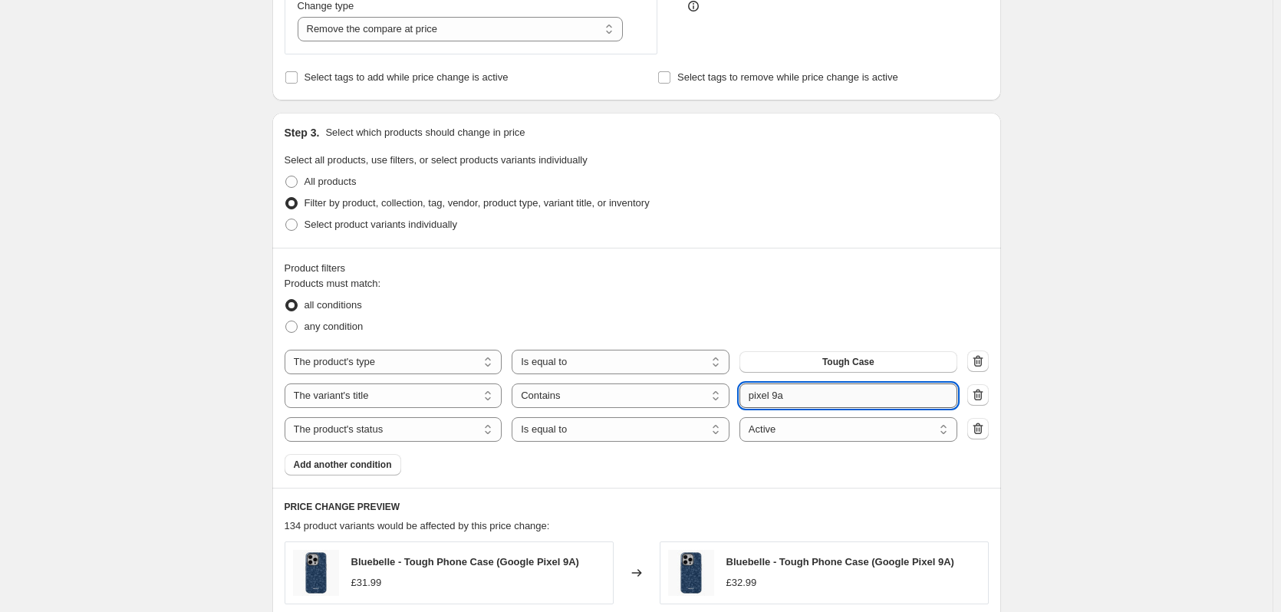
click at [826, 387] on input "pixel 9a" at bounding box center [849, 396] width 218 height 25
click at [825, 387] on input "pixel 9a" at bounding box center [849, 396] width 218 height 25
type input "pixel 10"
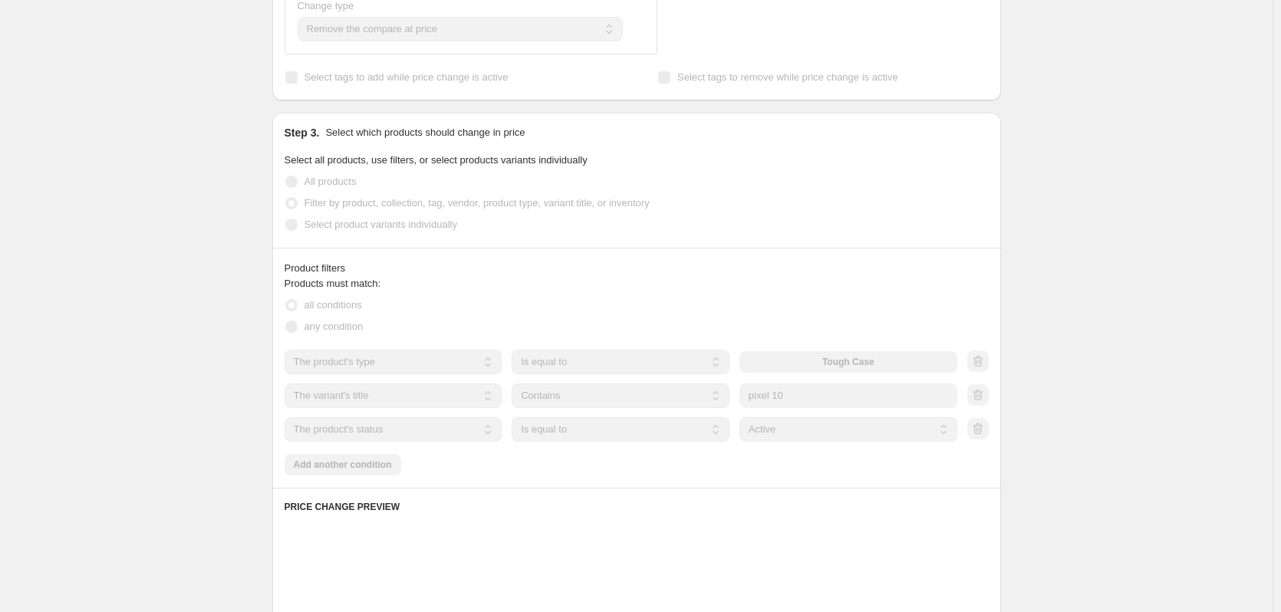
click at [1130, 338] on div "Create new price [MEDICAL_DATA]. This page is ready Create new price [MEDICAL_D…" at bounding box center [636, 355] width 1273 height 1631
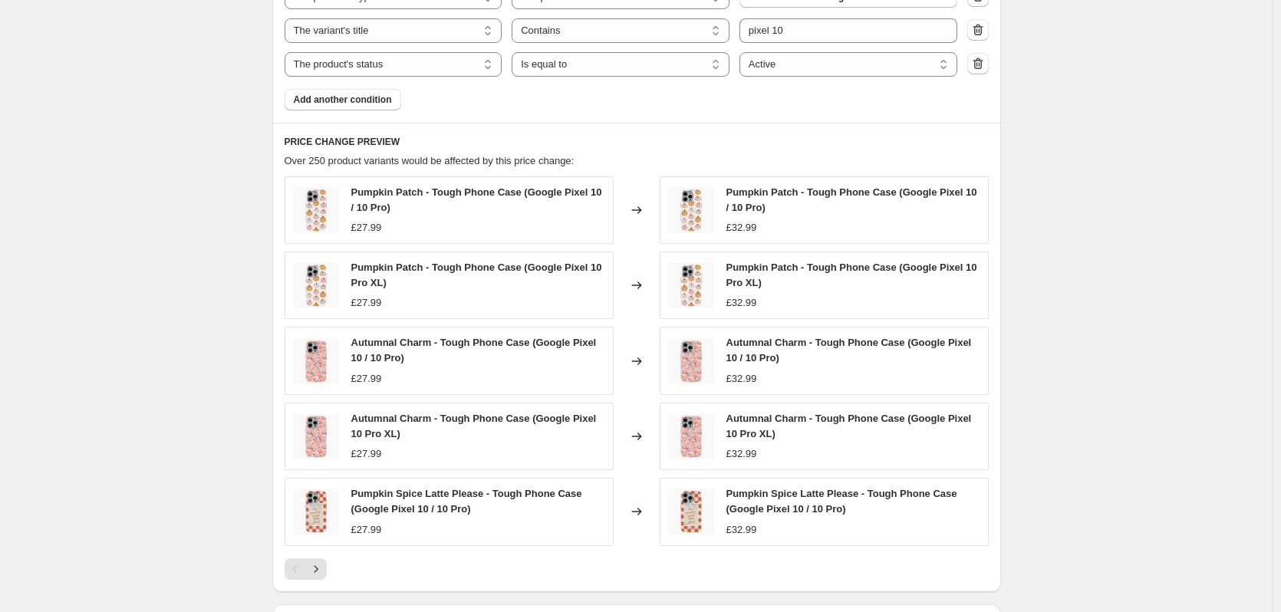
scroll to position [1044, 0]
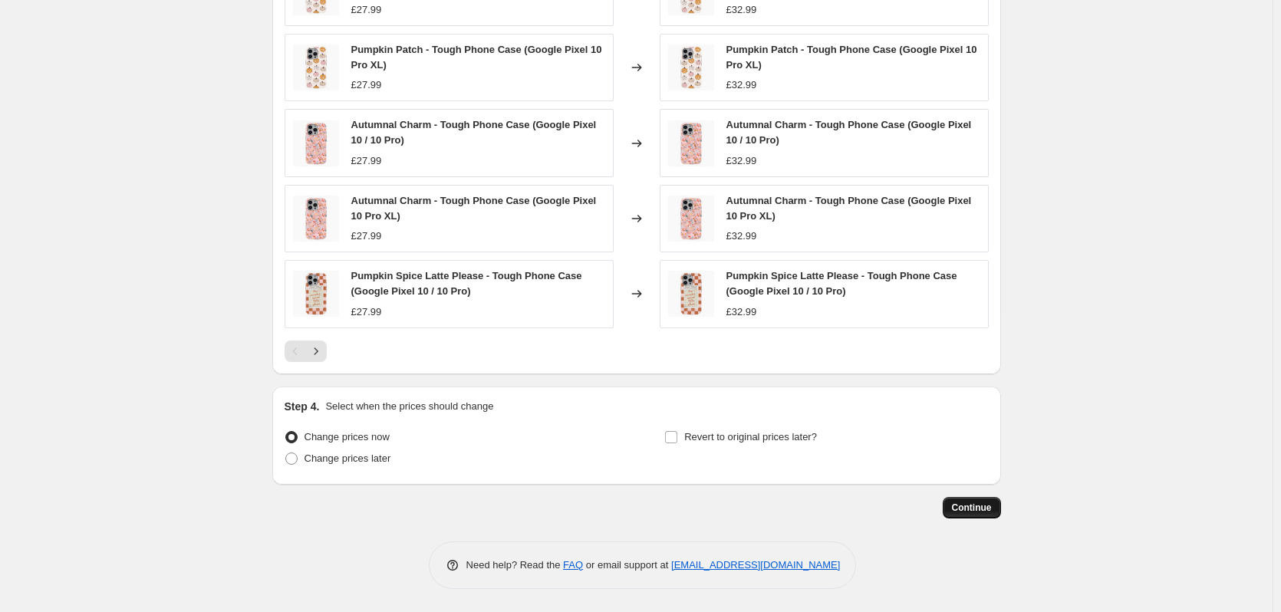
click at [992, 509] on span "Continue" at bounding box center [972, 508] width 40 height 12
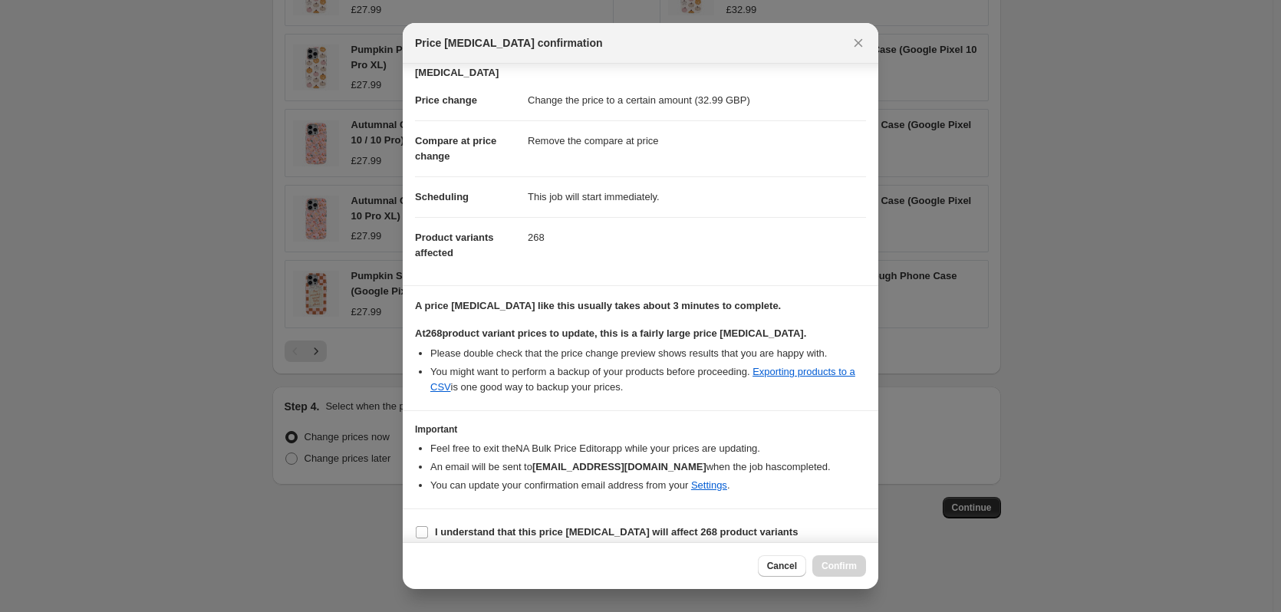
scroll to position [39, 0]
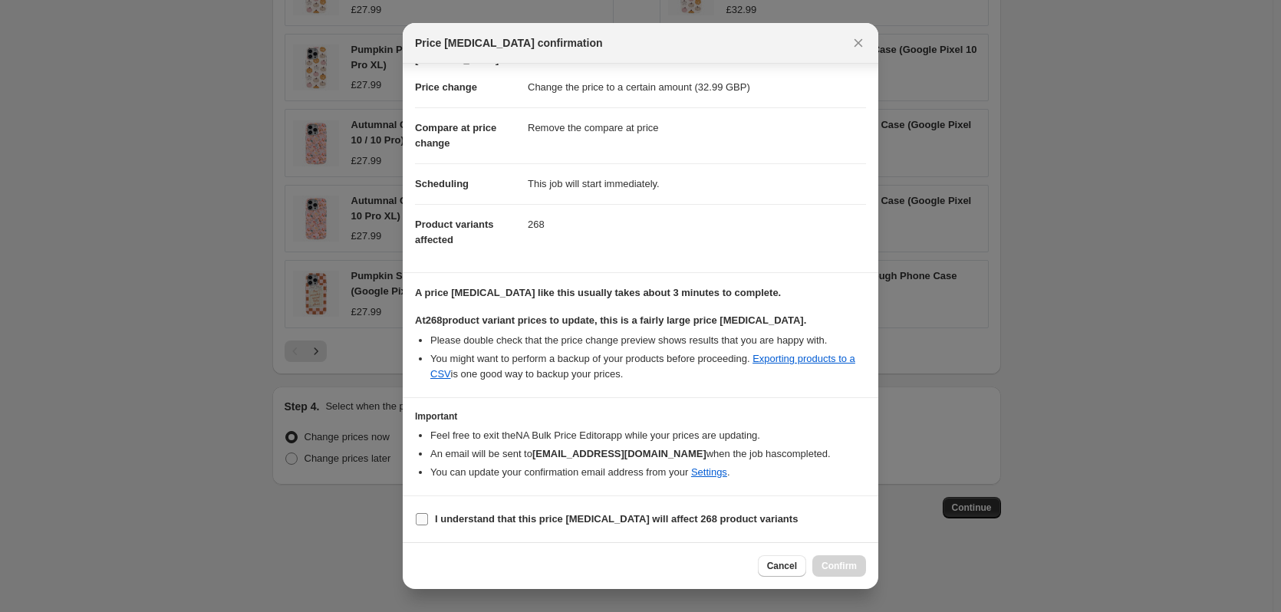
click at [569, 517] on b "I understand that this price [MEDICAL_DATA] will affect 268 product variants" at bounding box center [616, 519] width 363 height 12
click at [428, 517] on input "I understand that this price [MEDICAL_DATA] will affect 268 product variants" at bounding box center [422, 519] width 12 height 12
checkbox input "true"
click at [849, 569] on span "Confirm" at bounding box center [839, 566] width 35 height 12
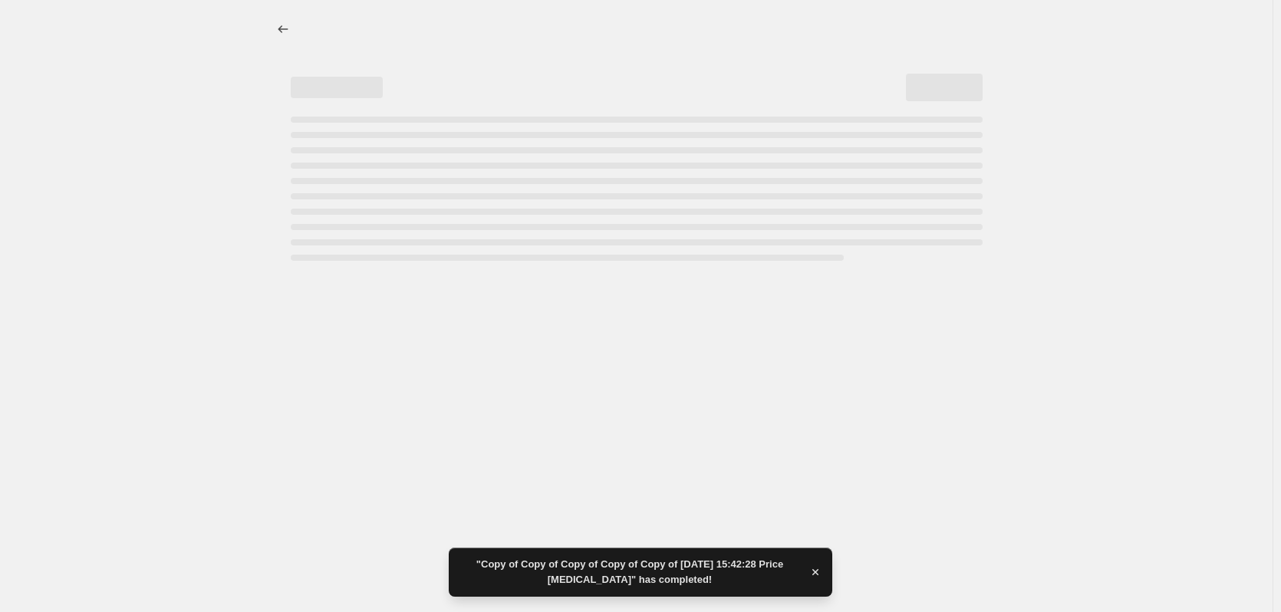
select select "remove"
select select "product_type"
select select "title"
select select "contains"
select select "product_status"
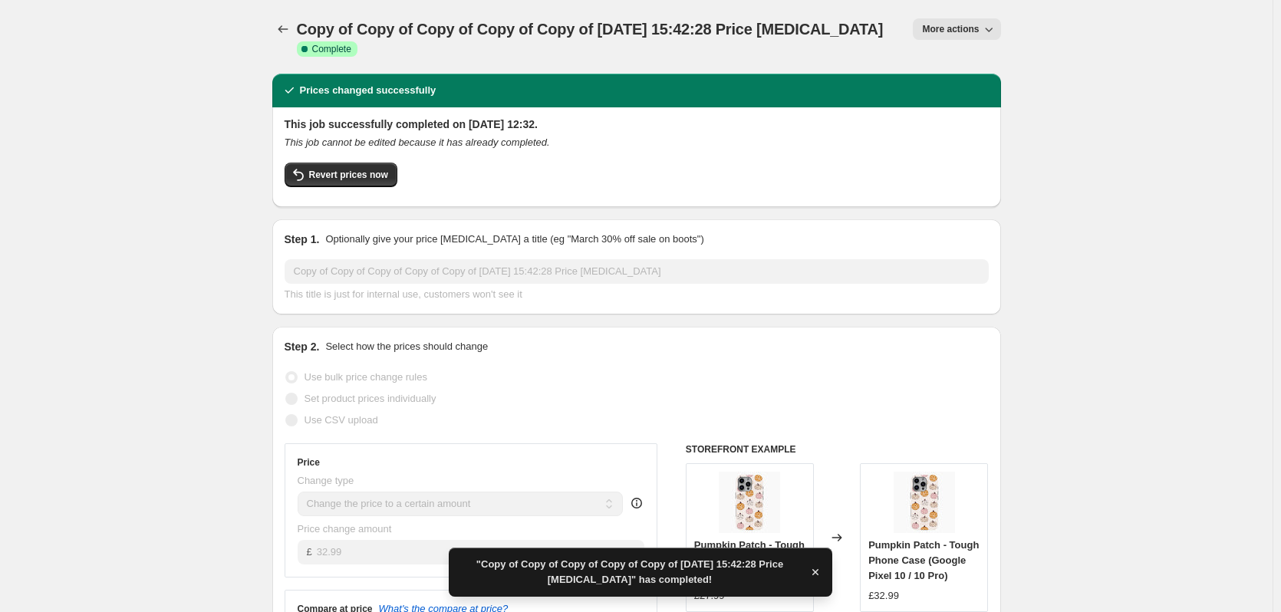
click at [950, 34] on span "More actions" at bounding box center [950, 29] width 57 height 12
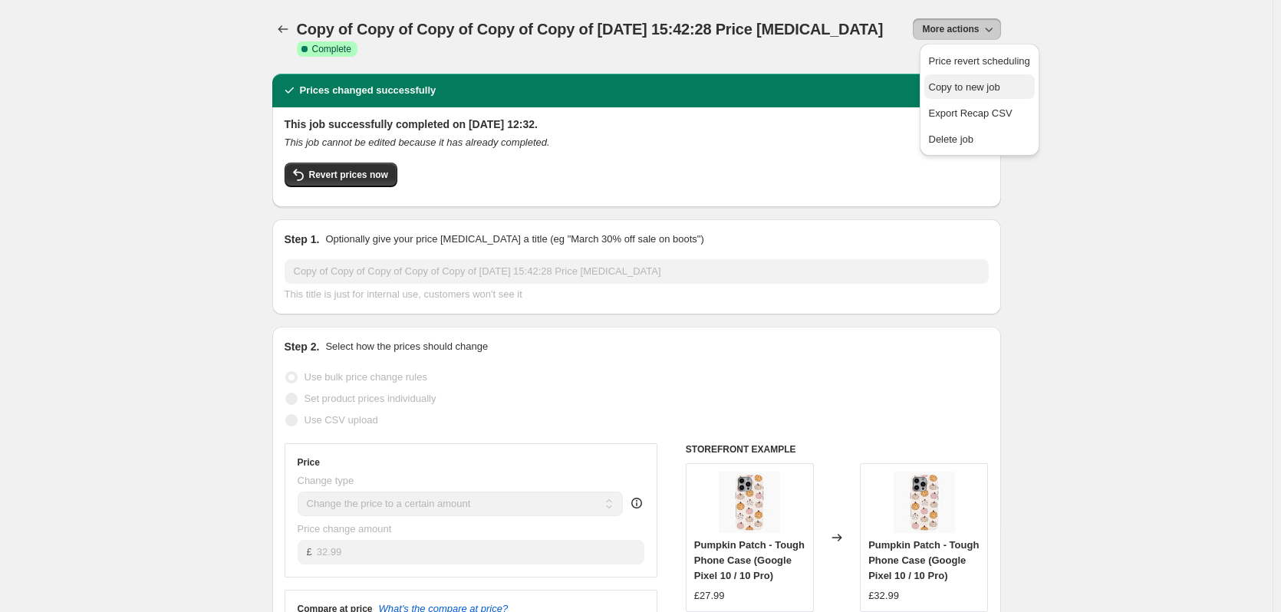
click at [961, 75] on button "Copy to new job" at bounding box center [979, 86] width 110 height 25
select select "remove"
select select "product_type"
select select "title"
select select "contains"
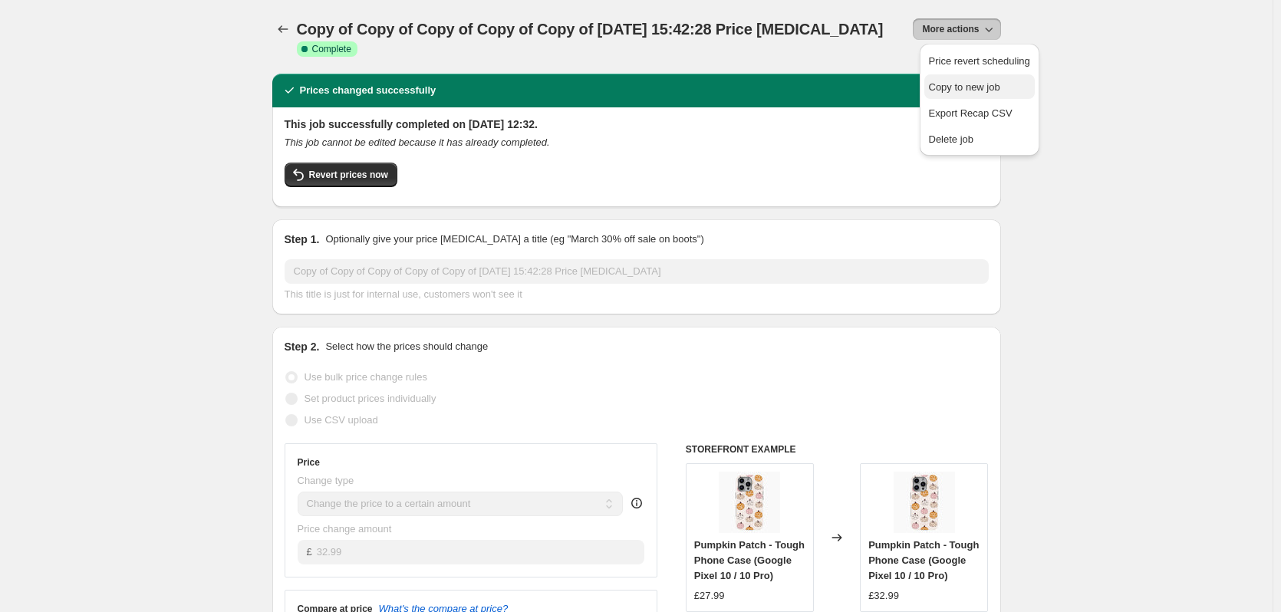
select select "product_status"
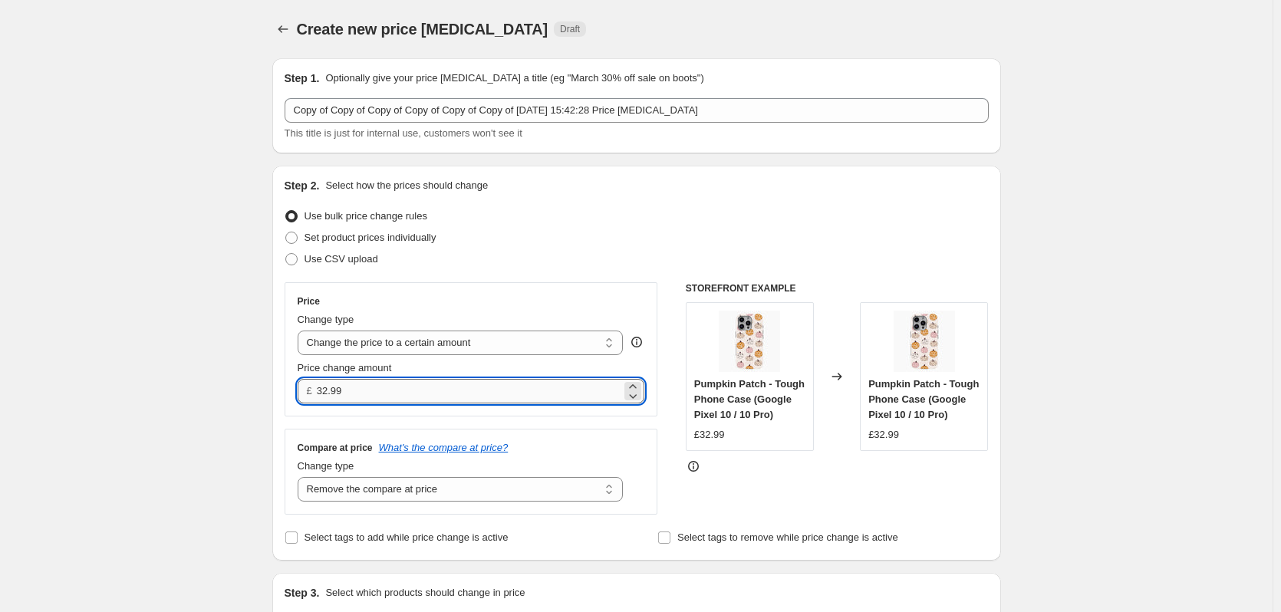
click at [570, 384] on input "32.99" at bounding box center [469, 391] width 305 height 25
type input "31.99"
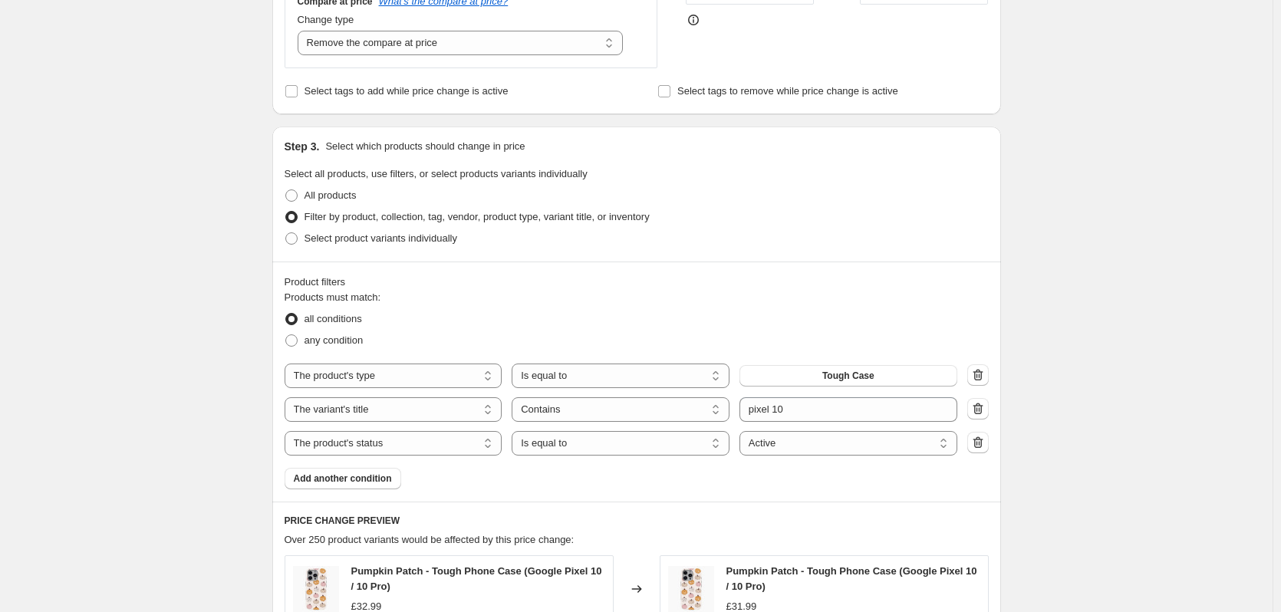
scroll to position [614, 0]
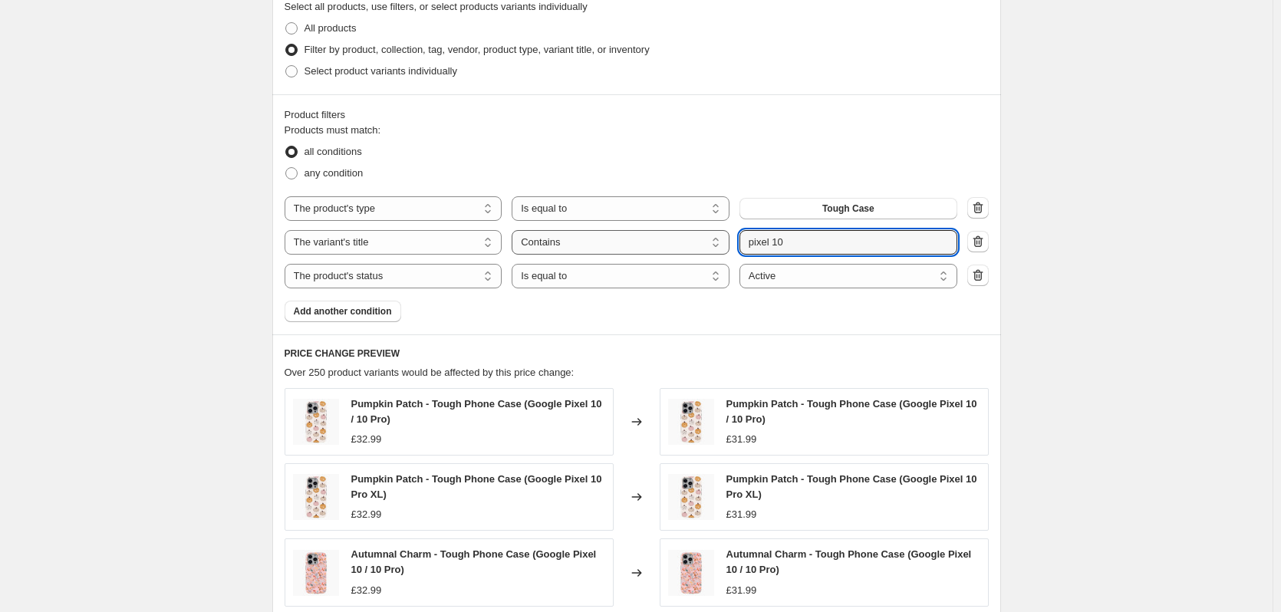
drag, startPoint x: 854, startPoint y: 242, endPoint x: 621, endPoint y: 231, distance: 232.8
click at [621, 231] on div "The product The product's collection The product's tag The product's vendor The…" at bounding box center [621, 242] width 673 height 25
type input "iphone 16e"
click at [1148, 185] on div "Create new price [MEDICAL_DATA]. This page is ready Create new price [MEDICAL_D…" at bounding box center [636, 214] width 1273 height 1656
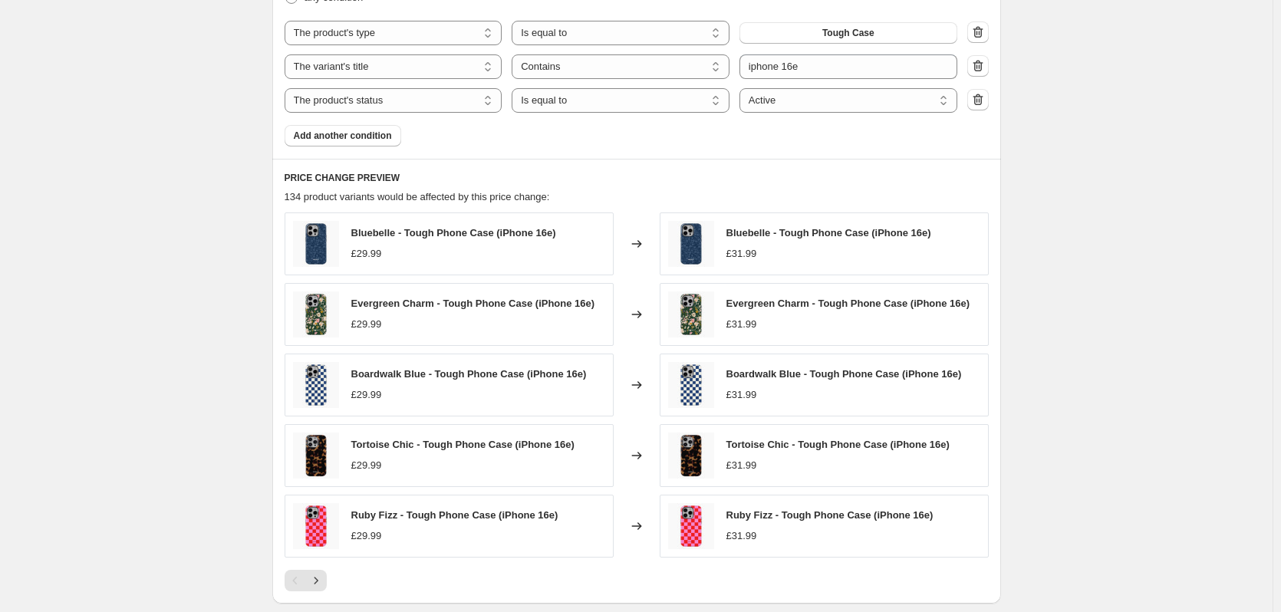
scroll to position [1020, 0]
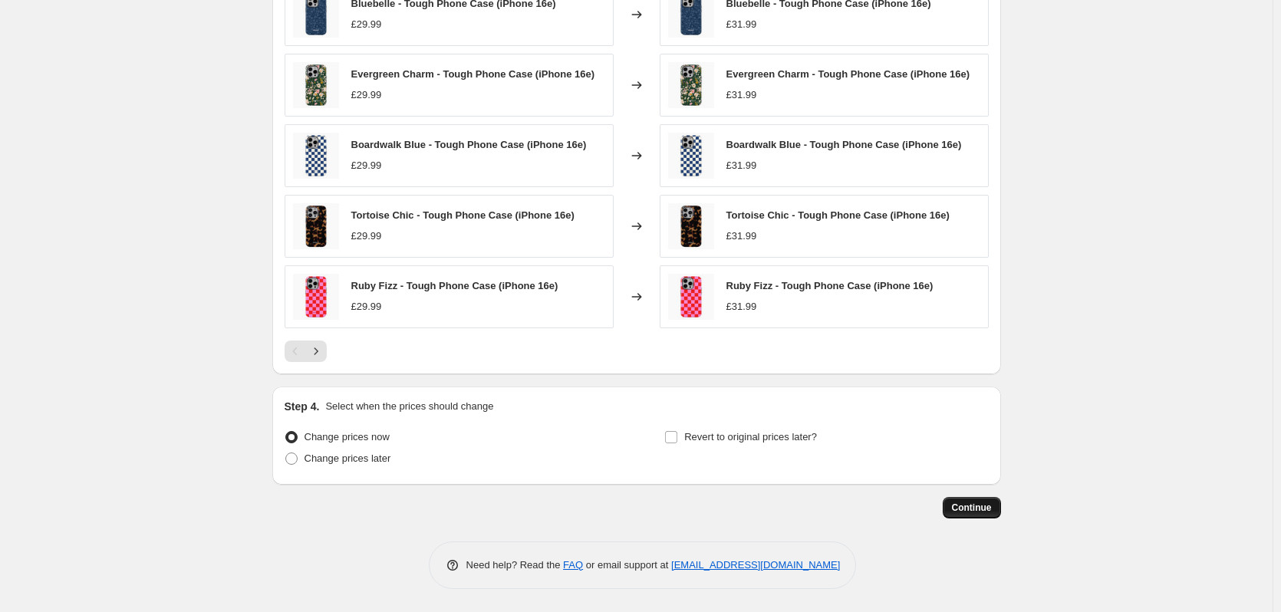
click at [977, 505] on span "Continue" at bounding box center [972, 508] width 40 height 12
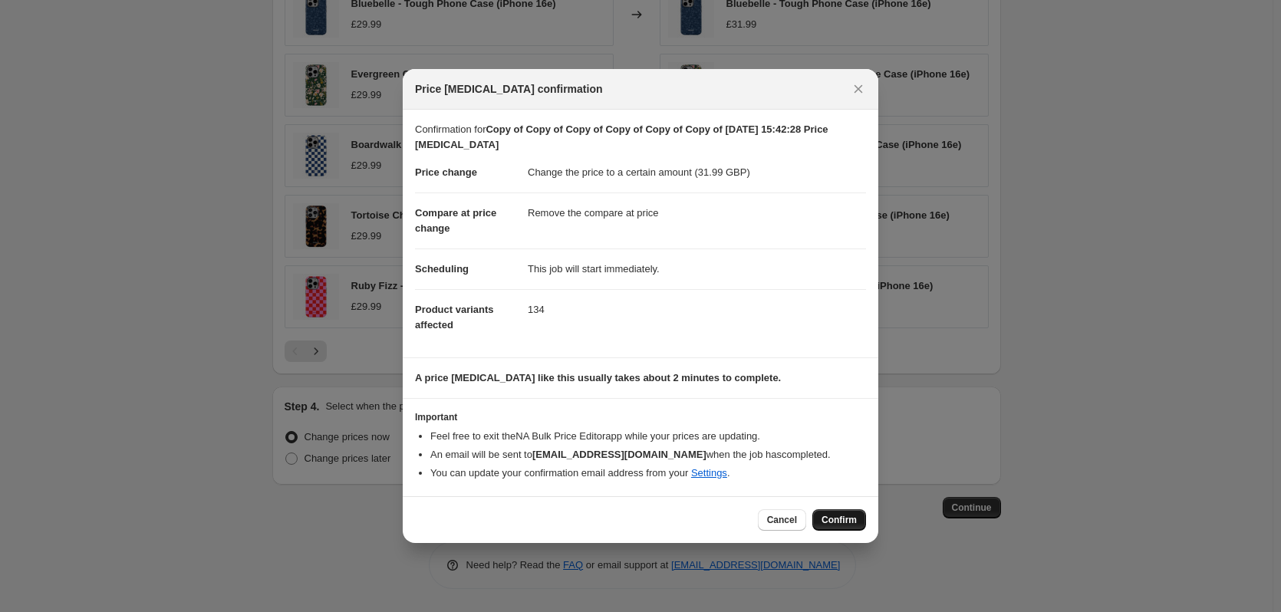
click at [833, 523] on span "Confirm" at bounding box center [839, 520] width 35 height 12
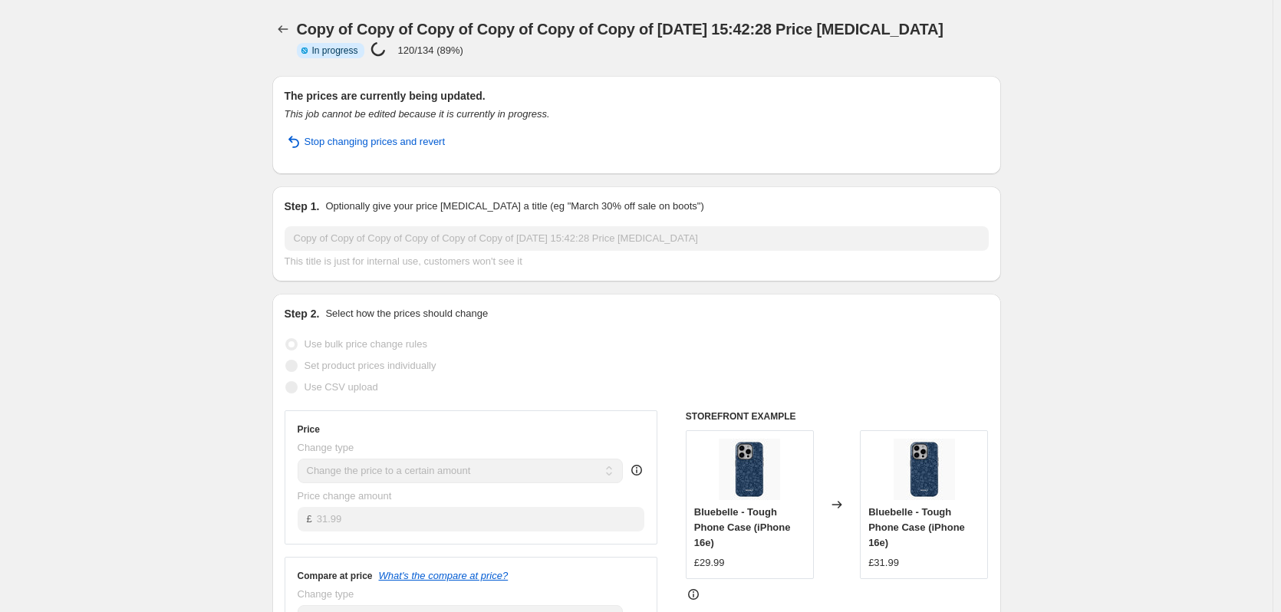
select select "remove"
select select "product_type"
select select "title"
select select "contains"
select select "product_status"
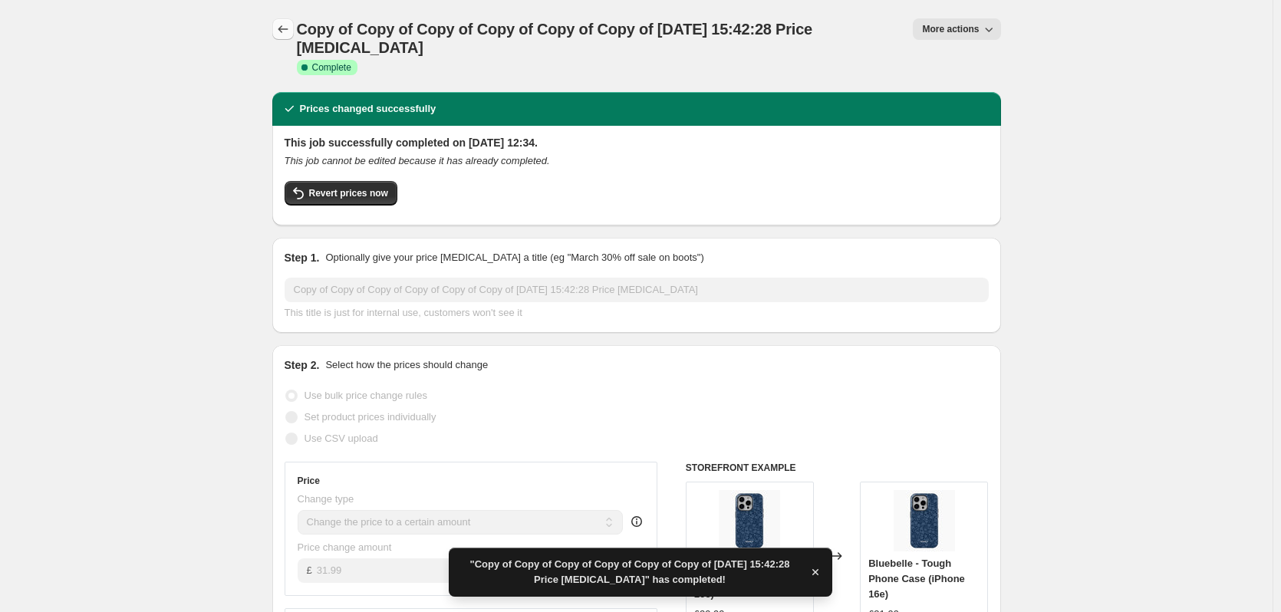
click at [294, 29] on button "Price change jobs" at bounding box center [282, 28] width 21 height 21
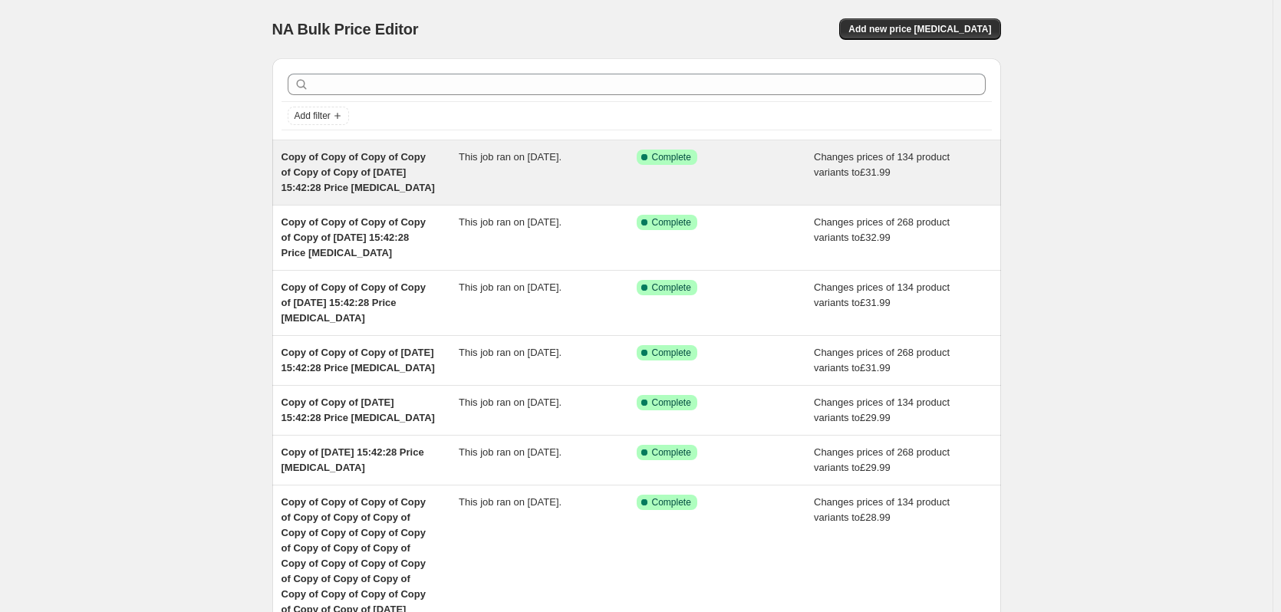
click at [562, 154] on span "This job ran on [DATE]." at bounding box center [510, 157] width 103 height 12
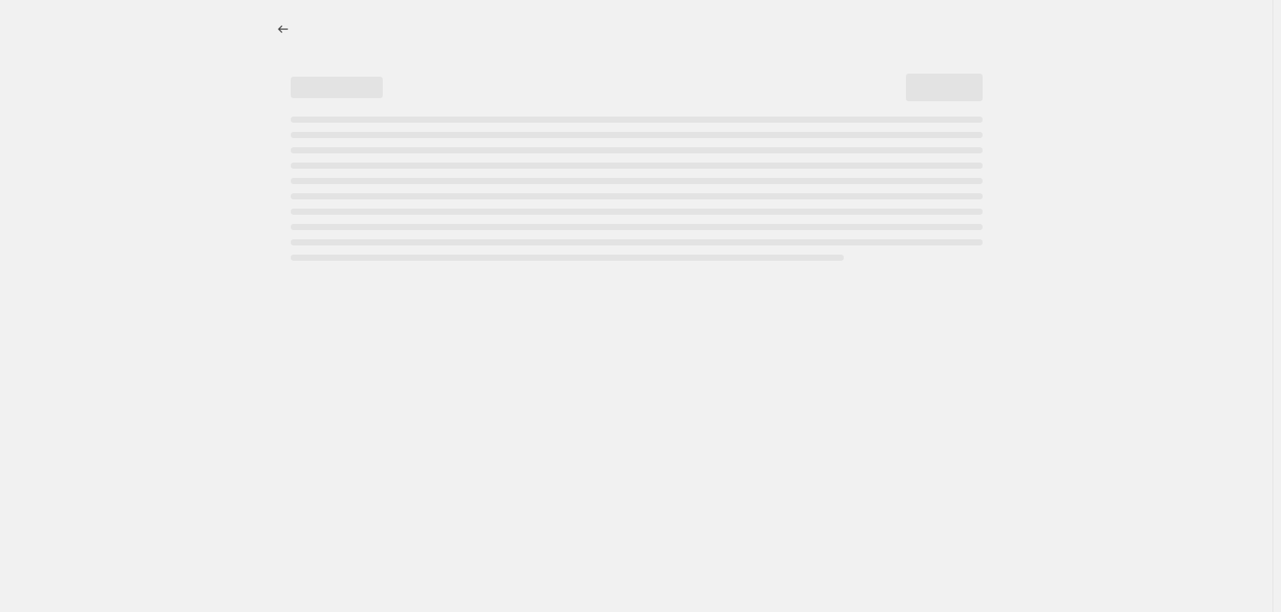
select select "remove"
select select "product_type"
select select "title"
select select "contains"
select select "product_status"
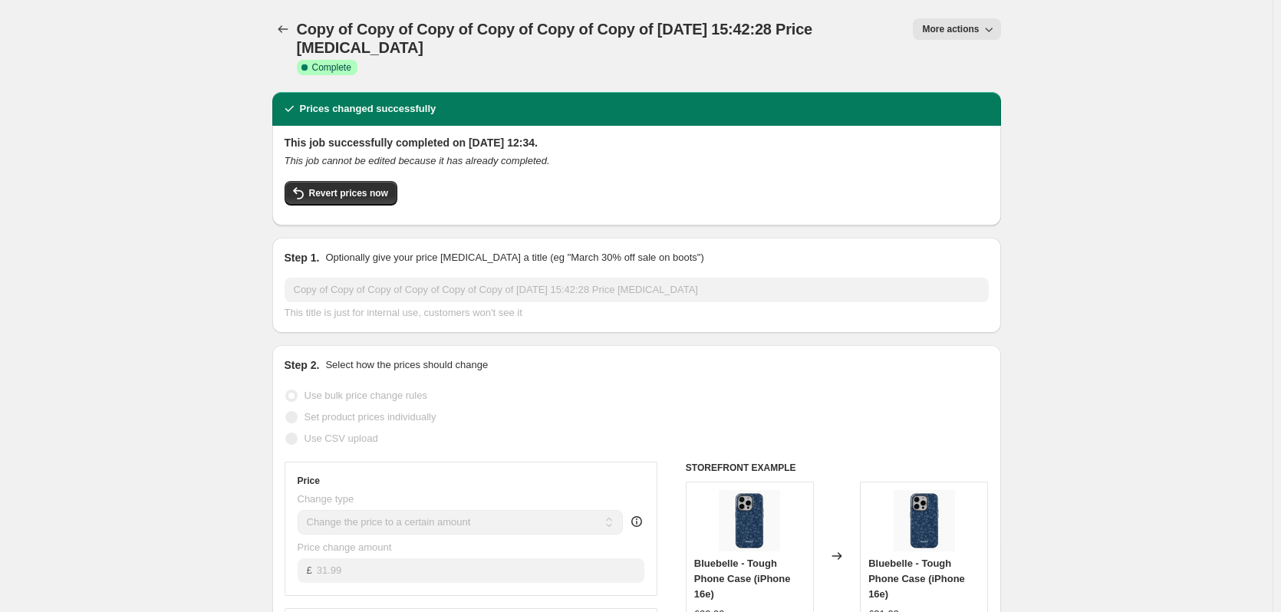
drag, startPoint x: 962, startPoint y: 19, endPoint x: 964, endPoint y: 38, distance: 18.5
click at [962, 19] on button "More actions" at bounding box center [956, 28] width 87 height 21
click at [967, 91] on span "Copy to new job" at bounding box center [964, 87] width 71 height 12
select select "remove"
select select "product_type"
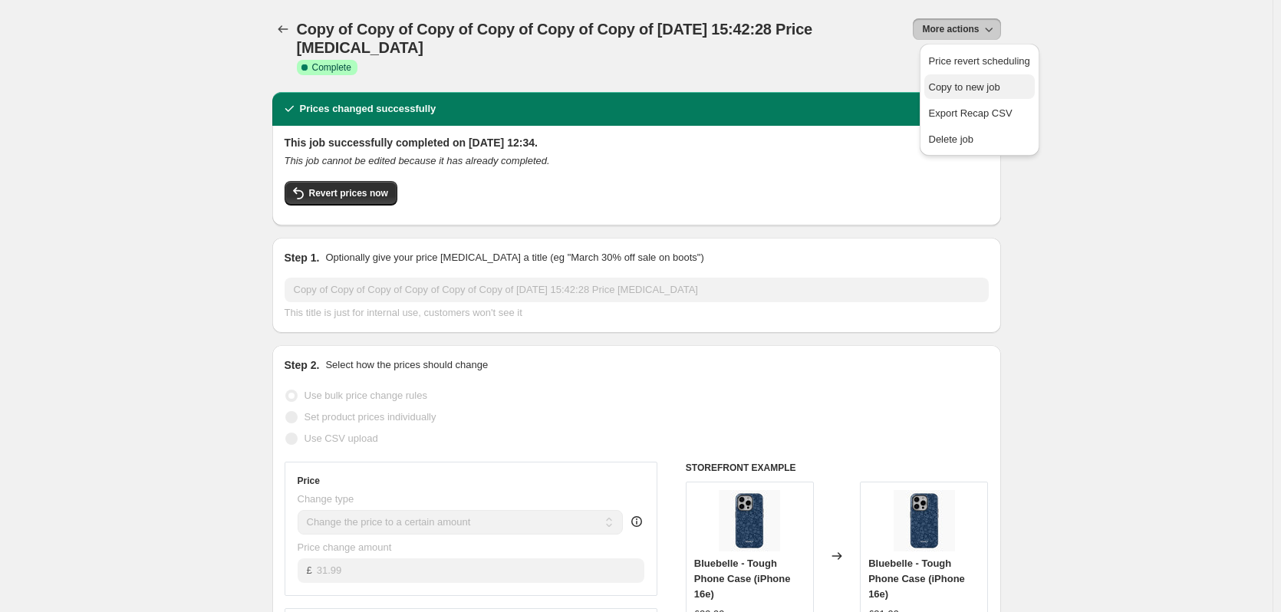
select select "title"
select select "contains"
select select "product_status"
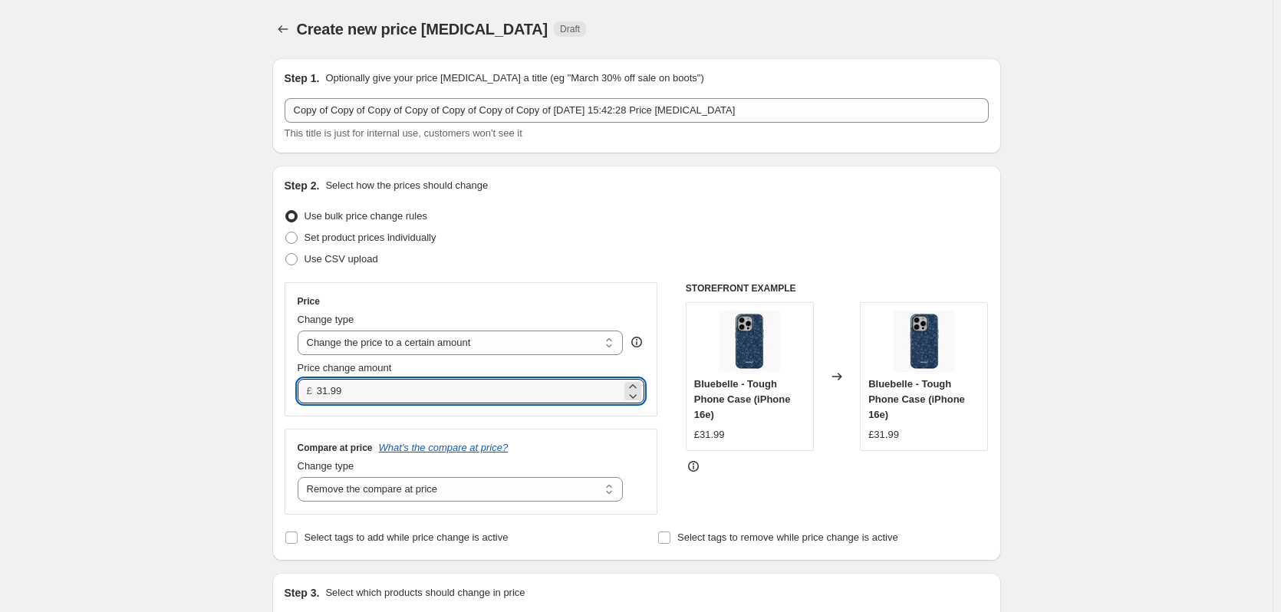
drag, startPoint x: 402, startPoint y: 397, endPoint x: 193, endPoint y: 375, distance: 210.5
type input "36.99"
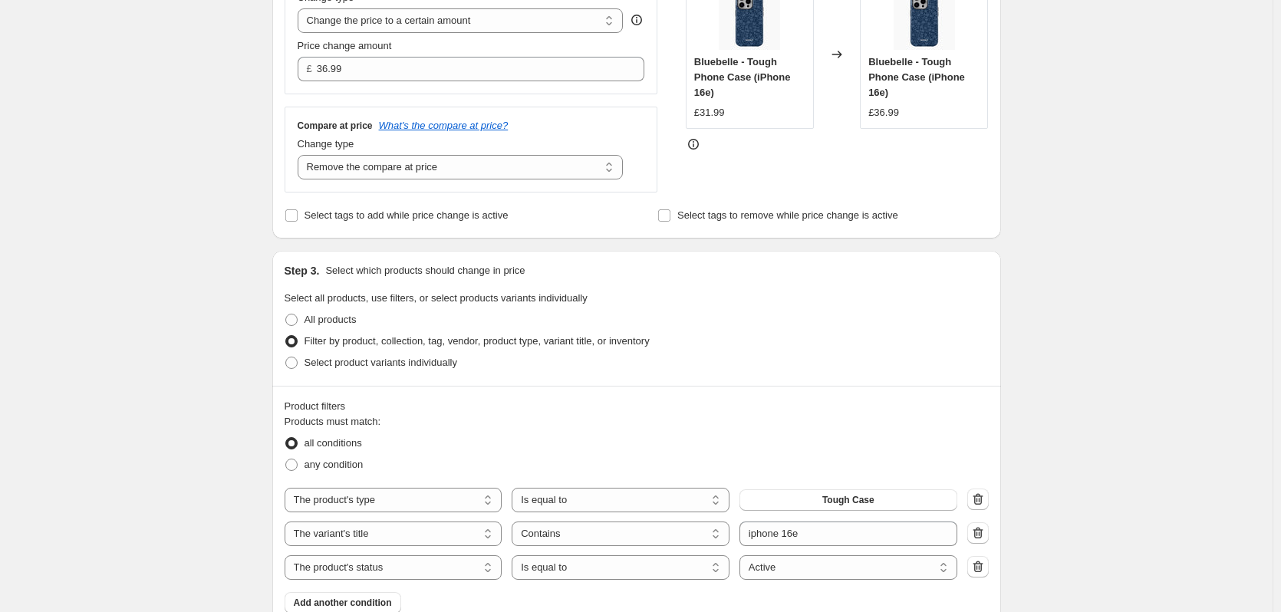
scroll to position [614, 0]
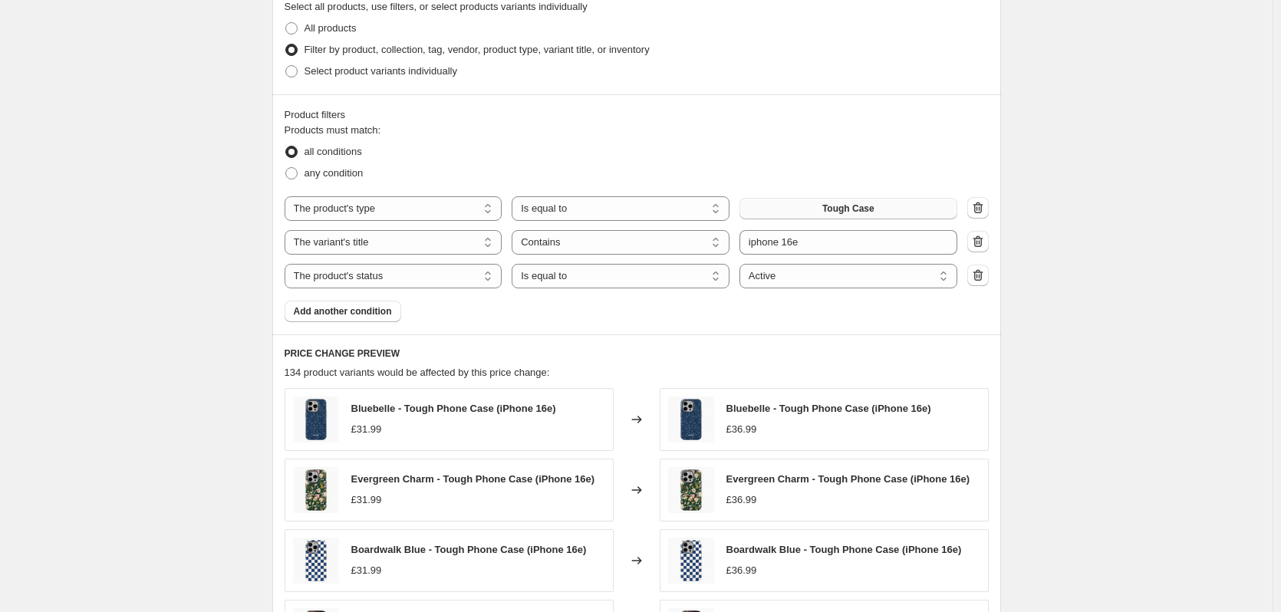
click at [864, 217] on button "Tough Case" at bounding box center [849, 208] width 218 height 21
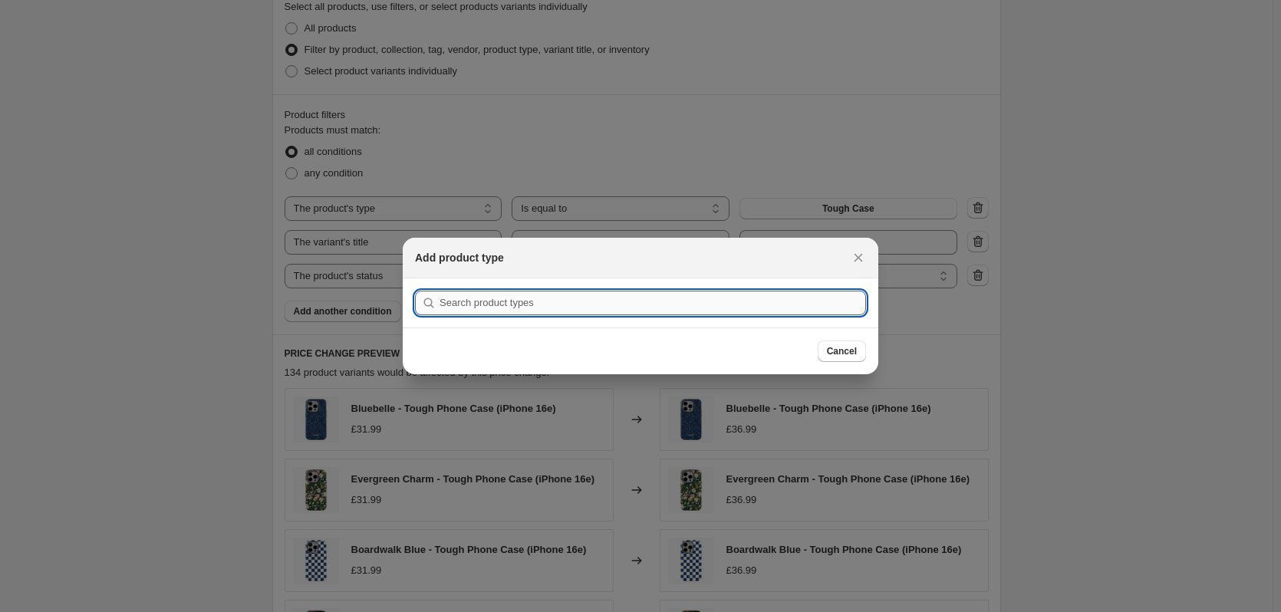
click at [634, 292] on input ":r3o8:" at bounding box center [653, 303] width 427 height 25
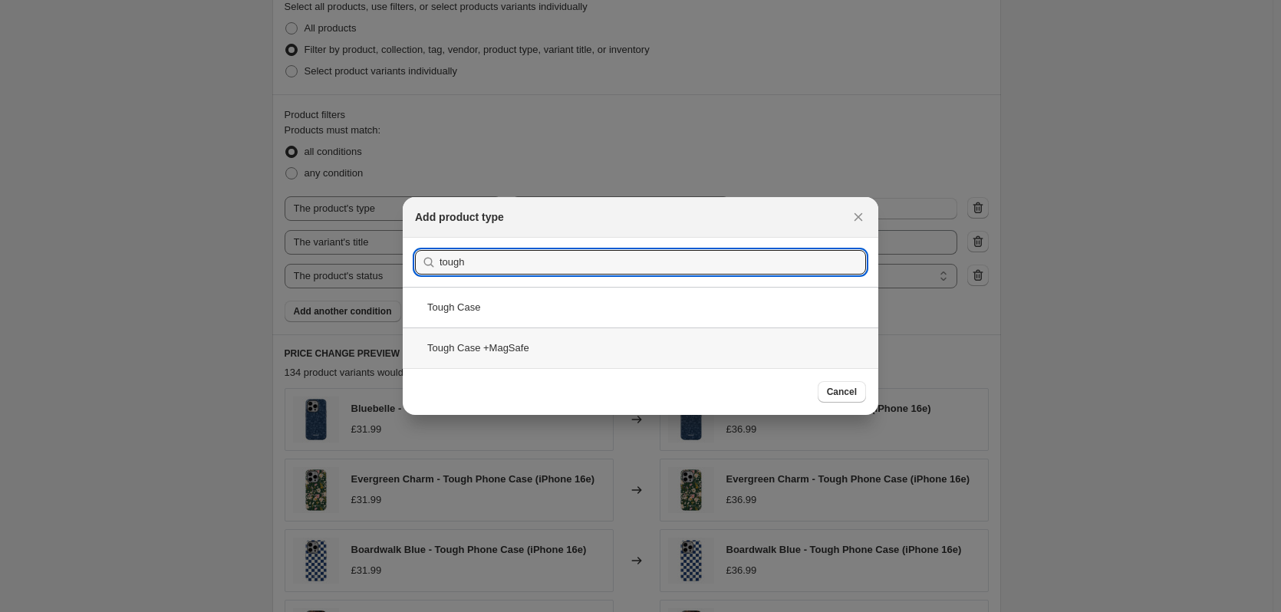
type input "tough"
click at [619, 354] on div "Tough Case +MagSafe" at bounding box center [641, 348] width 476 height 41
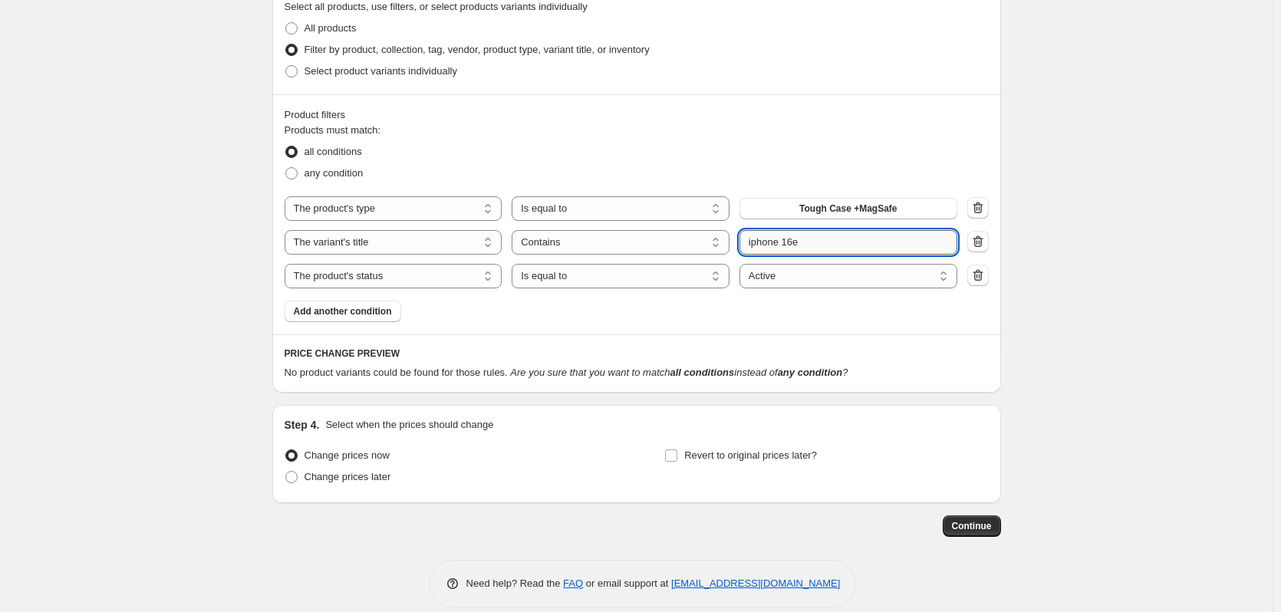
click at [836, 248] on input "iphone 16e" at bounding box center [849, 242] width 218 height 25
type input "iphone 16"
click at [1105, 299] on div "Create new price [MEDICAL_DATA]. This page is ready Create new price [MEDICAL_D…" at bounding box center [636, 8] width 1273 height 1244
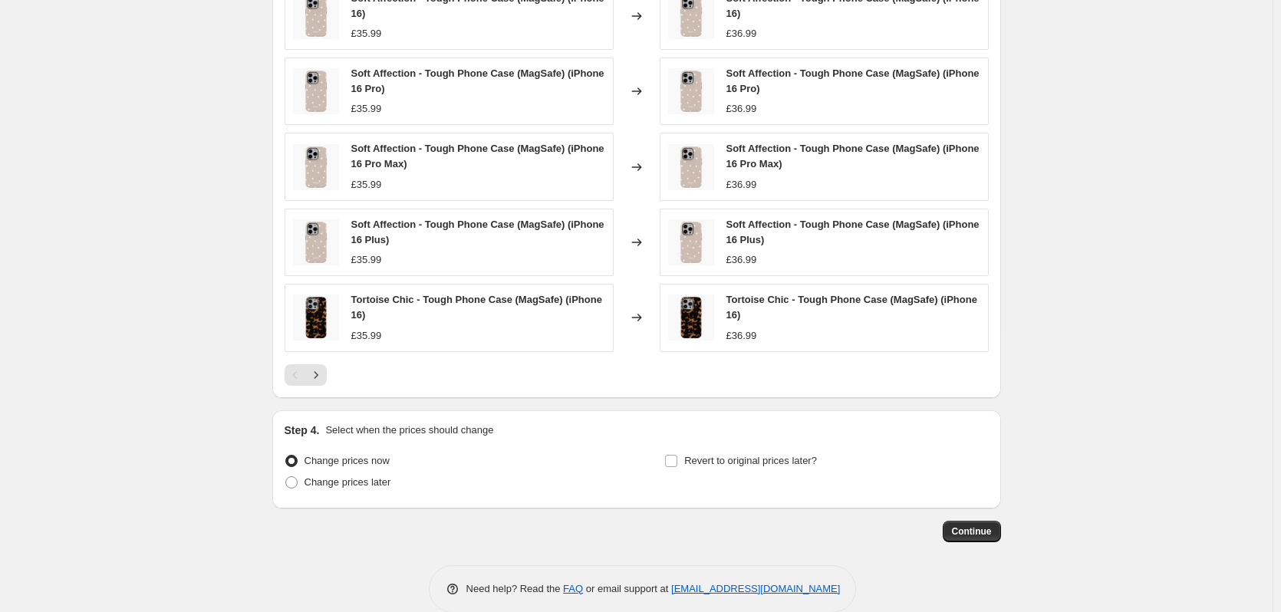
scroll to position [1044, 0]
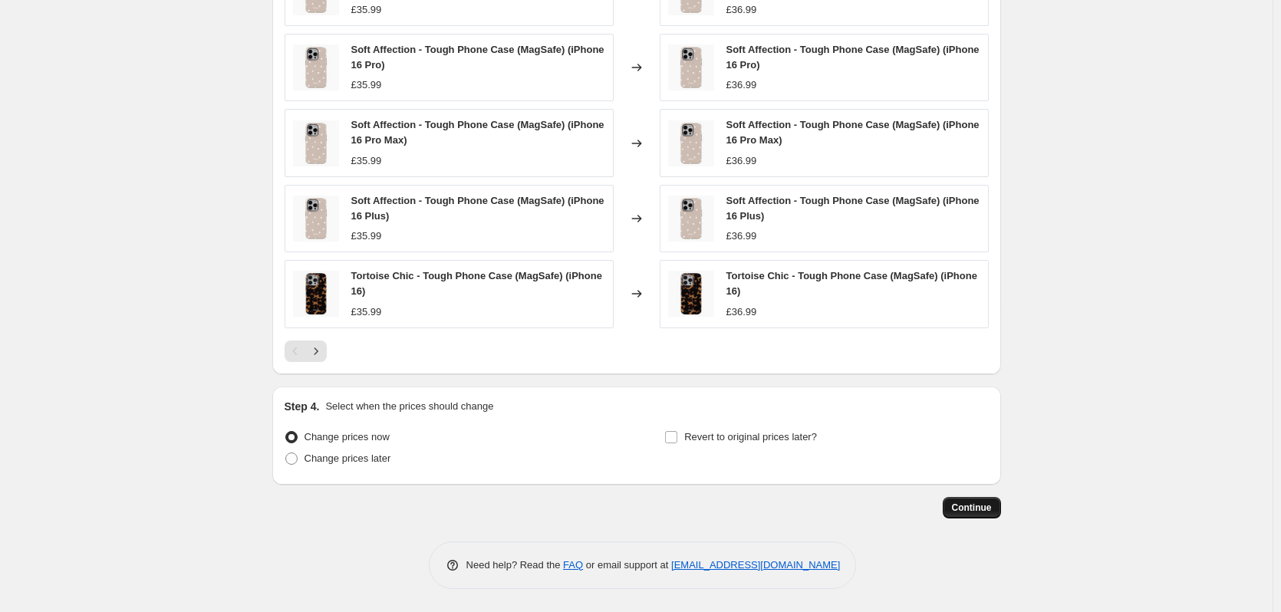
click at [992, 504] on span "Continue" at bounding box center [972, 508] width 40 height 12
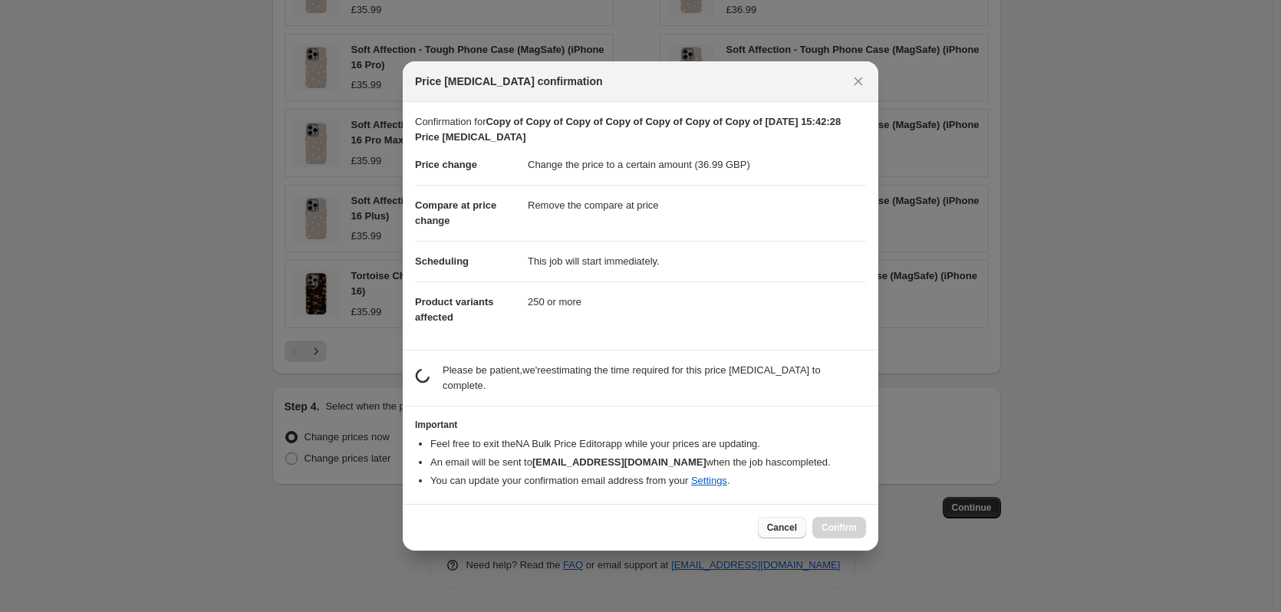
click at [774, 524] on span "Cancel" at bounding box center [782, 528] width 30 height 12
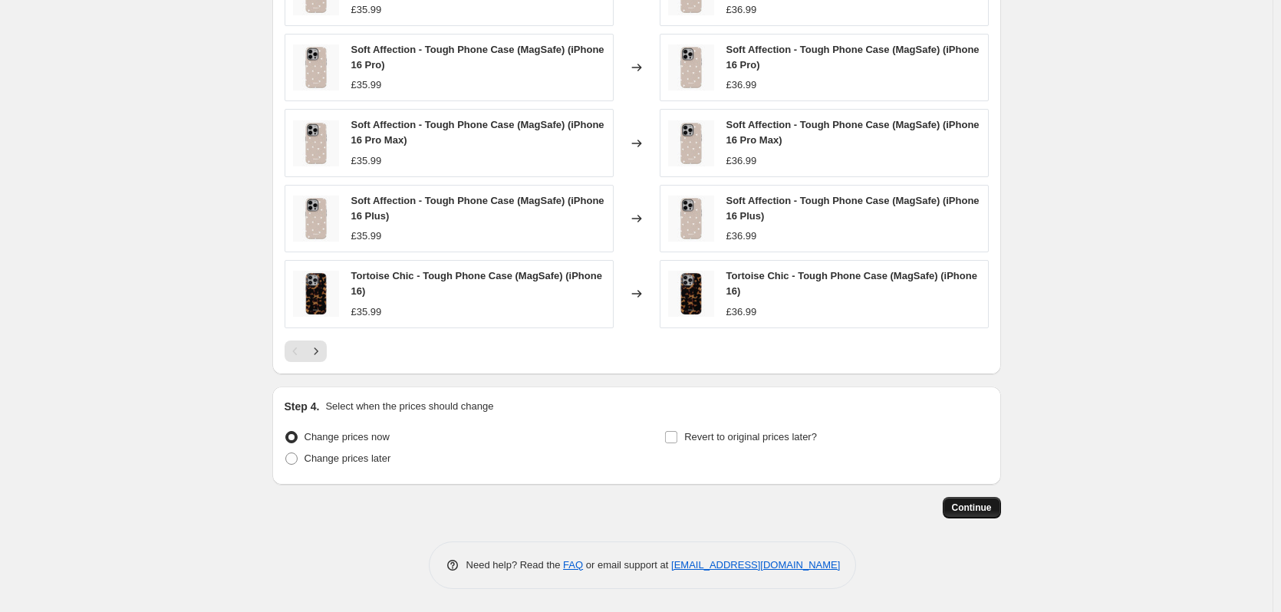
click at [971, 506] on span "Continue" at bounding box center [972, 508] width 40 height 12
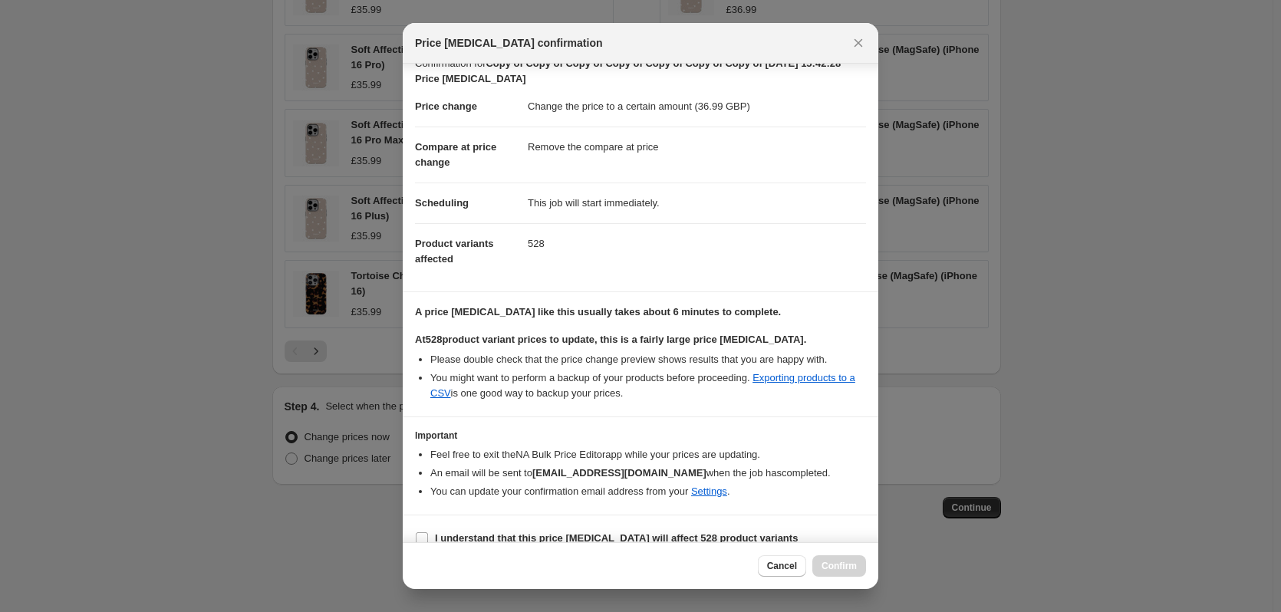
scroll to position [39, 0]
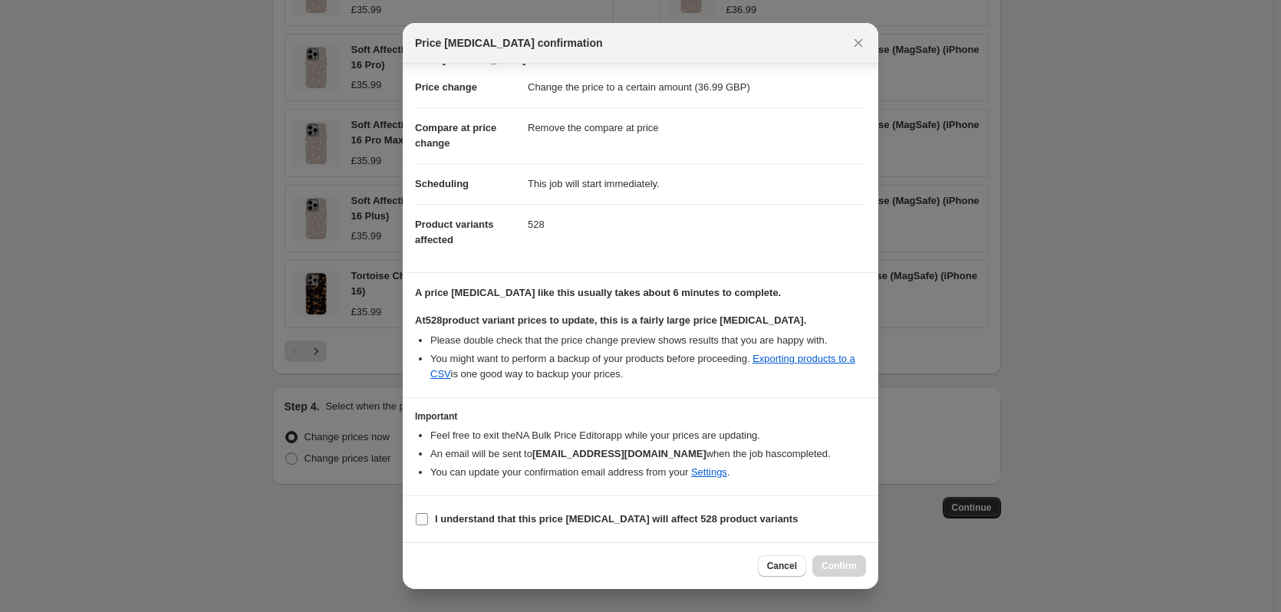
click at [562, 520] on b "I understand that this price [MEDICAL_DATA] will affect 528 product variants" at bounding box center [616, 519] width 363 height 12
click at [428, 520] on input "I understand that this price [MEDICAL_DATA] will affect 528 product variants" at bounding box center [422, 519] width 12 height 12
checkbox input "true"
click at [834, 568] on span "Confirm" at bounding box center [839, 566] width 35 height 12
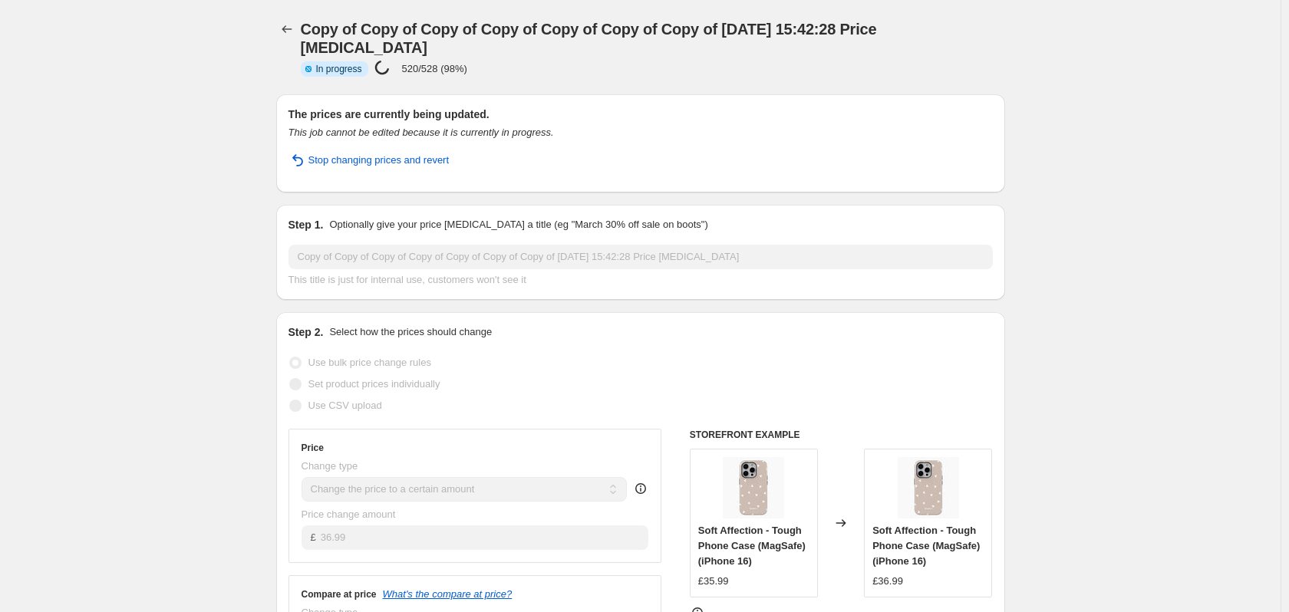
select select "remove"
select select "product_type"
select select "title"
select select "contains"
select select "product_status"
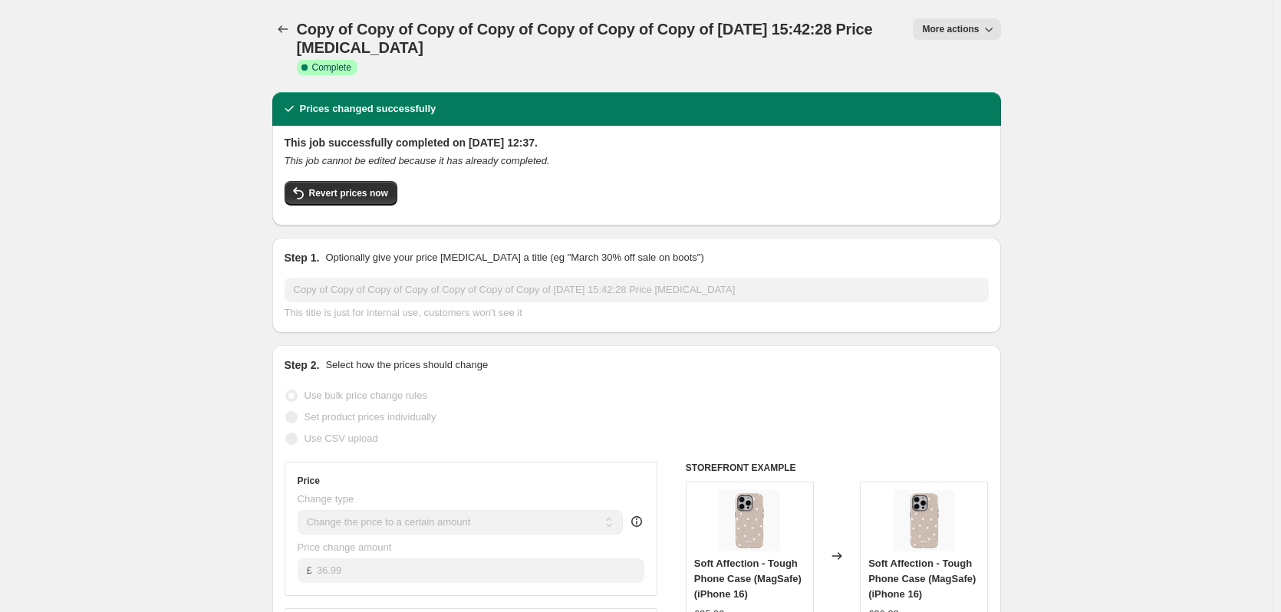
click at [941, 28] on span "More actions" at bounding box center [950, 29] width 57 height 12
click at [934, 91] on span "Copy to new job" at bounding box center [964, 87] width 71 height 12
select select "remove"
select select "product_type"
select select "title"
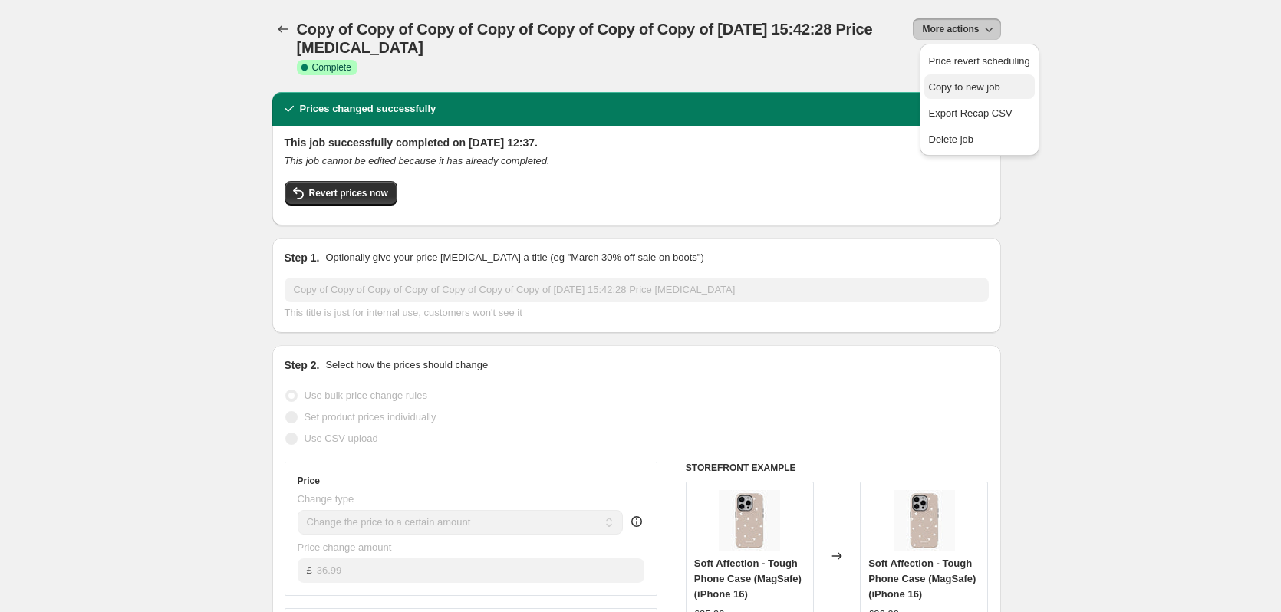
select select "contains"
select select "product_status"
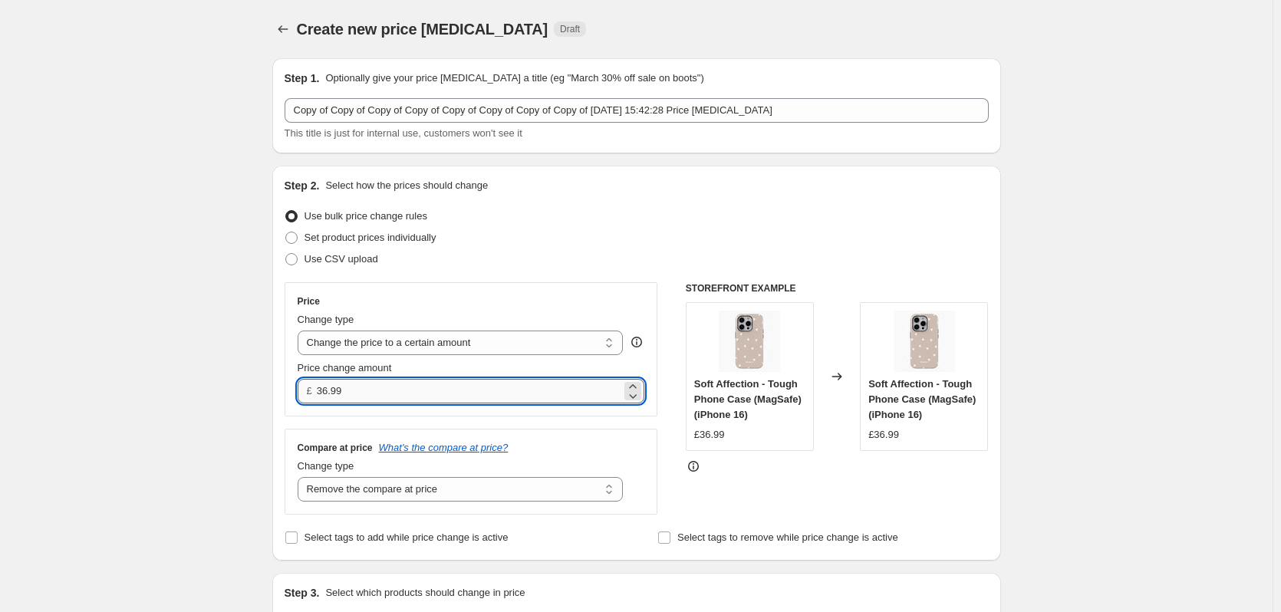
click at [381, 399] on input "36.99" at bounding box center [469, 391] width 305 height 25
drag, startPoint x: 324, startPoint y: 390, endPoint x: 414, endPoint y: 390, distance: 89.8
click at [412, 390] on input "36.99" at bounding box center [469, 391] width 305 height 25
type input "34.99"
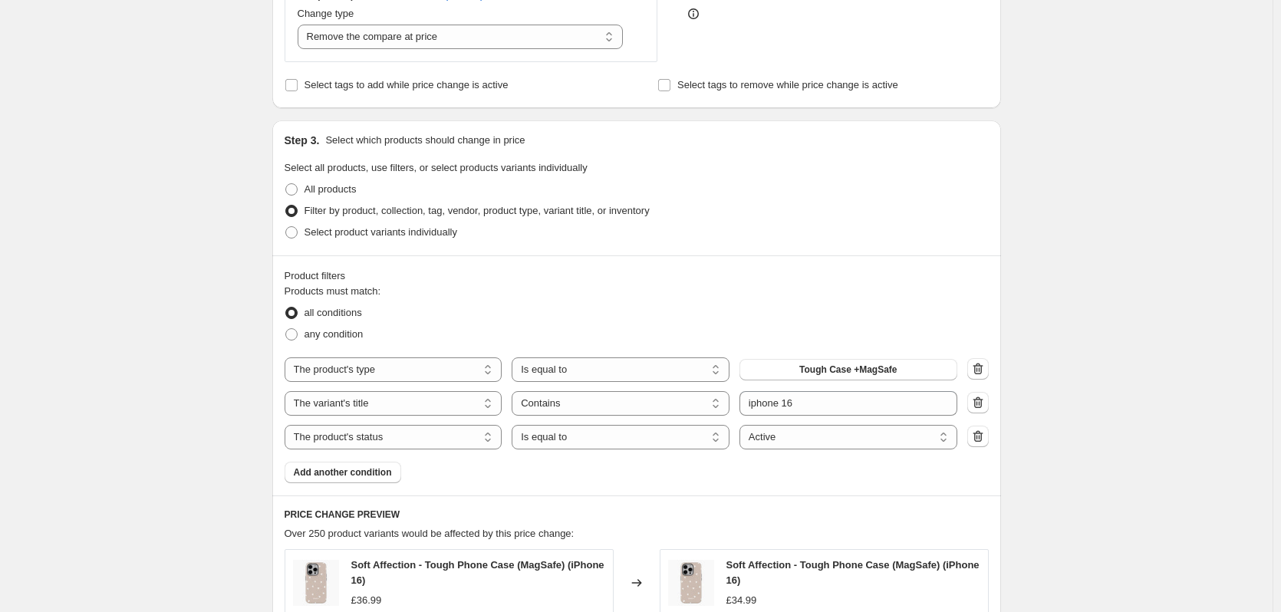
scroll to position [614, 0]
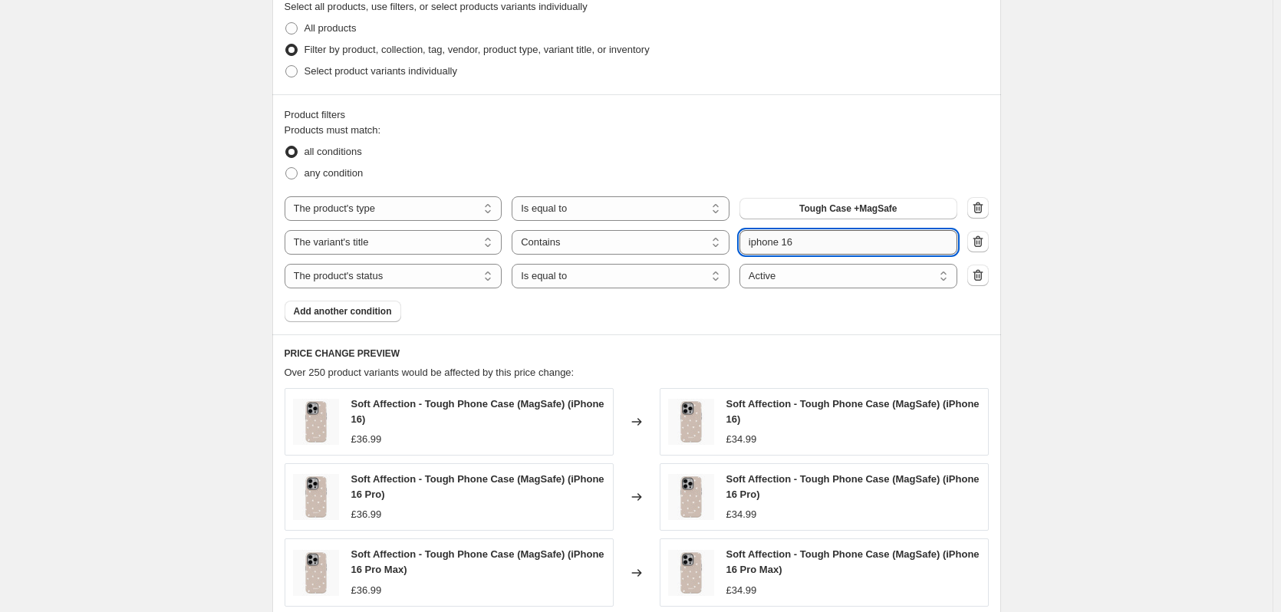
click at [829, 249] on input "iphone 16" at bounding box center [849, 242] width 218 height 25
type input "iphone 15"
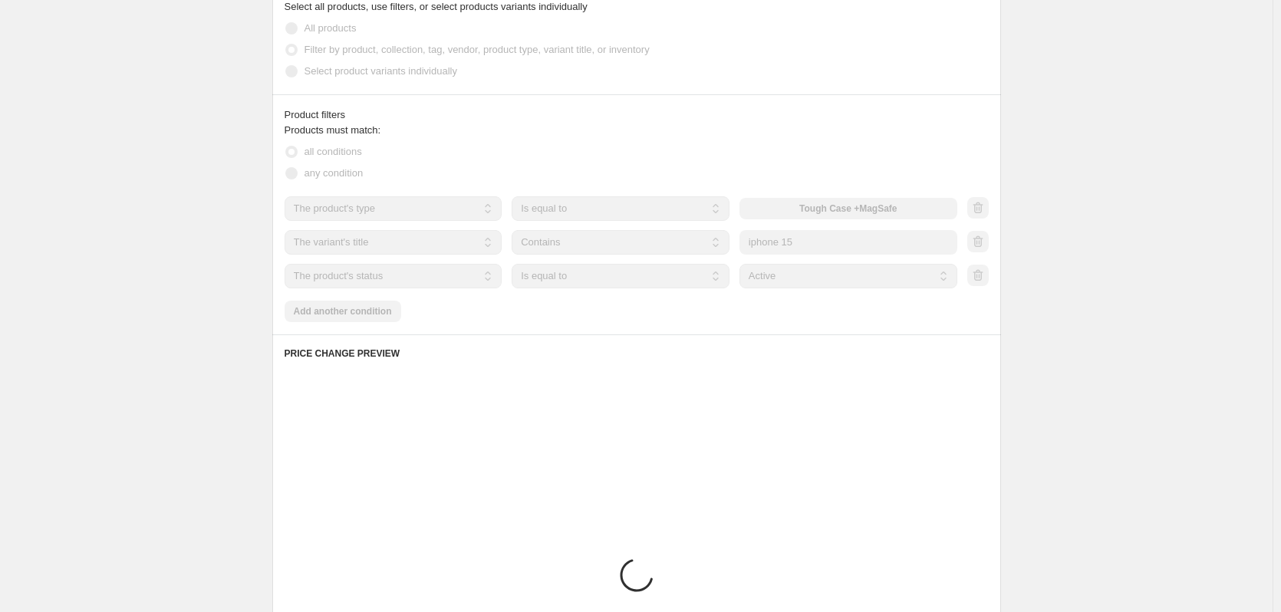
click at [1040, 272] on div "Create new price [MEDICAL_DATA]. This page is ready Create new price [MEDICAL_D…" at bounding box center [636, 201] width 1273 height 1631
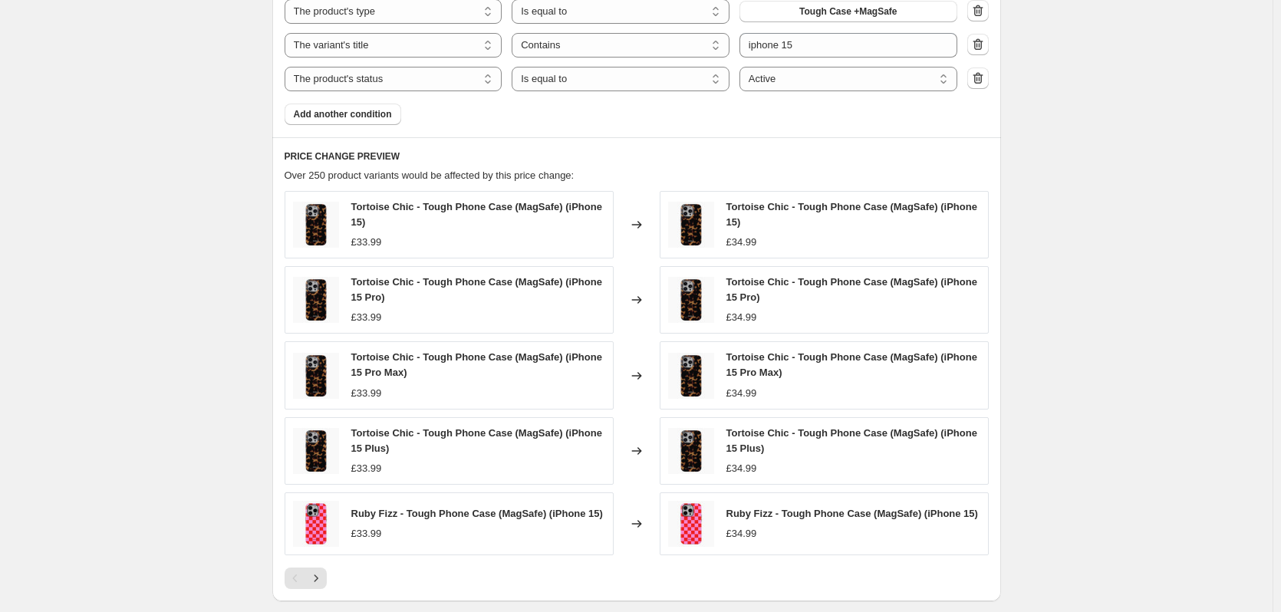
scroll to position [1039, 0]
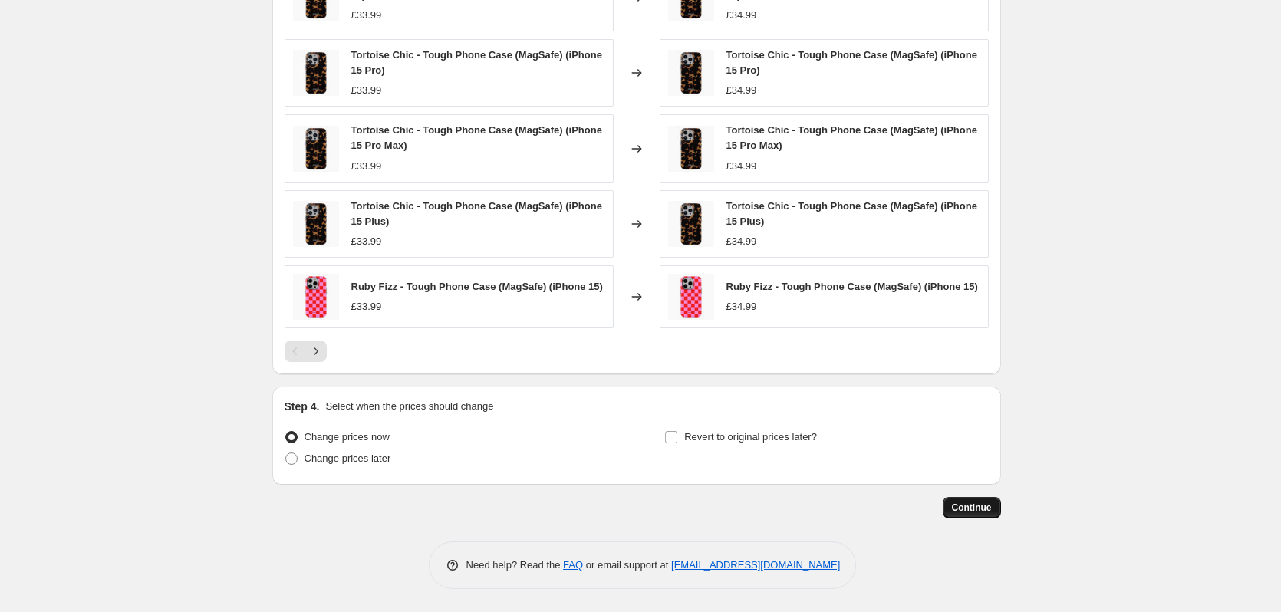
click at [992, 510] on span "Continue" at bounding box center [972, 508] width 40 height 12
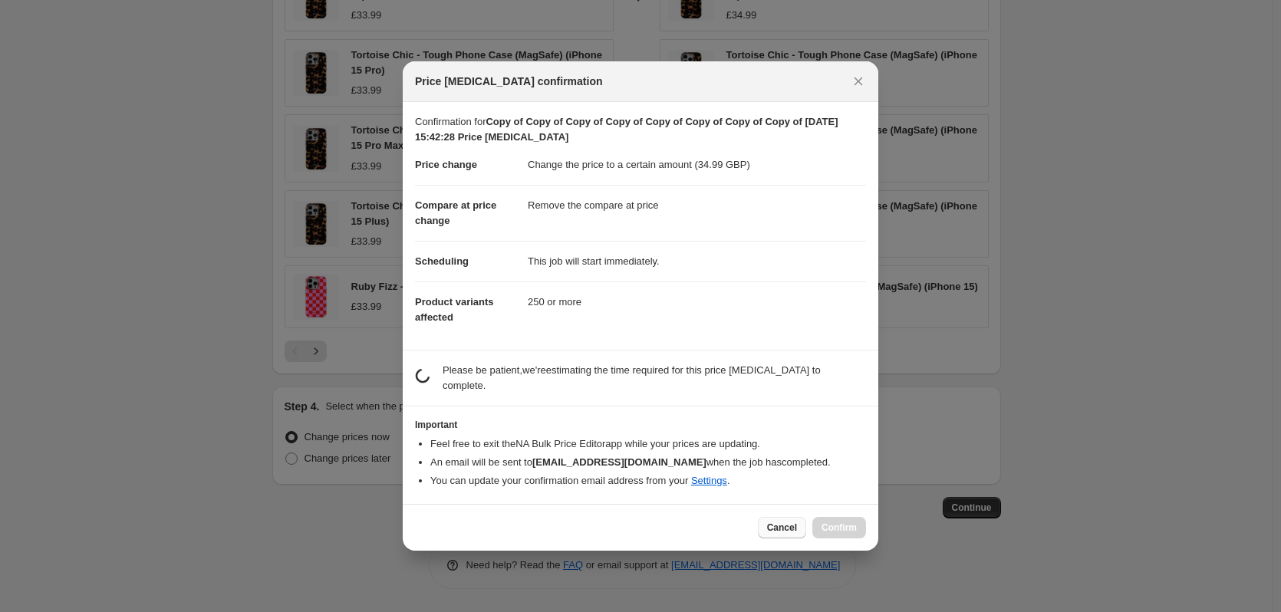
click at [803, 526] on button "Cancel" at bounding box center [782, 527] width 48 height 21
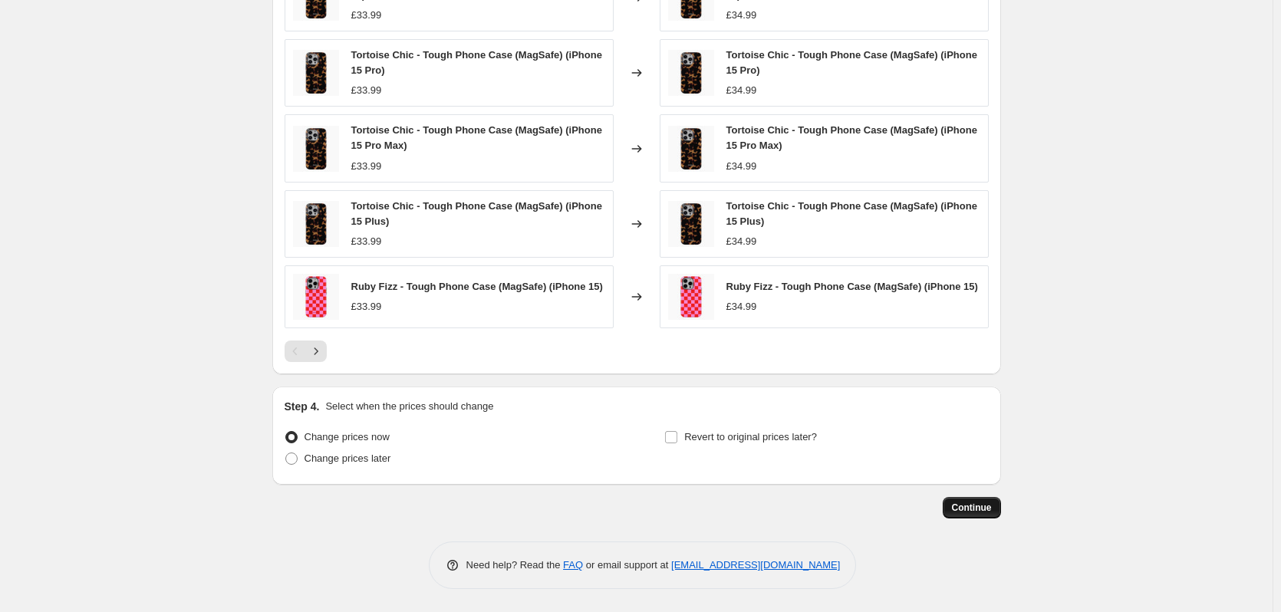
click at [990, 510] on span "Continue" at bounding box center [972, 508] width 40 height 12
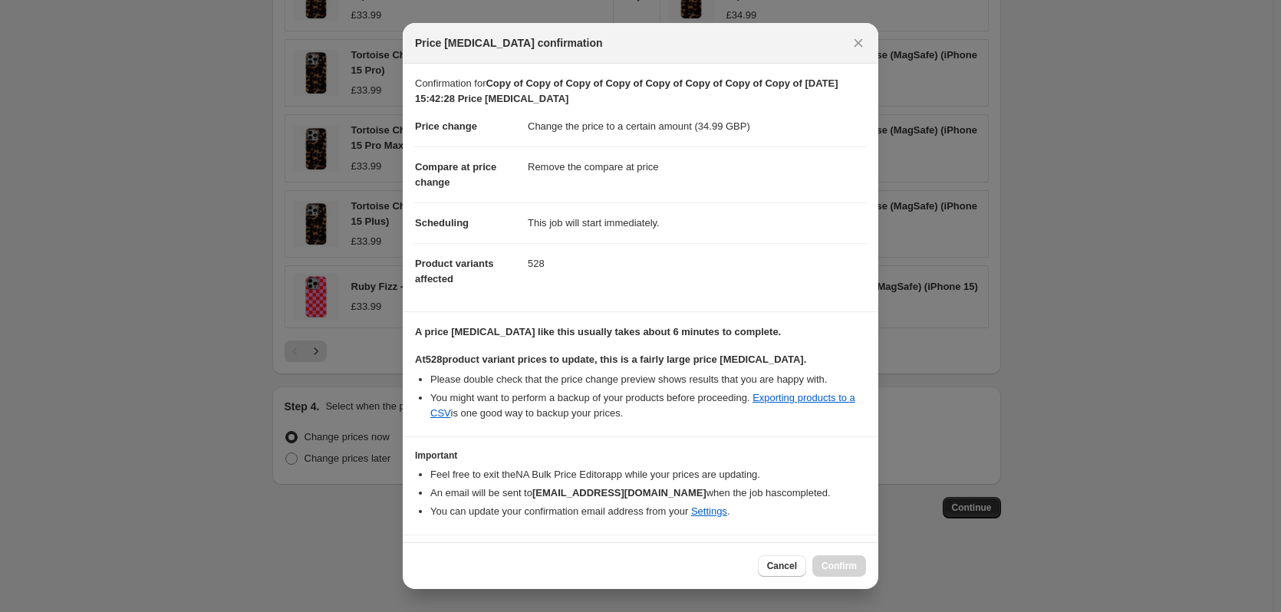
scroll to position [39, 0]
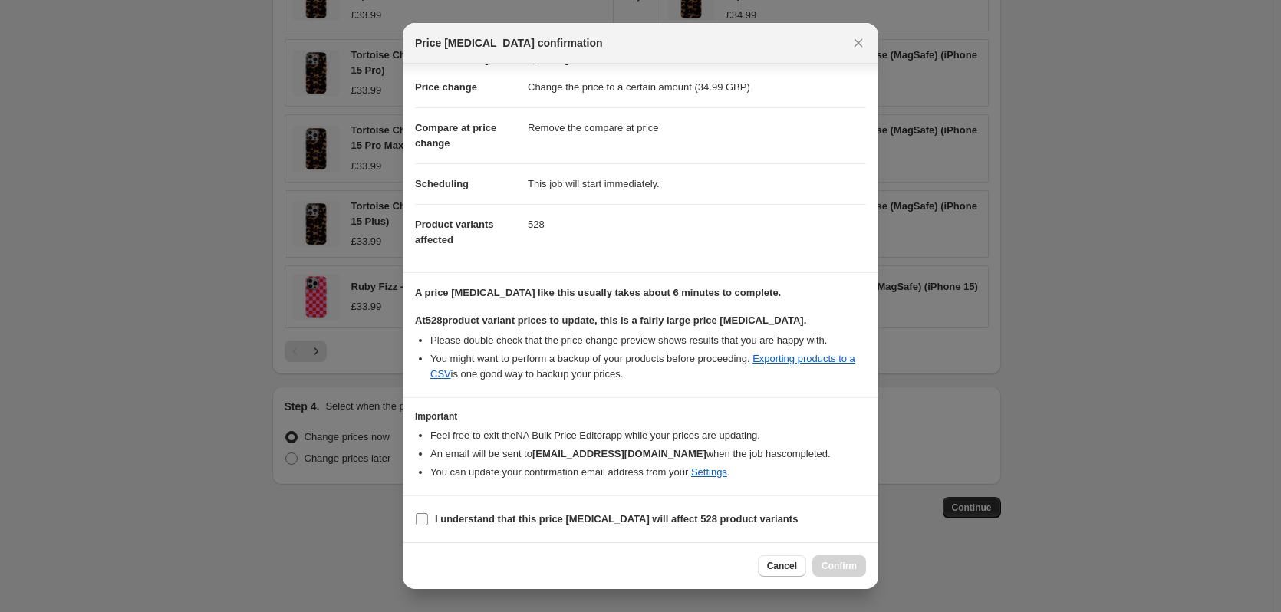
click at [743, 517] on b "I understand that this price [MEDICAL_DATA] will affect 528 product variants" at bounding box center [616, 519] width 363 height 12
click at [428, 517] on input "I understand that this price [MEDICAL_DATA] will affect 528 product variants" at bounding box center [422, 519] width 12 height 12
checkbox input "true"
click at [844, 570] on span "Confirm" at bounding box center [839, 566] width 35 height 12
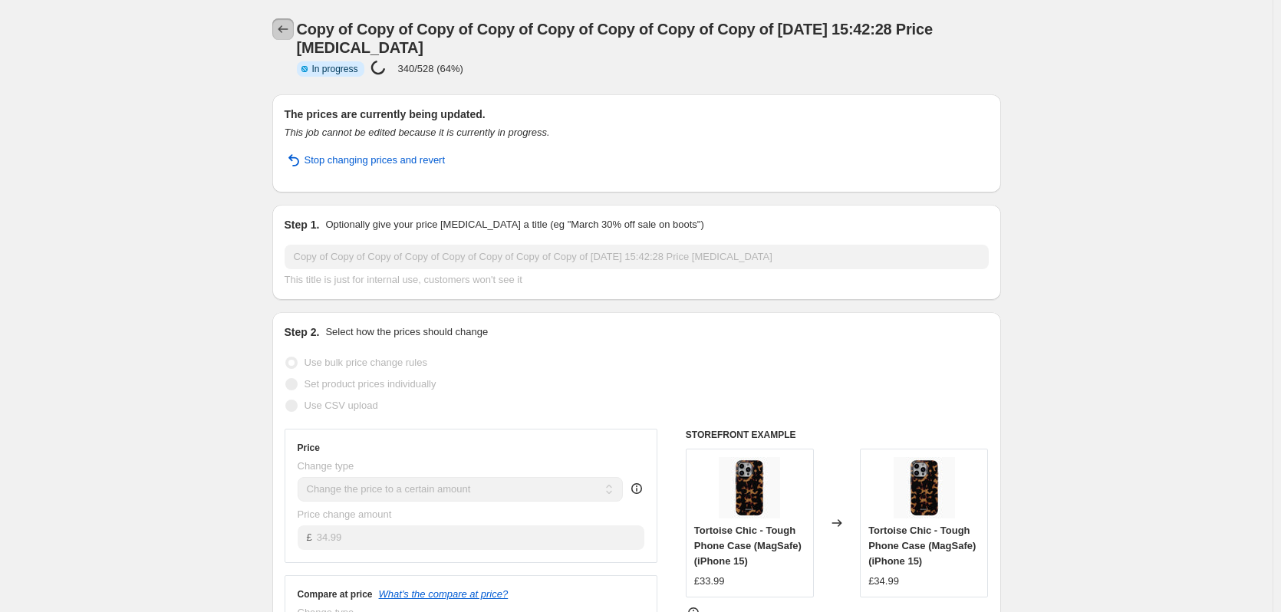
click at [288, 32] on icon "Price change jobs" at bounding box center [282, 28] width 15 height 15
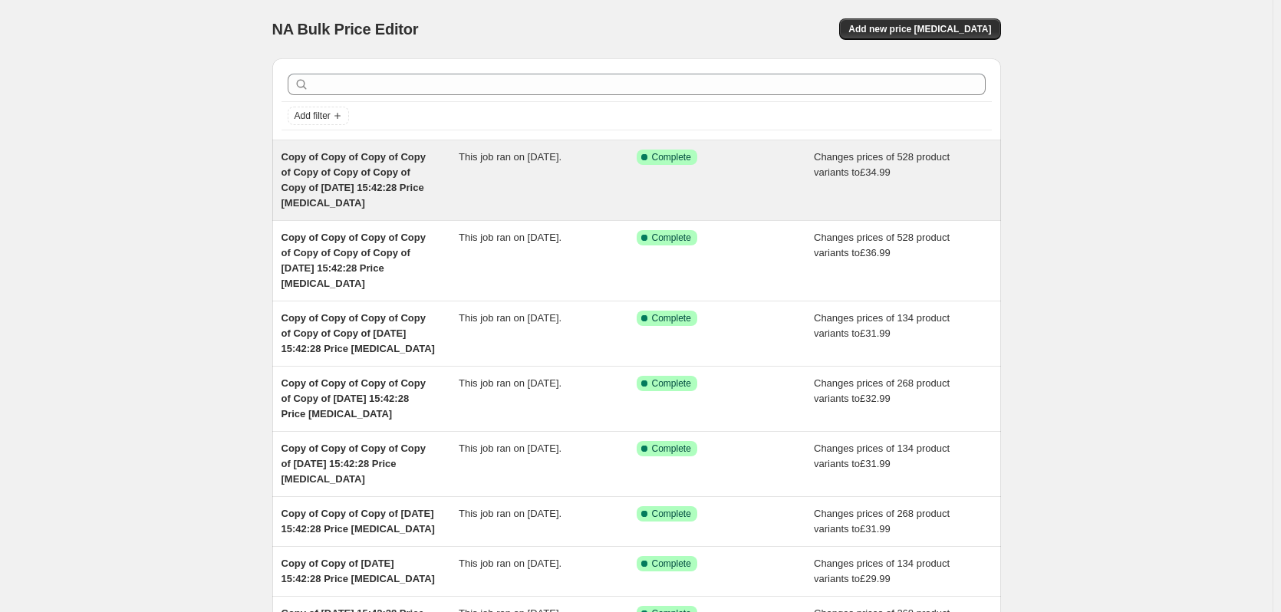
click at [579, 173] on div "This job ran on [DATE]." at bounding box center [548, 180] width 178 height 61
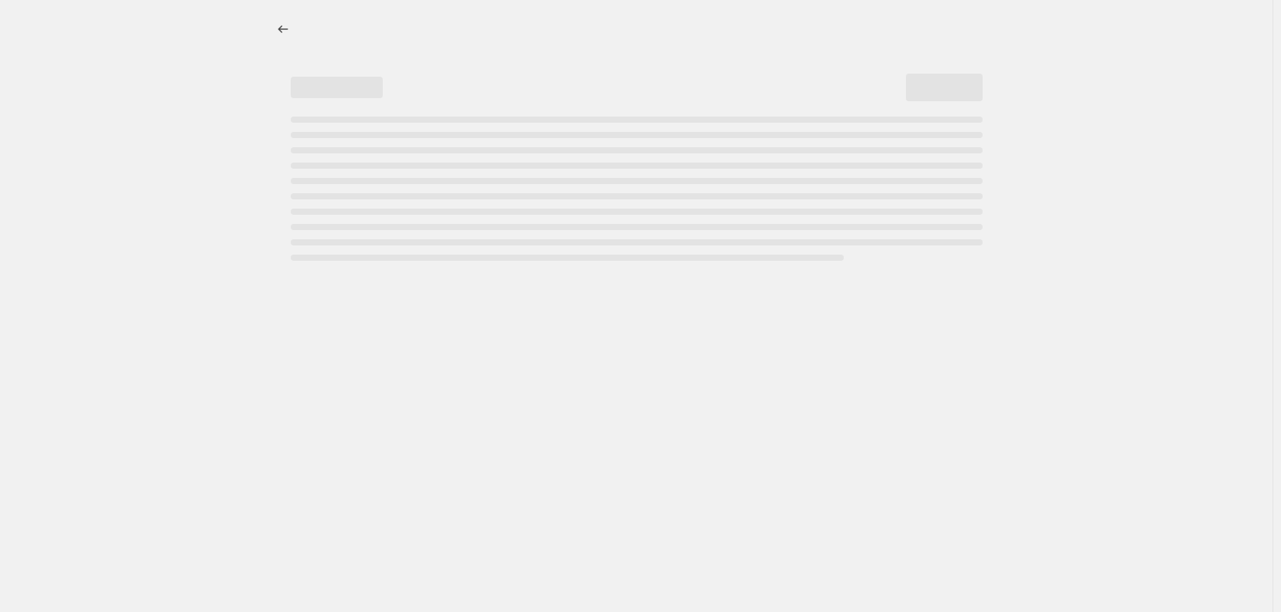
select select "remove"
select select "product_type"
select select "title"
select select "contains"
select select "product_status"
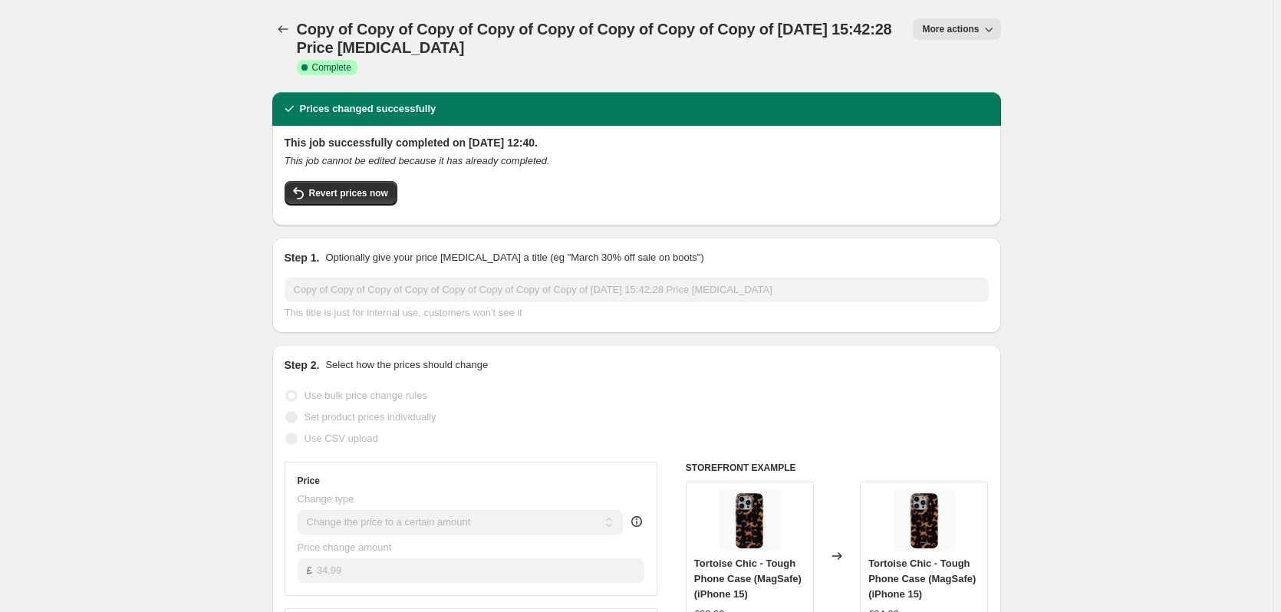
click at [997, 26] on icon "button" at bounding box center [988, 28] width 15 height 15
click at [970, 89] on span "Copy to new job" at bounding box center [964, 87] width 71 height 12
select select "remove"
select select "product_type"
select select "title"
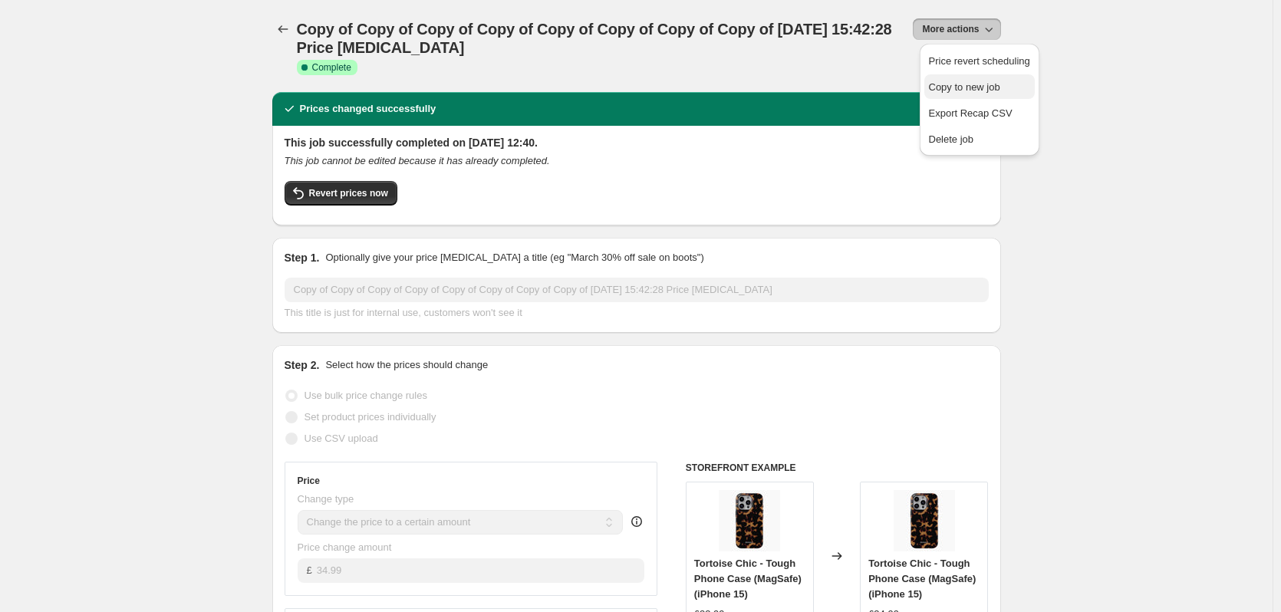
select select "contains"
select select "product_status"
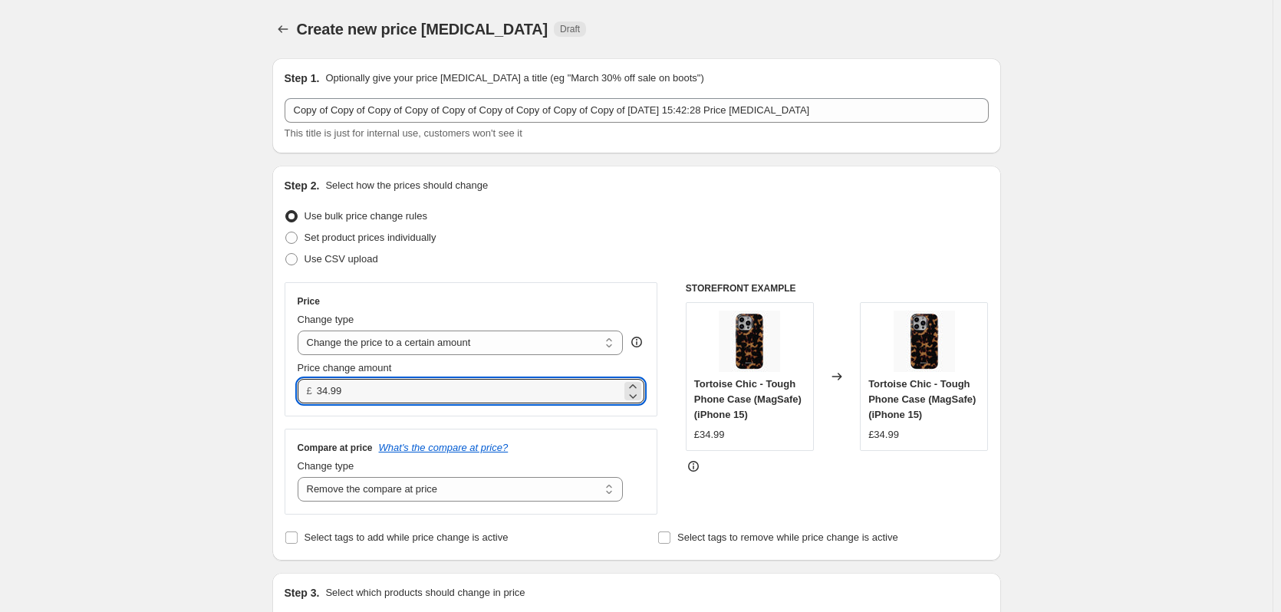
drag, startPoint x: 371, startPoint y: 388, endPoint x: 275, endPoint y: 387, distance: 95.1
click at [275, 387] on div "Step 2. Select how the prices should change Use bulk price change rules Set pro…" at bounding box center [636, 363] width 729 height 395
click at [483, 391] on input "32.99" at bounding box center [469, 391] width 305 height 25
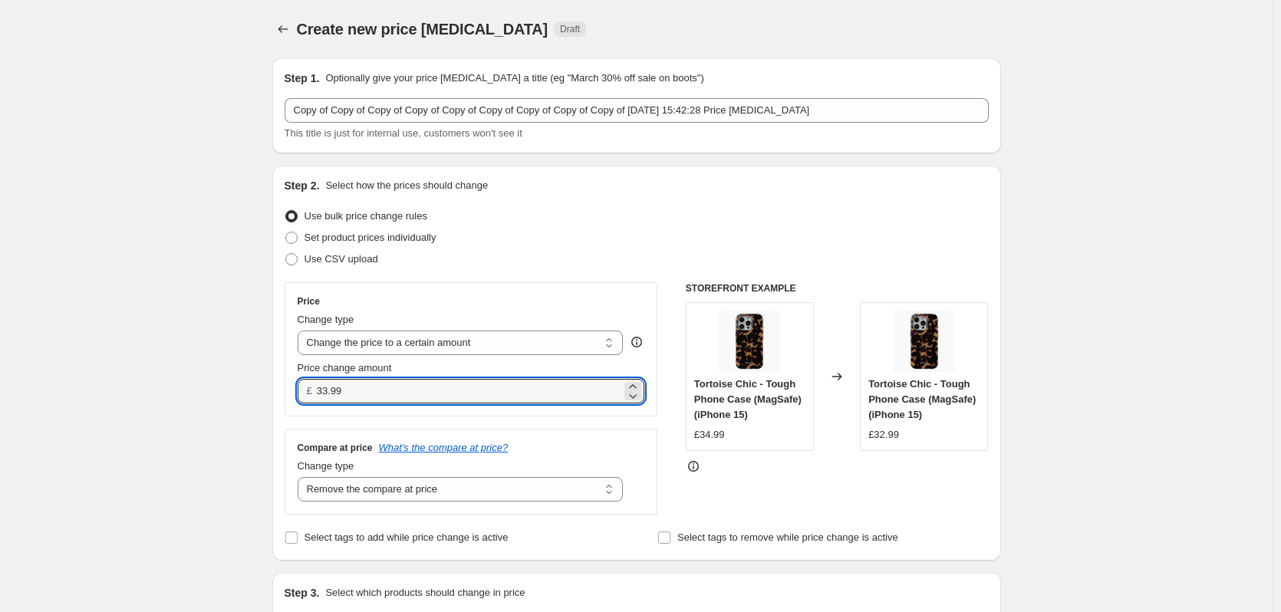
type input "33.99"
click at [984, 305] on div "Tortoise Chic - Tough Phone Case (MagSafe) (iPhone 15) £32.99" at bounding box center [924, 376] width 128 height 149
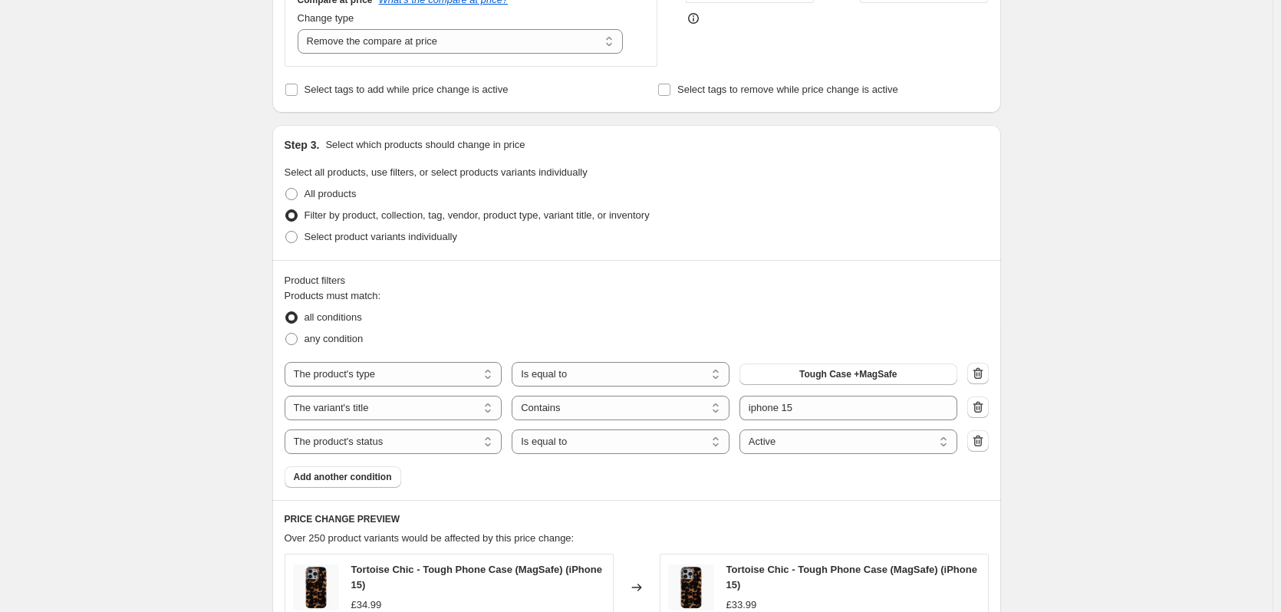
scroll to position [614, 0]
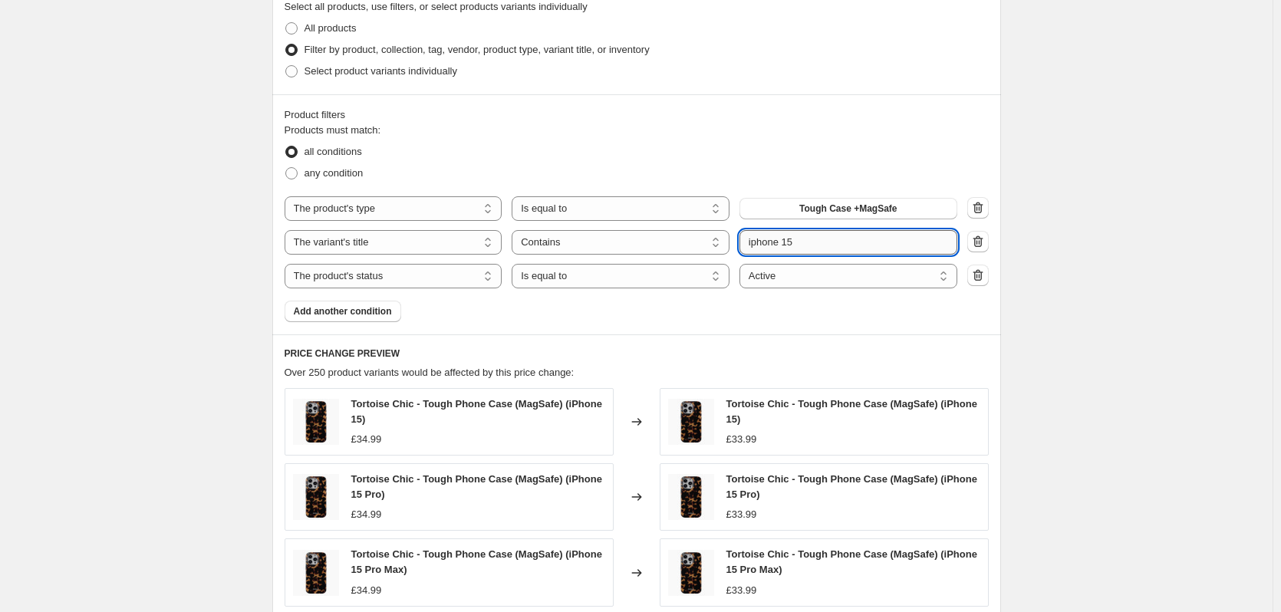
click at [837, 247] on input "iphone 15" at bounding box center [849, 242] width 218 height 25
click at [836, 246] on input "iphone 15" at bounding box center [849, 242] width 218 height 25
type input "iphone 14"
click at [1118, 240] on div "Create new price [MEDICAL_DATA]. This page is ready Create new price [MEDICAL_D…" at bounding box center [636, 211] width 1273 height 1650
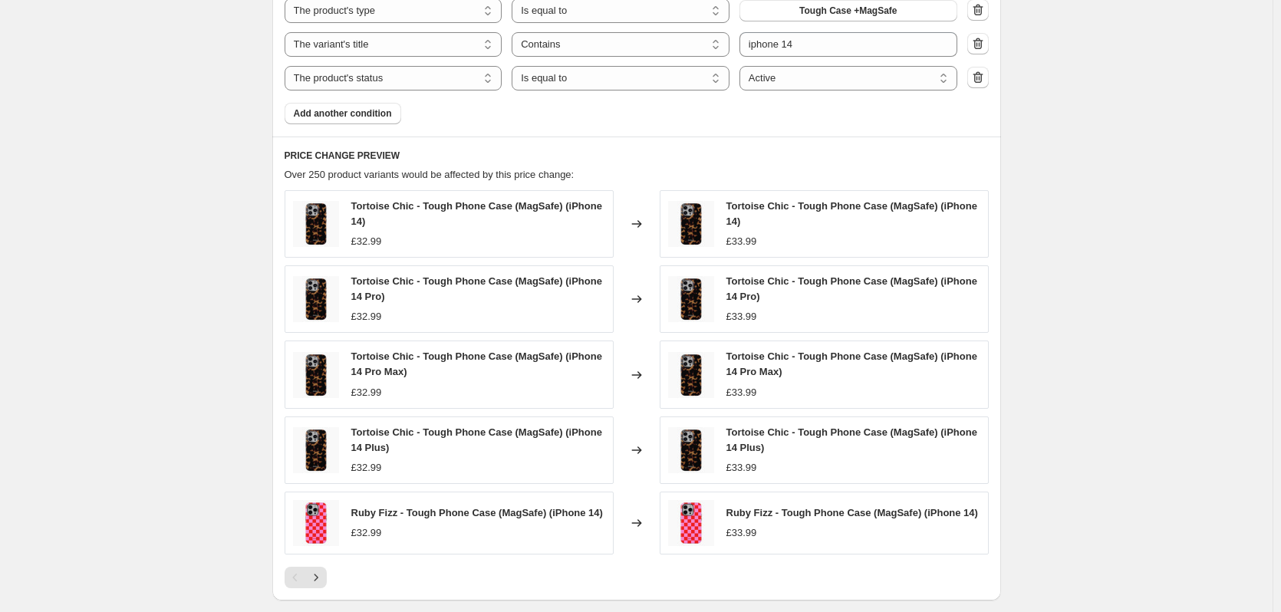
scroll to position [1039, 0]
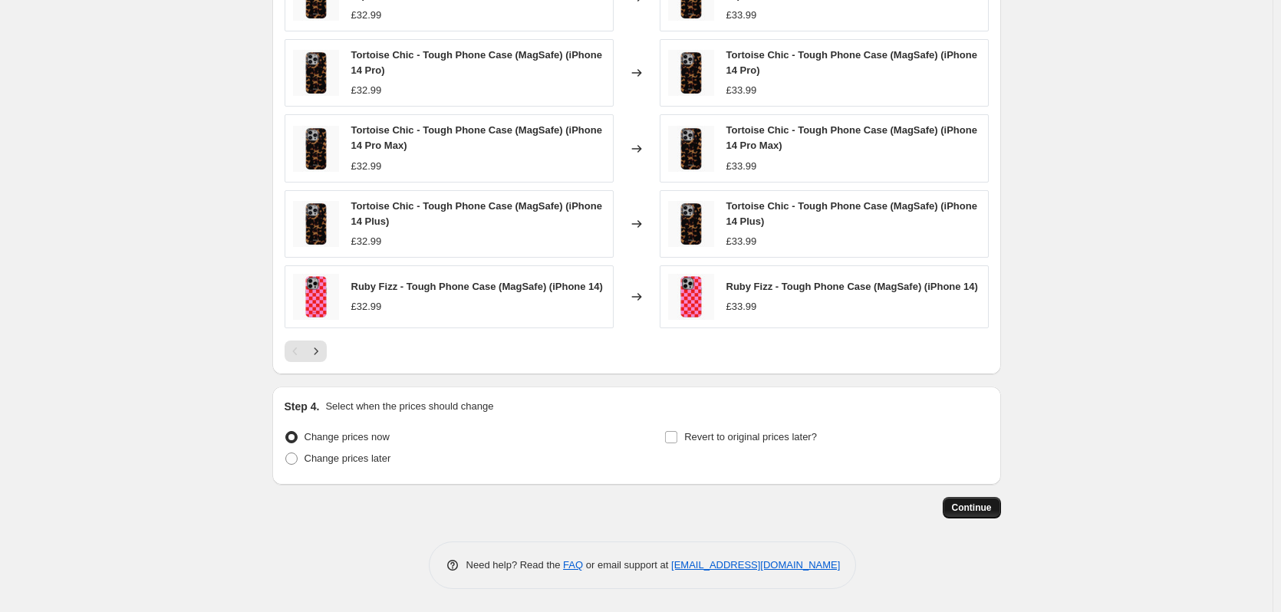
click at [957, 503] on button "Continue" at bounding box center [972, 507] width 58 height 21
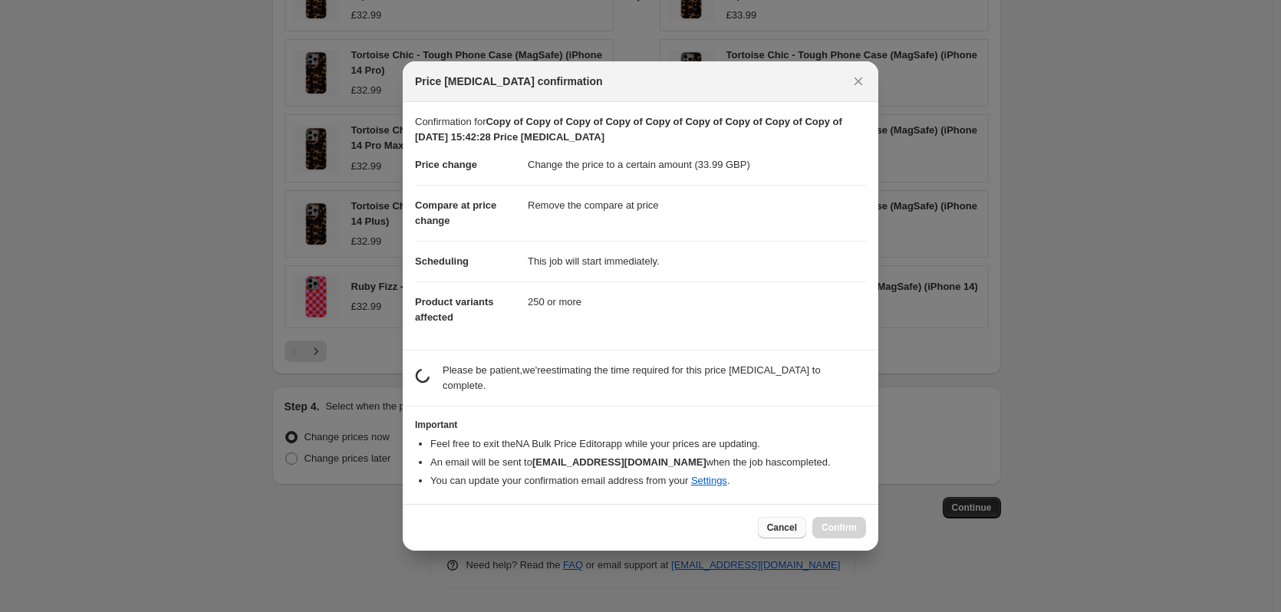
click at [782, 517] on button "Cancel" at bounding box center [782, 527] width 48 height 21
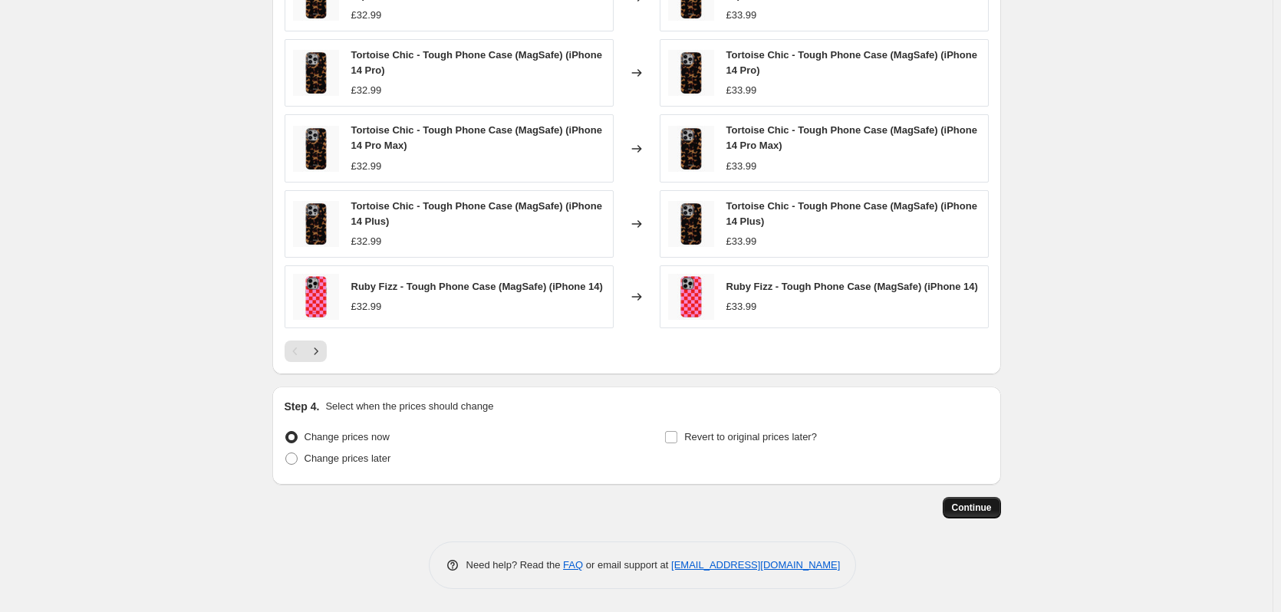
click at [988, 509] on span "Continue" at bounding box center [972, 508] width 40 height 12
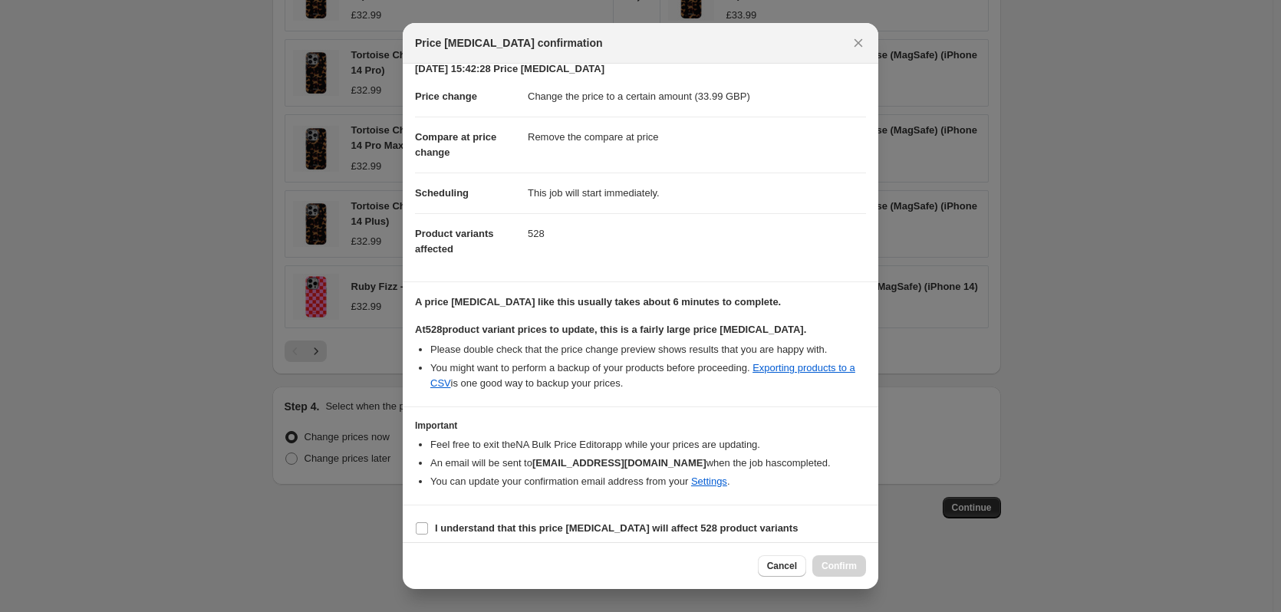
scroll to position [39, 0]
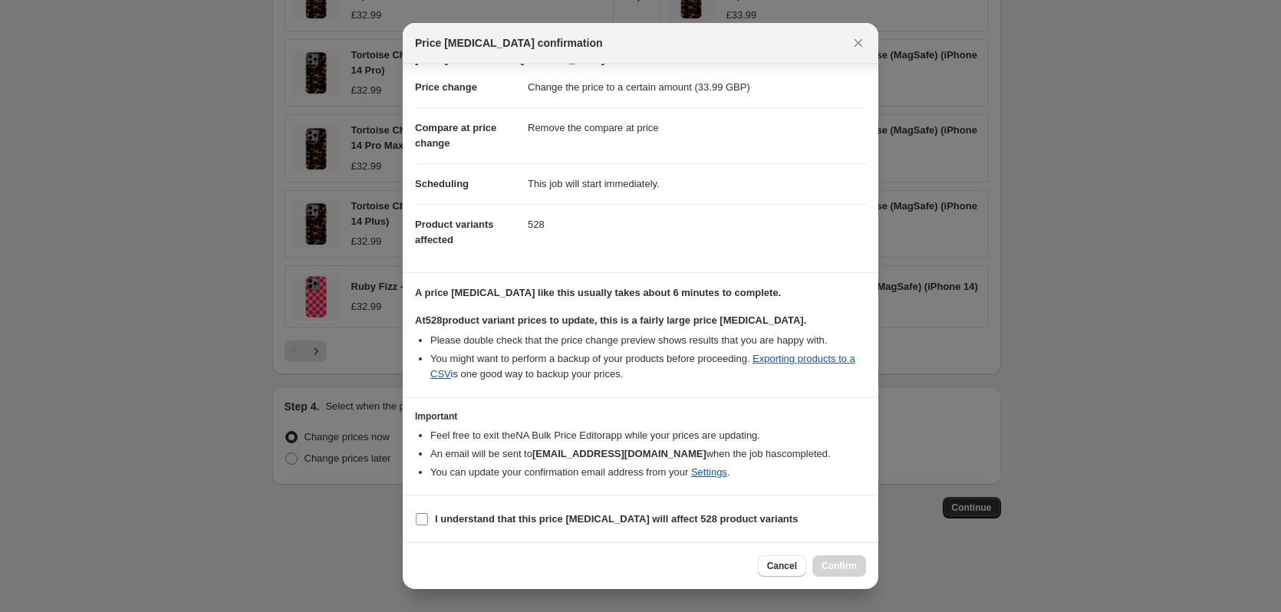
click at [581, 517] on b "I understand that this price [MEDICAL_DATA] will affect 528 product variants" at bounding box center [616, 519] width 363 height 12
click at [428, 517] on input "I understand that this price [MEDICAL_DATA] will affect 528 product variants" at bounding box center [422, 519] width 12 height 12
checkbox input "true"
click at [857, 560] on button "Confirm" at bounding box center [839, 565] width 54 height 21
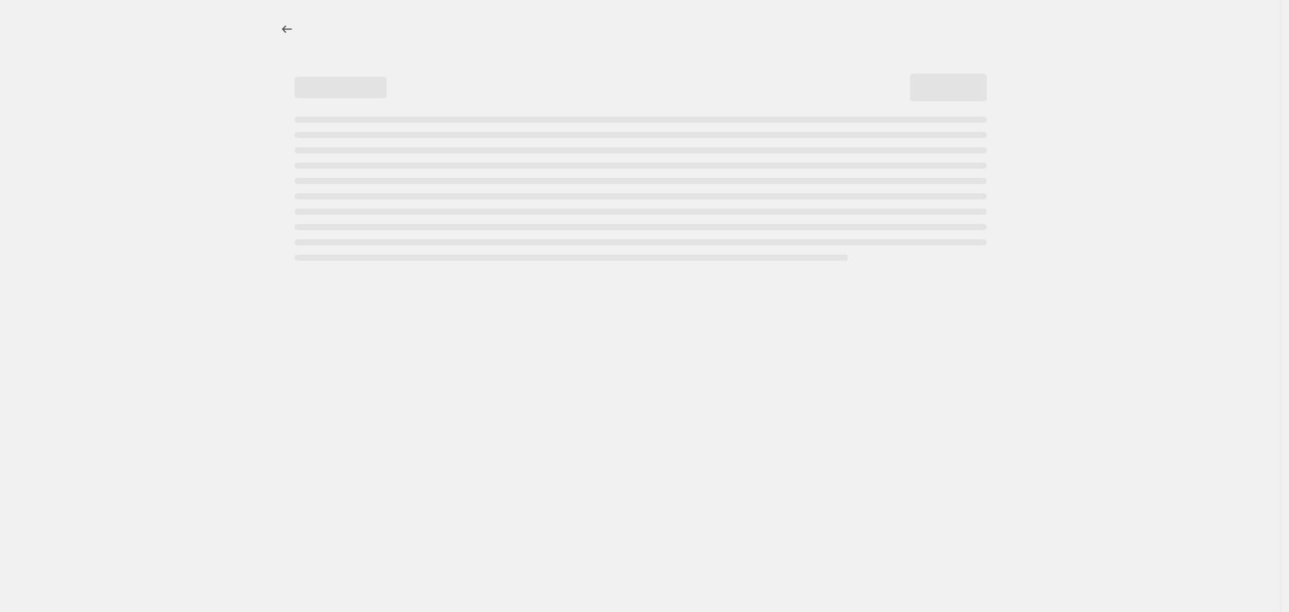
select select "remove"
select select "product_type"
select select "title"
select select "contains"
select select "product_status"
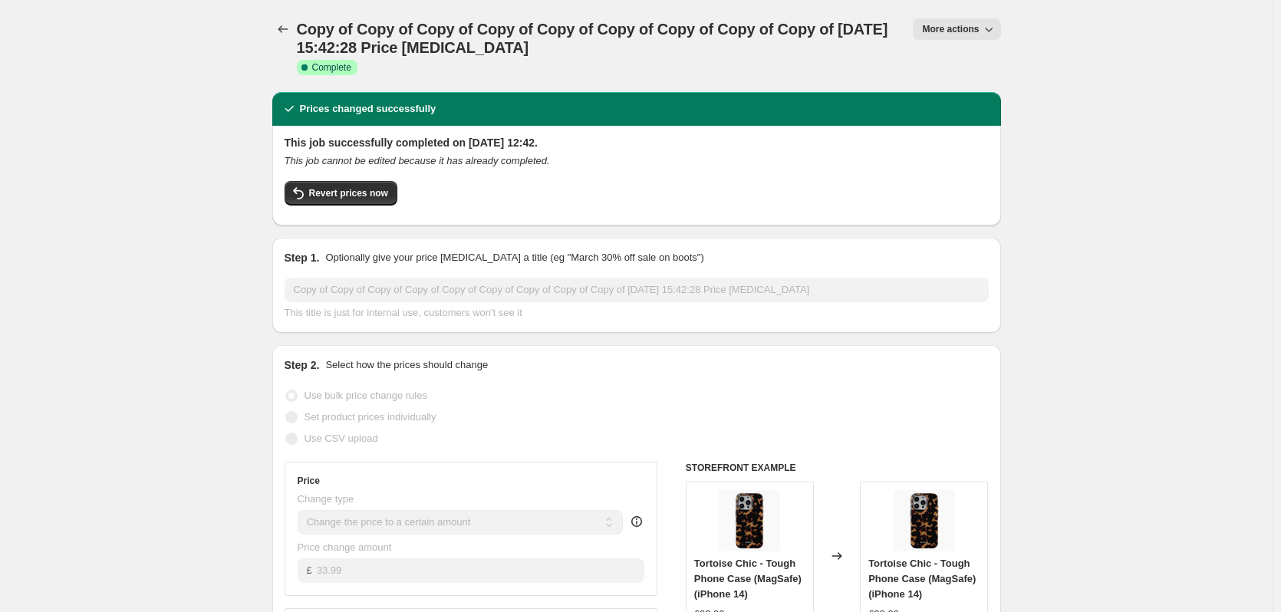
click at [984, 28] on icon "button" at bounding box center [988, 28] width 15 height 15
click at [963, 81] on span "Copy to new job" at bounding box center [964, 87] width 71 height 12
select select "remove"
select select "product_type"
select select "title"
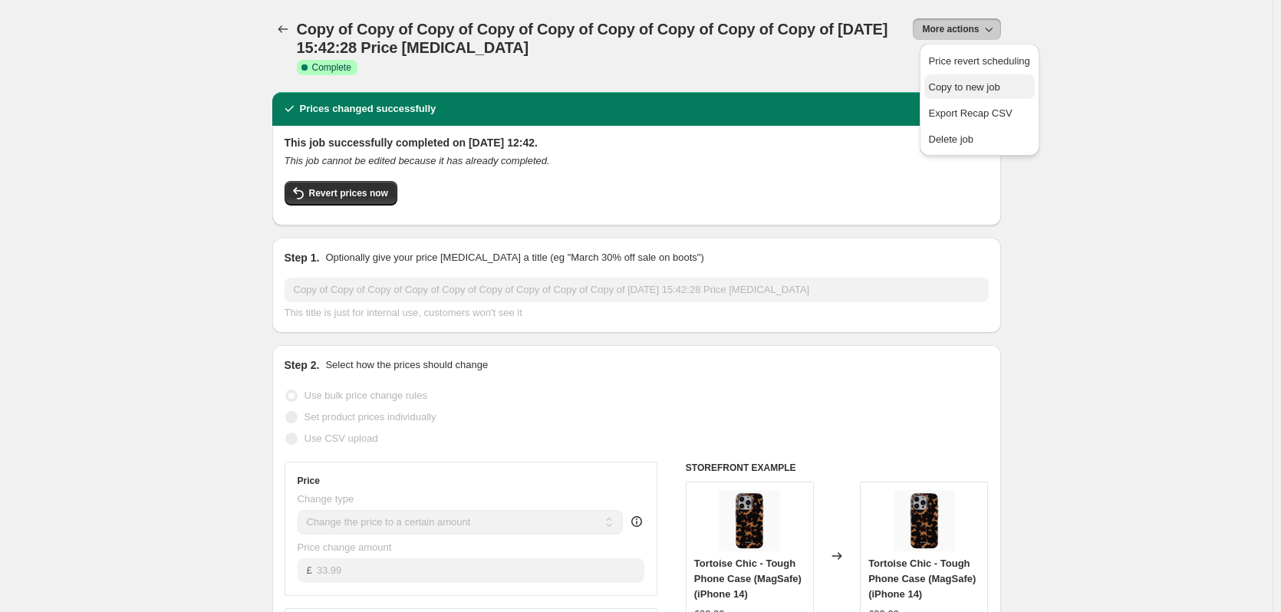
select select "contains"
select select "product_status"
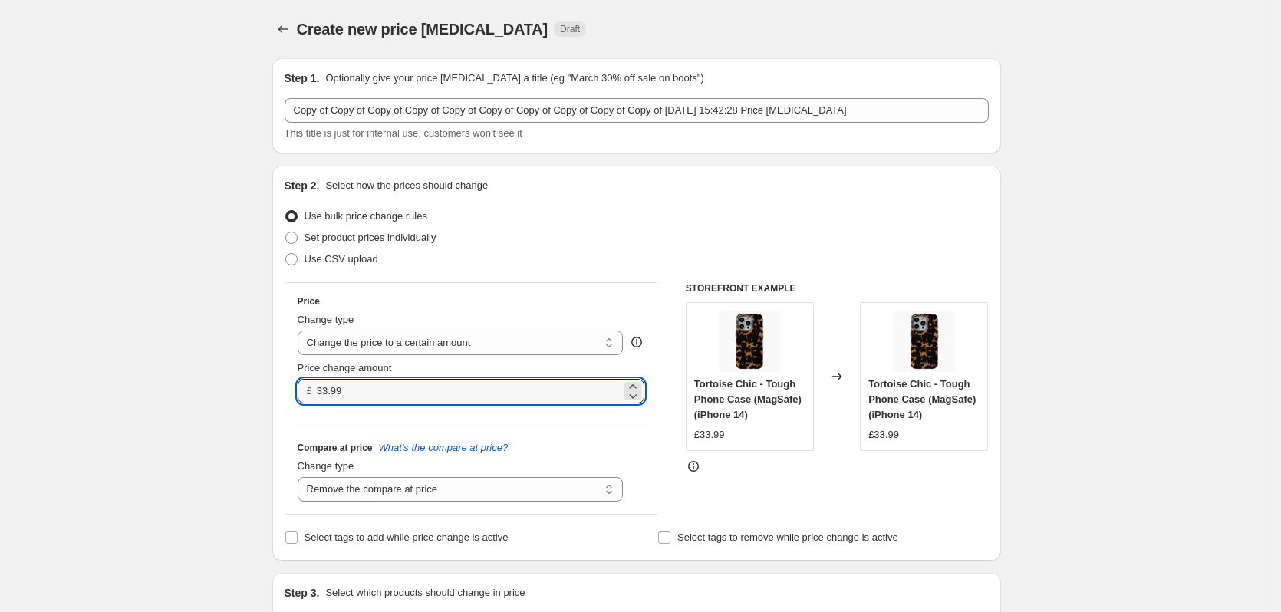
drag, startPoint x: 377, startPoint y: 389, endPoint x: 247, endPoint y: 381, distance: 129.9
type input "32.99"
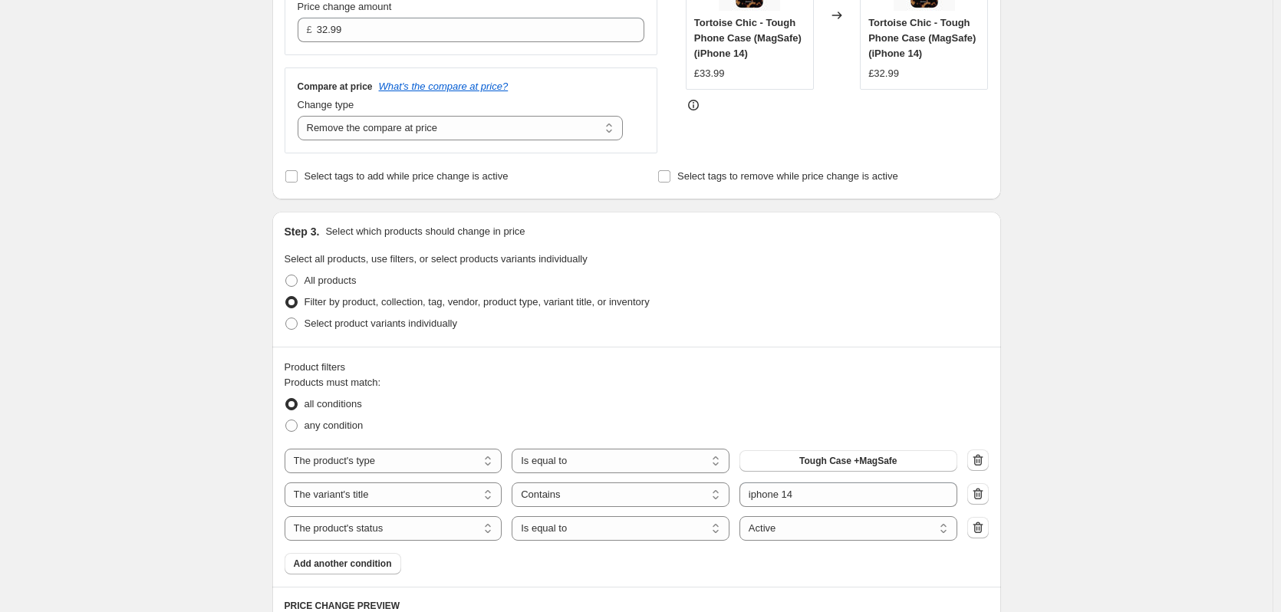
scroll to position [614, 0]
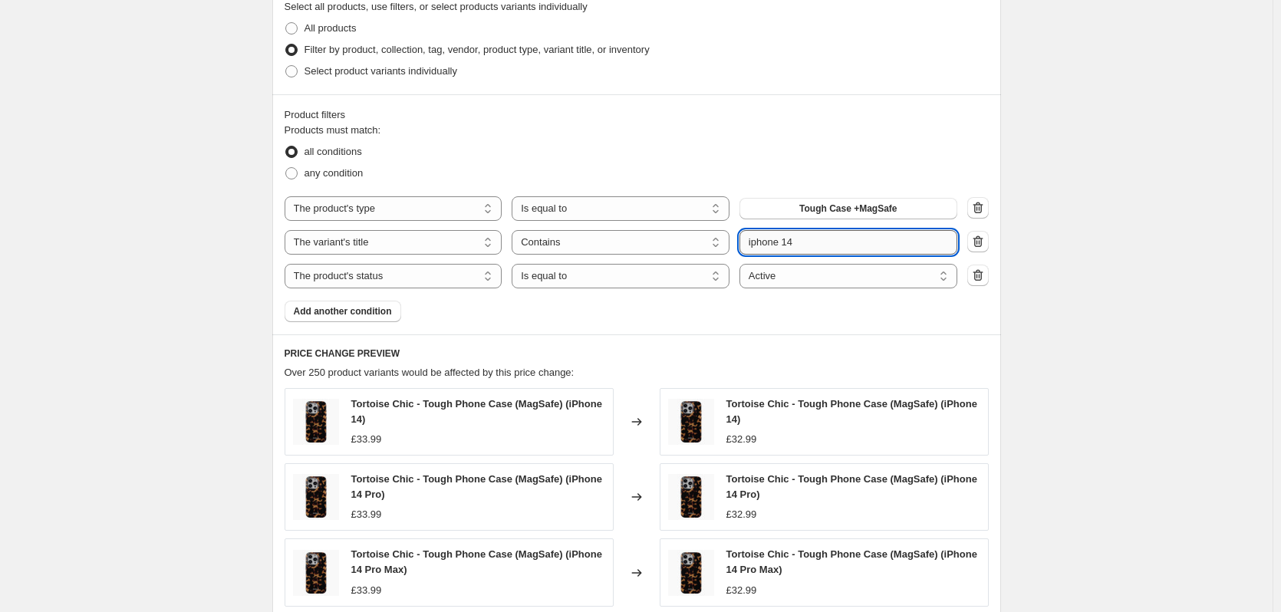
click at [852, 247] on input "iphone 14" at bounding box center [849, 242] width 218 height 25
type input "iphone 13"
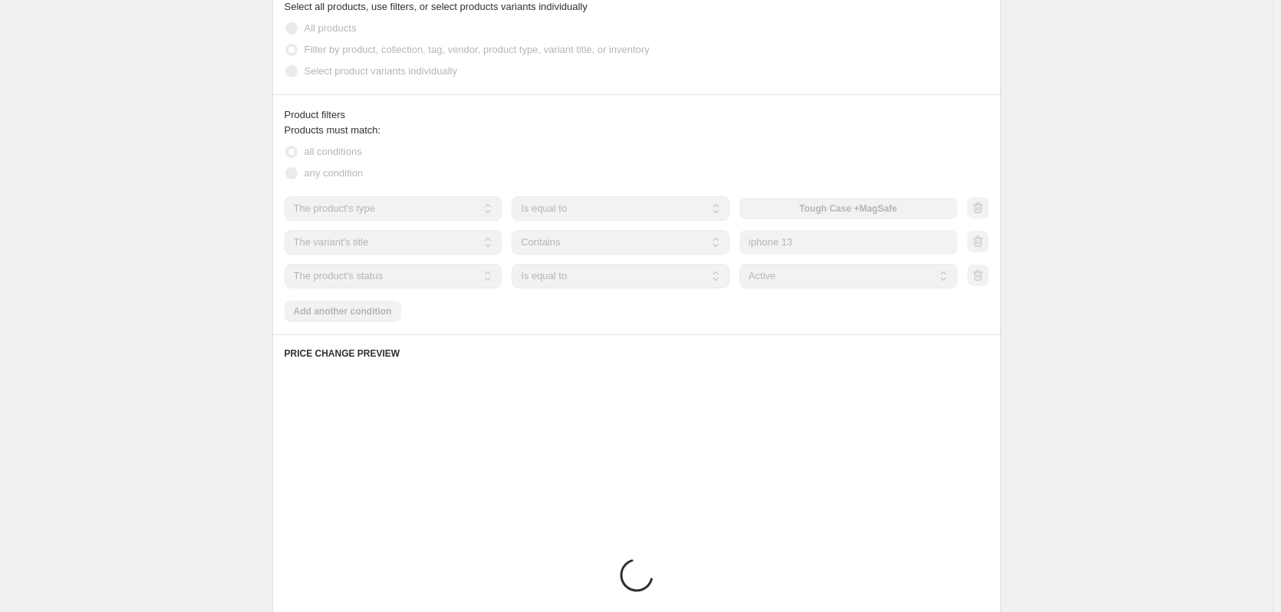
click at [1186, 225] on div "Create new price [MEDICAL_DATA]. This page is ready Create new price [MEDICAL_D…" at bounding box center [636, 201] width 1273 height 1631
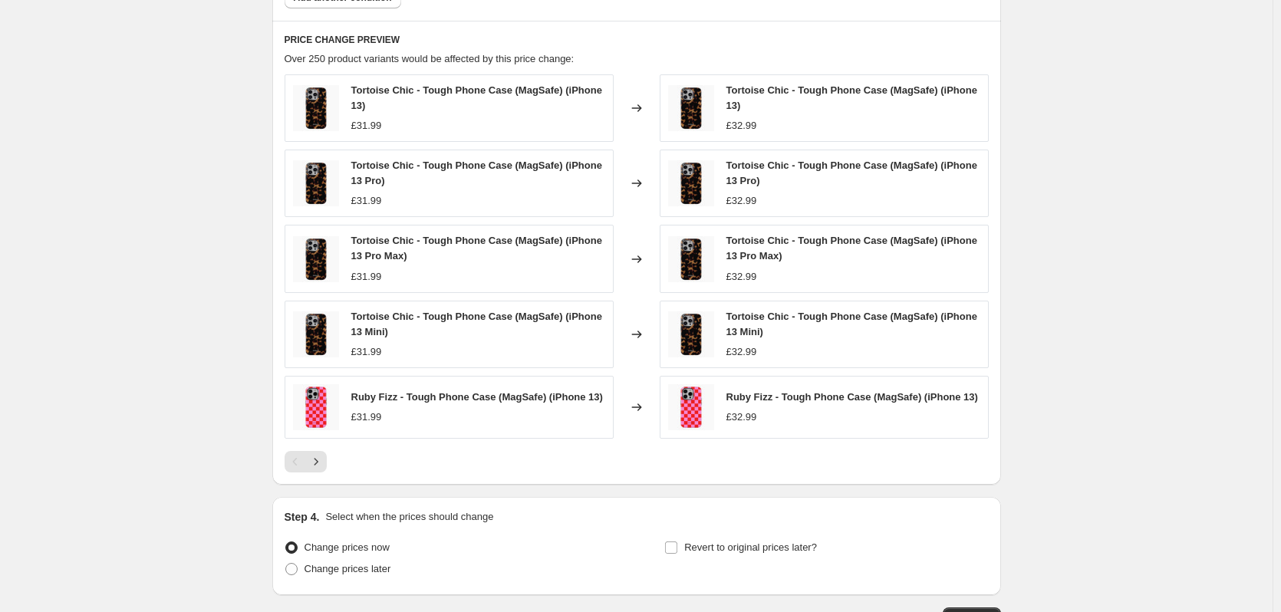
scroll to position [1039, 0]
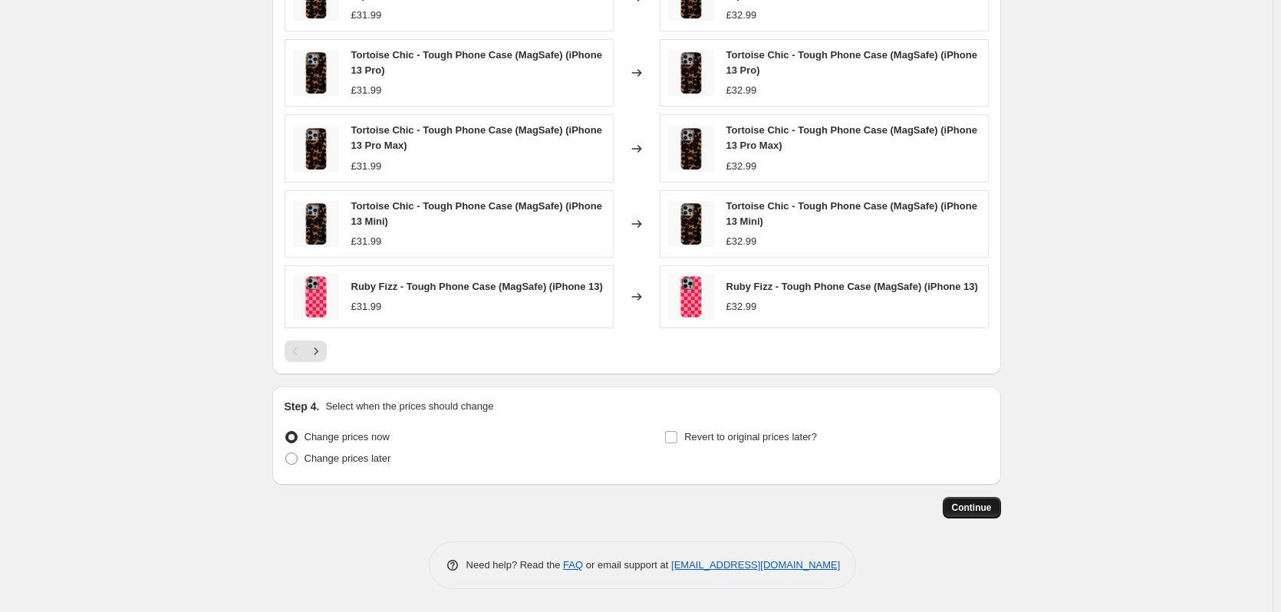
click at [984, 503] on span "Continue" at bounding box center [972, 508] width 40 height 12
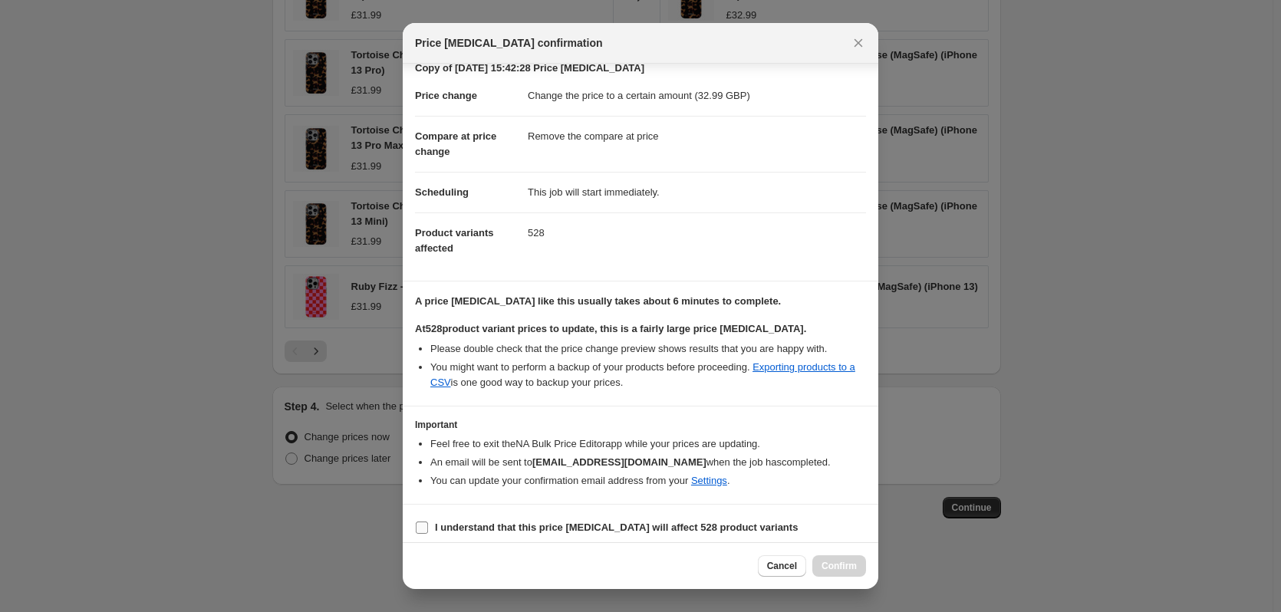
scroll to position [39, 0]
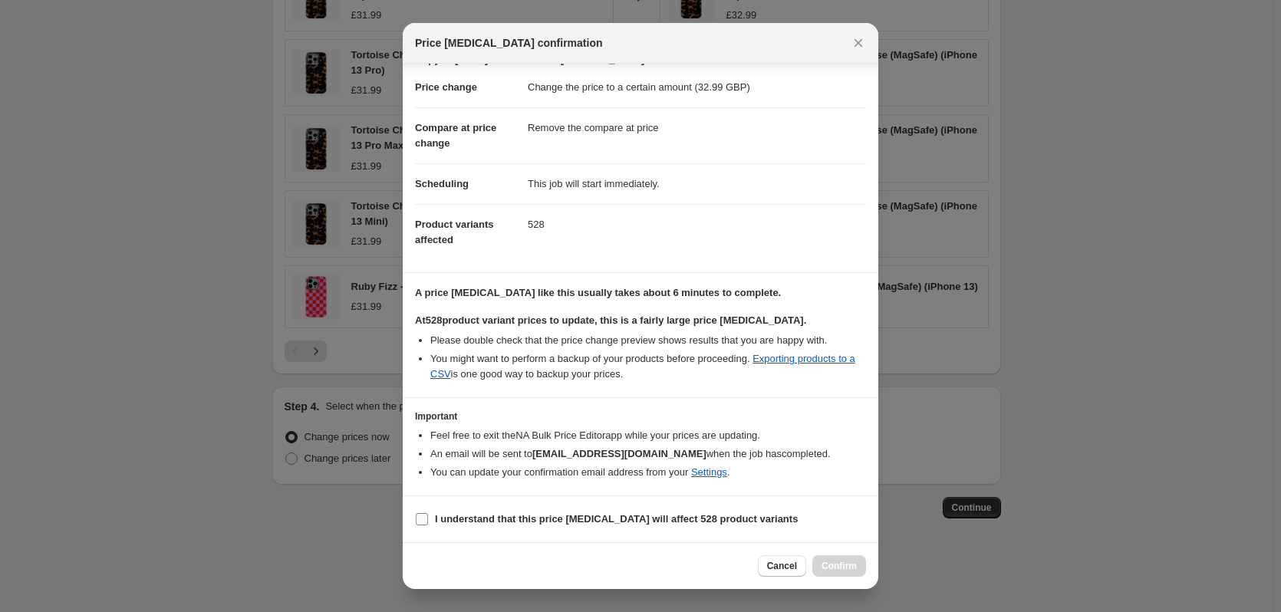
drag, startPoint x: 694, startPoint y: 523, endPoint x: 703, endPoint y: 524, distance: 9.2
click at [694, 523] on b "I understand that this price [MEDICAL_DATA] will affect 528 product variants" at bounding box center [616, 519] width 363 height 12
click at [428, 523] on input "I understand that this price [MEDICAL_DATA] will affect 528 product variants" at bounding box center [422, 519] width 12 height 12
checkbox input "true"
click at [855, 565] on span "Confirm" at bounding box center [839, 566] width 35 height 12
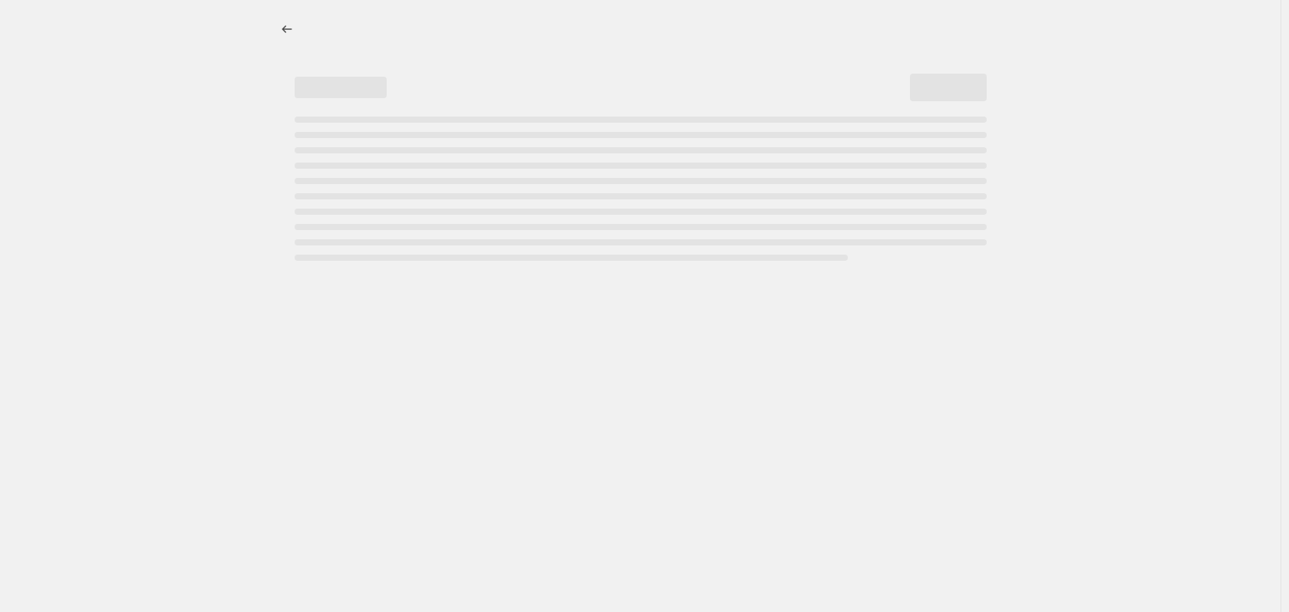
select select "remove"
select select "product_type"
select select "title"
select select "contains"
select select "product_status"
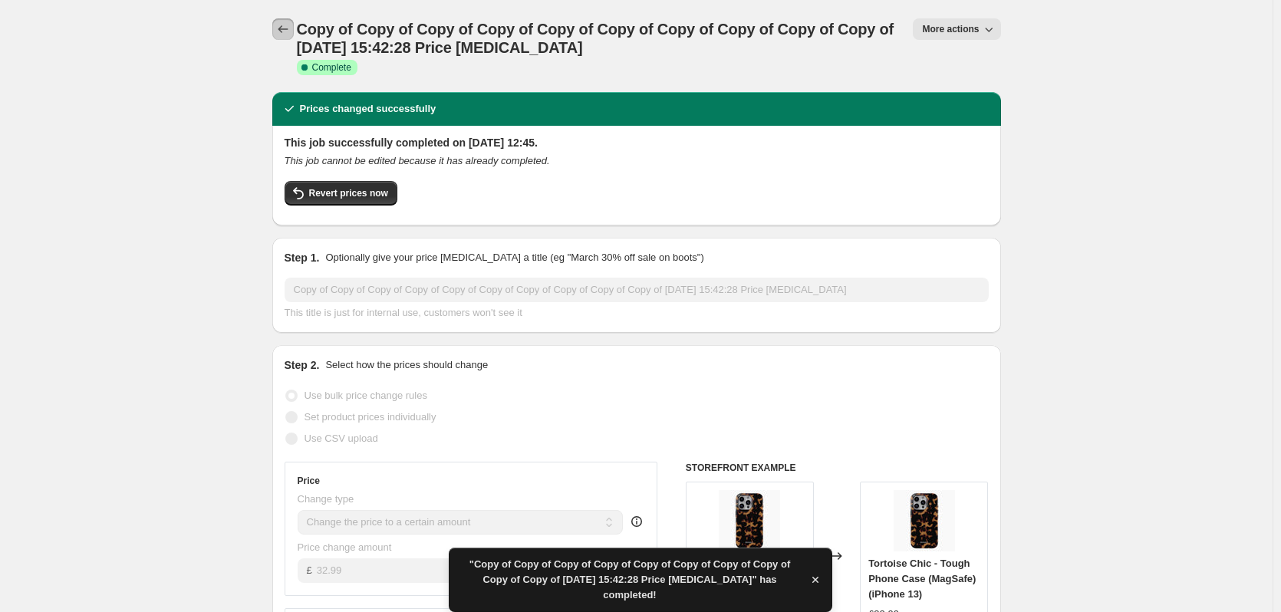
click at [291, 33] on icon "Price change jobs" at bounding box center [282, 28] width 15 height 15
